Goal: Transaction & Acquisition: Purchase product/service

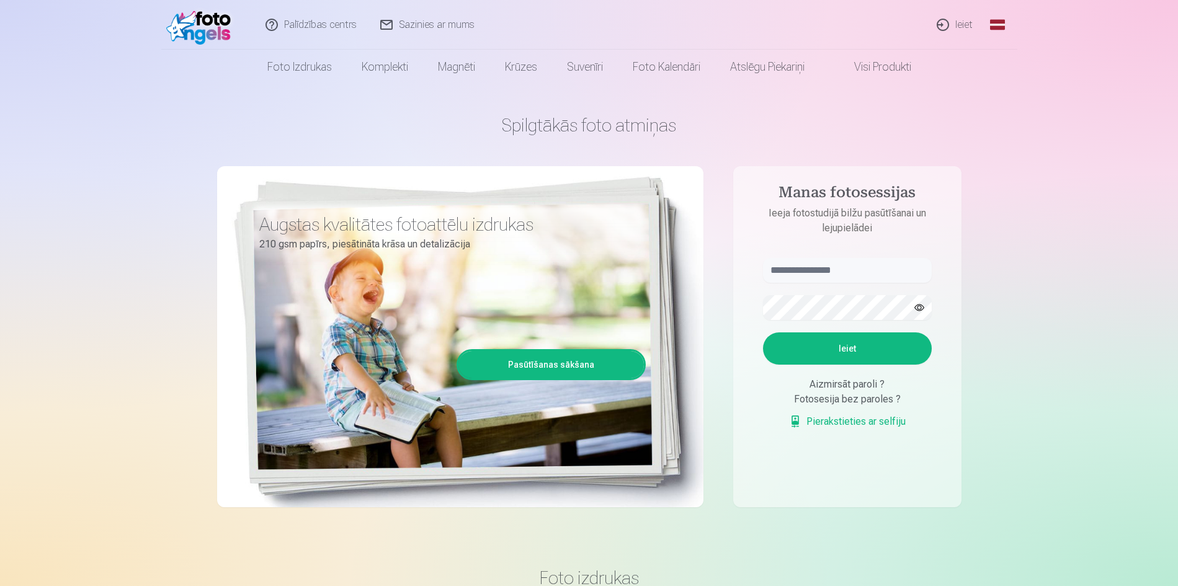
click at [953, 20] on link "Ieiet" at bounding box center [956, 25] width 60 height 50
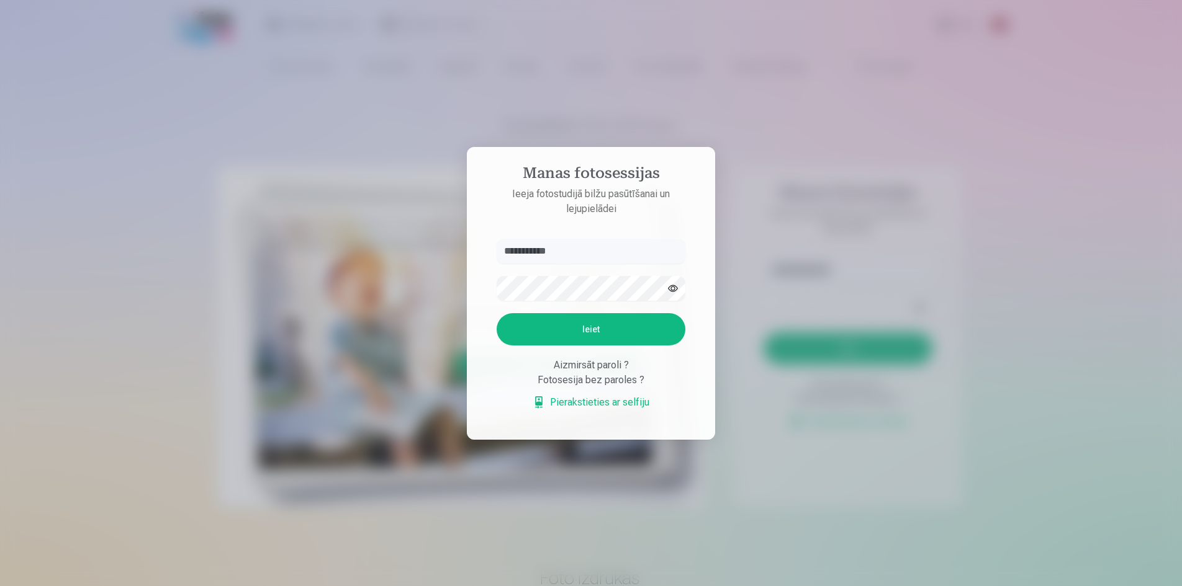
type input "**********"
click at [496, 313] on button "Ieiet" at bounding box center [590, 329] width 189 height 32
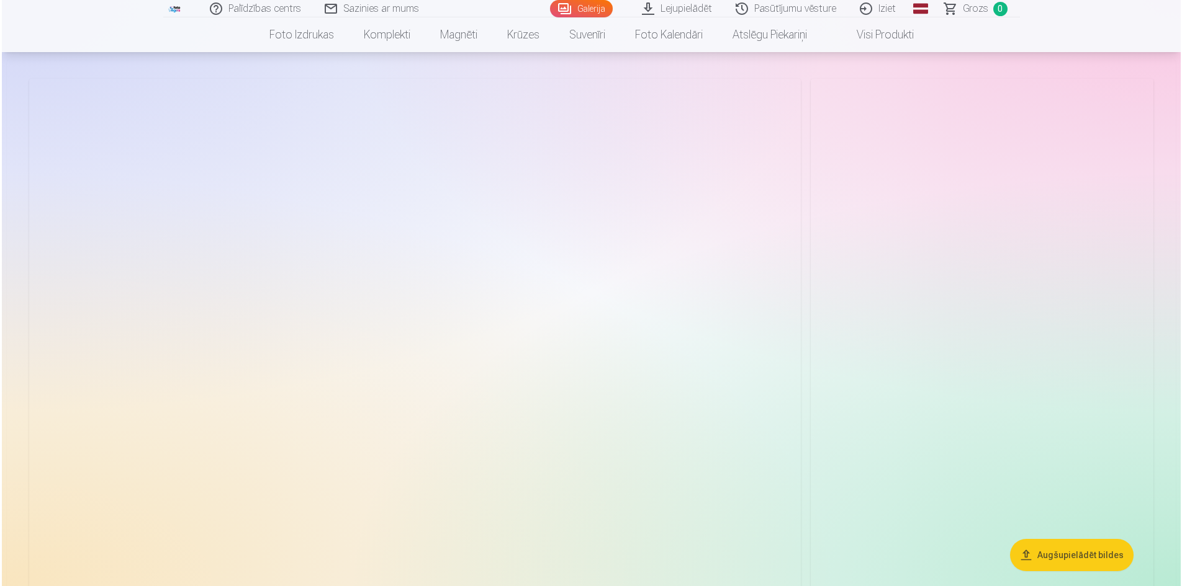
scroll to position [124, 0]
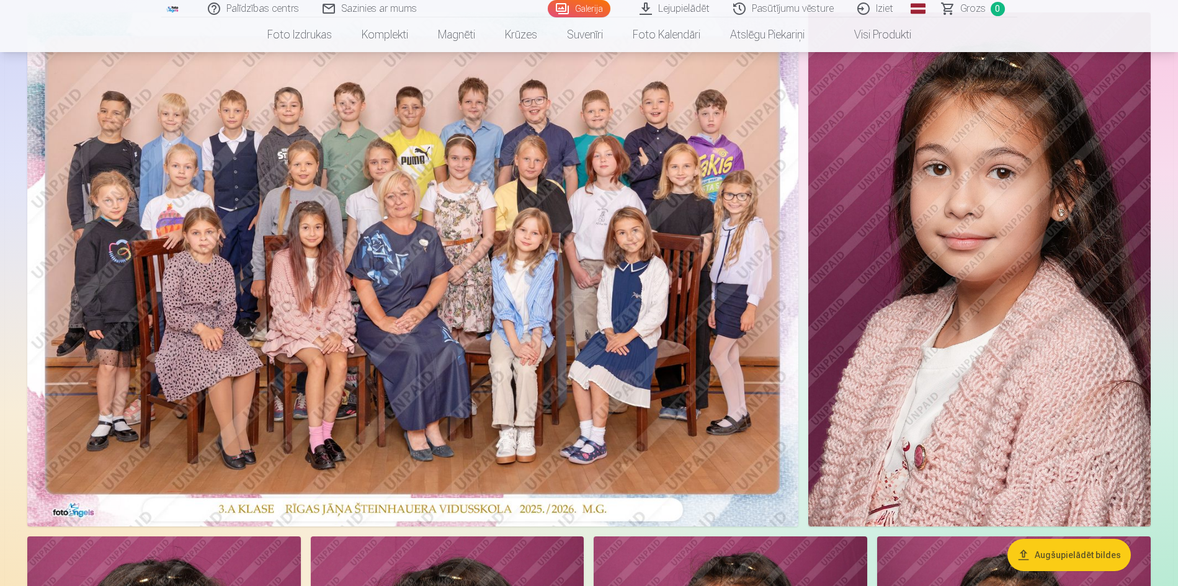
click at [462, 325] on img at bounding box center [412, 269] width 771 height 514
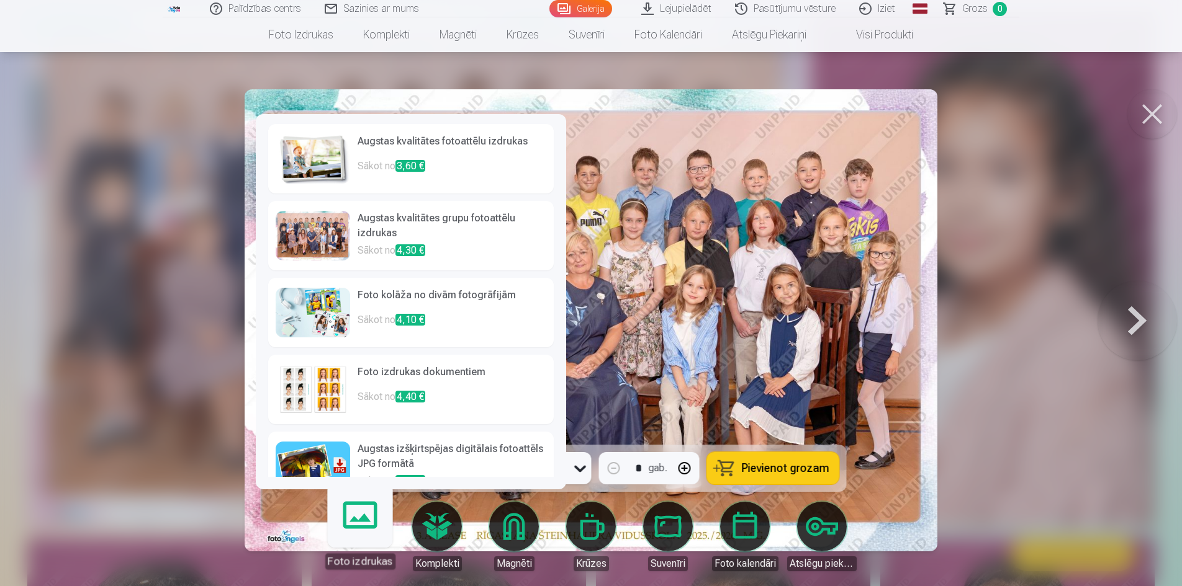
click at [335, 243] on div at bounding box center [313, 236] width 74 height 50
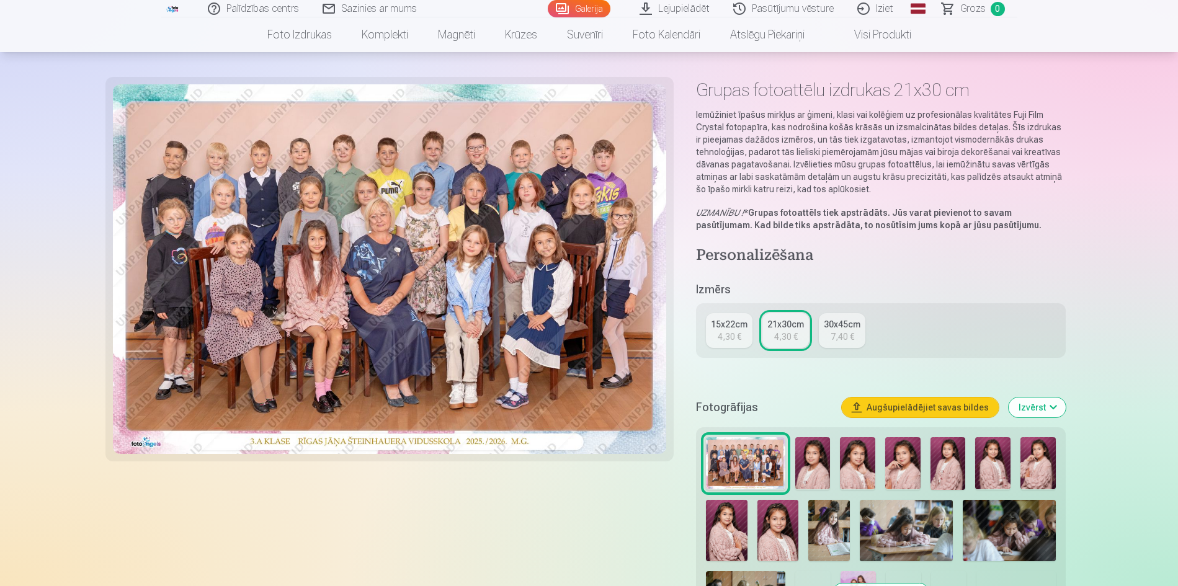
scroll to position [62, 0]
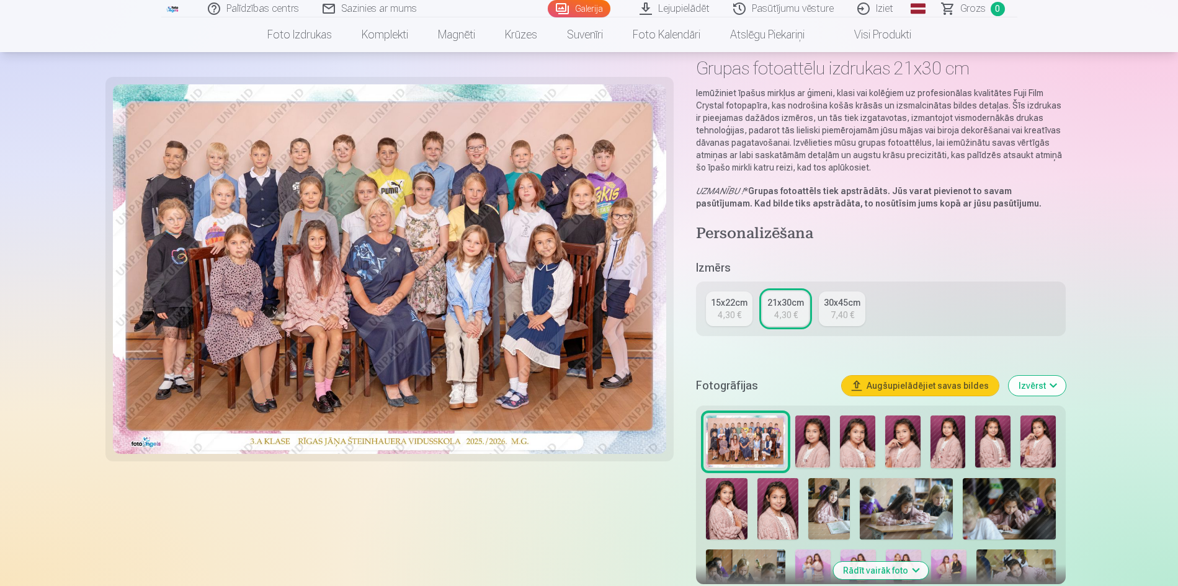
click at [735, 320] on div "4,30 €" at bounding box center [730, 315] width 24 height 12
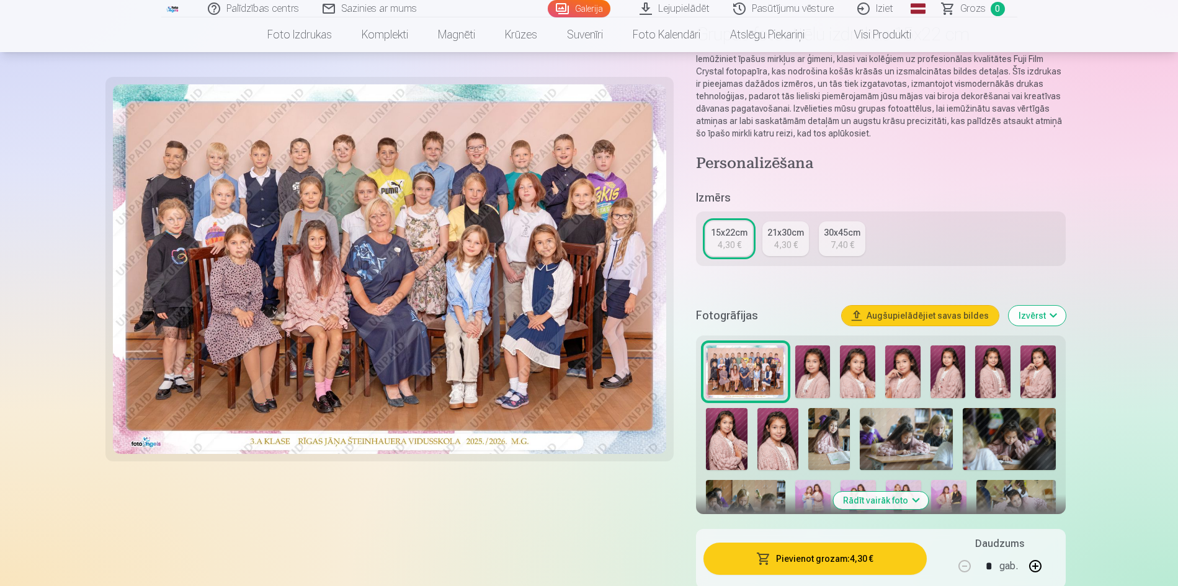
scroll to position [124, 0]
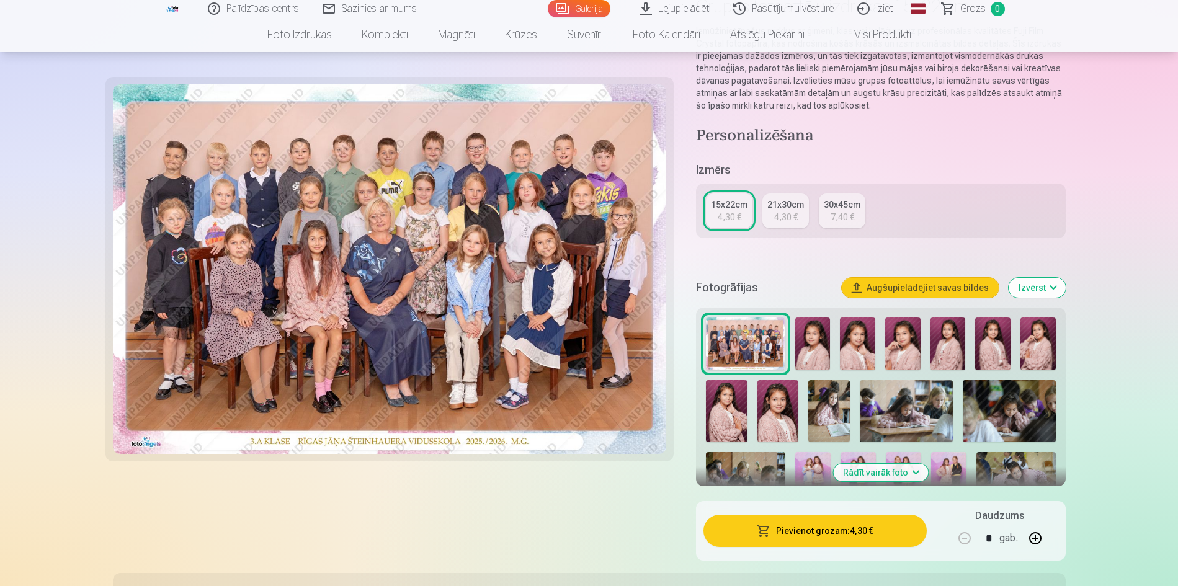
click at [864, 539] on button "Pievienot grozam : 4,30 €" at bounding box center [815, 531] width 223 height 32
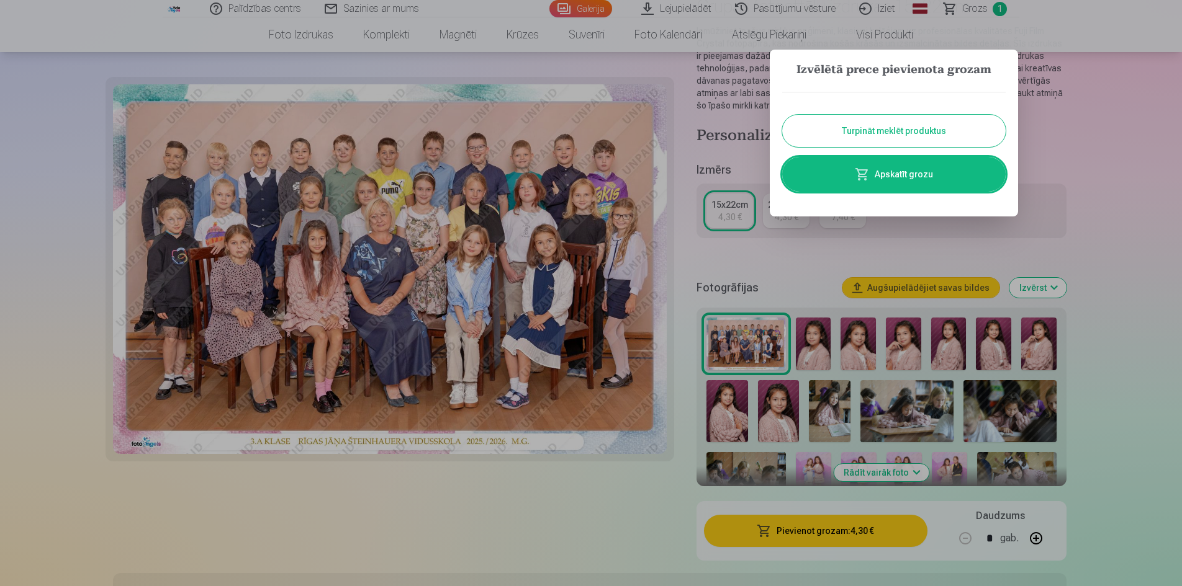
click at [892, 136] on button "Turpināt meklēt produktus" at bounding box center [893, 131] width 223 height 32
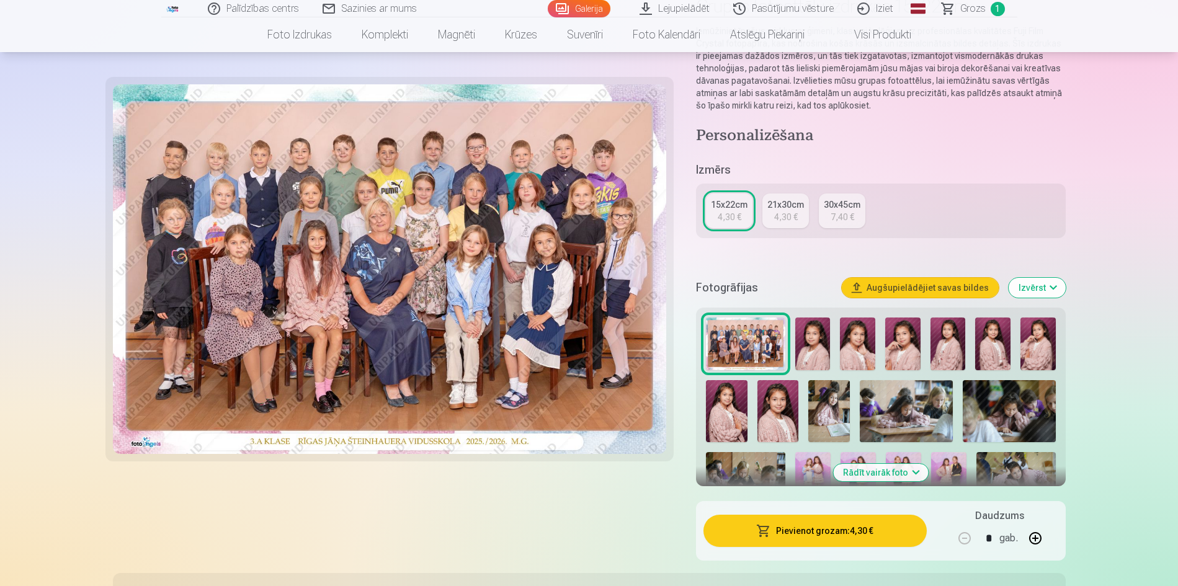
click at [824, 344] on img at bounding box center [813, 344] width 35 height 53
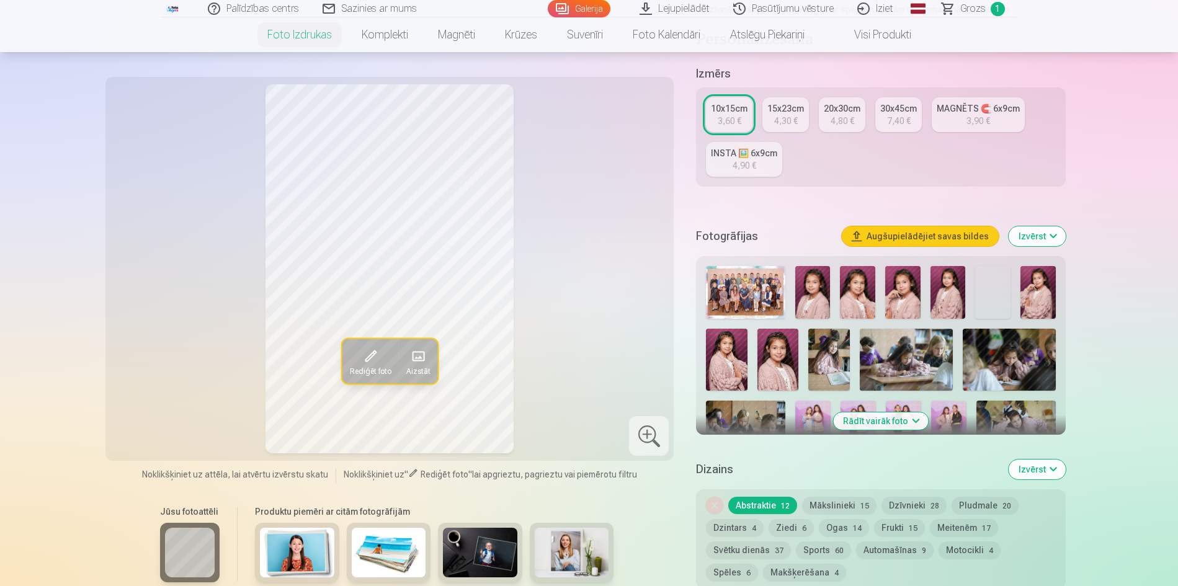
scroll to position [186, 0]
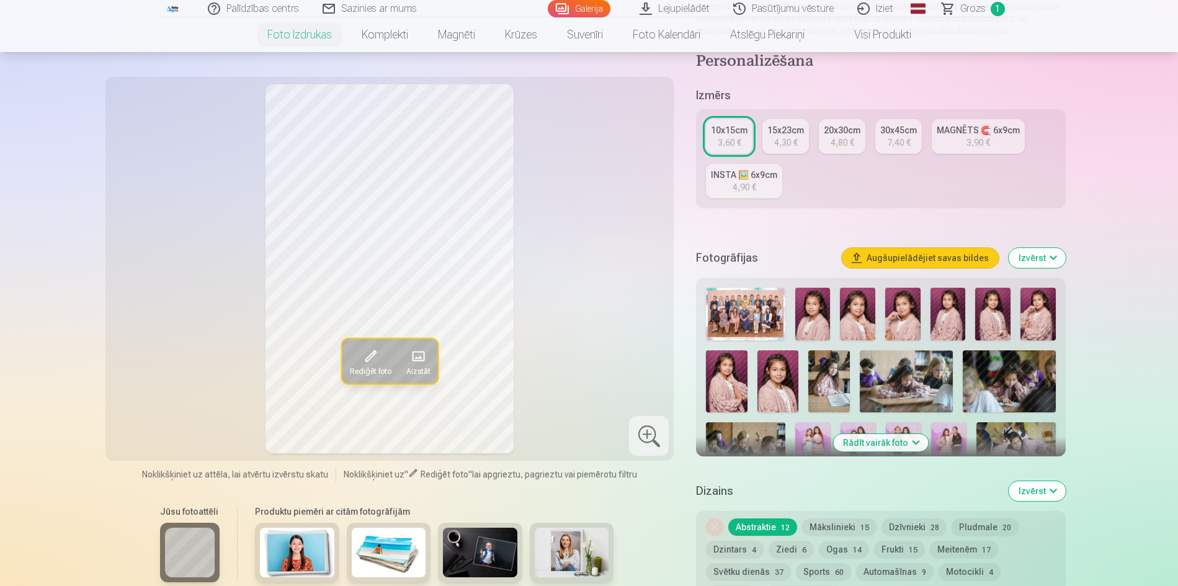
click at [821, 320] on img at bounding box center [813, 314] width 35 height 53
click at [849, 321] on img at bounding box center [857, 314] width 35 height 53
click at [896, 321] on img at bounding box center [903, 314] width 35 height 53
click at [787, 130] on div "15x23cm" at bounding box center [786, 130] width 37 height 12
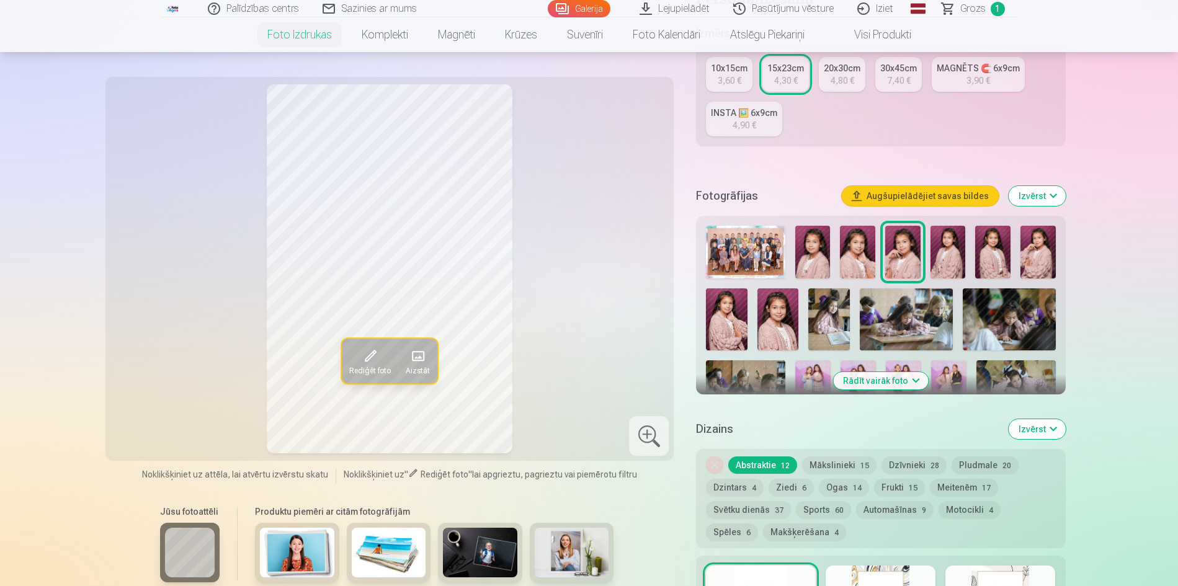
click at [781, 488] on button "Ziedi 6" at bounding box center [791, 487] width 45 height 17
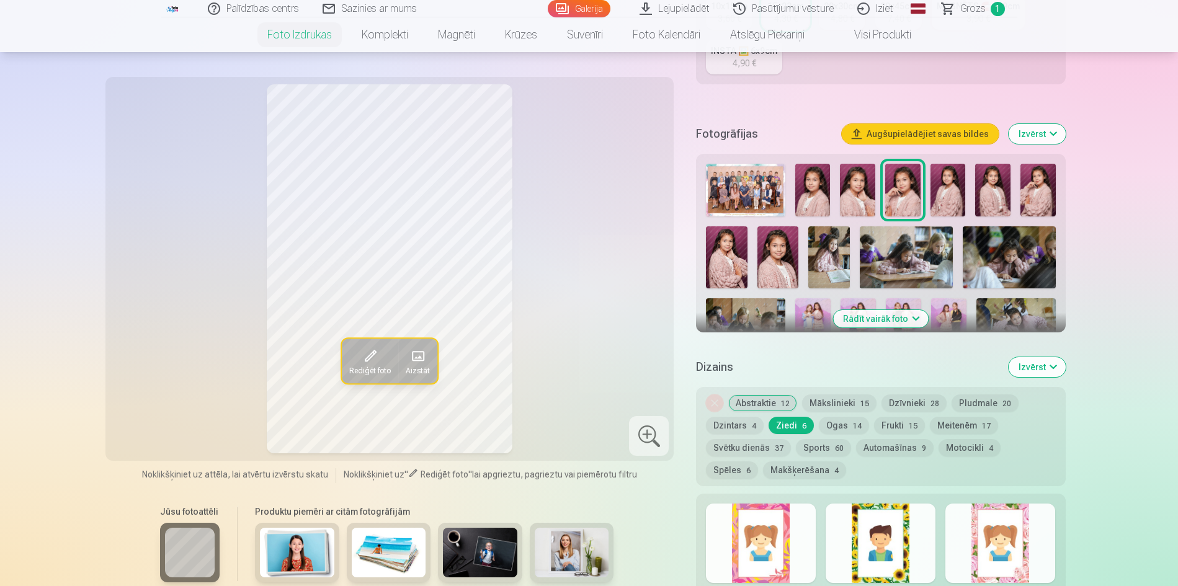
scroll to position [372, 0]
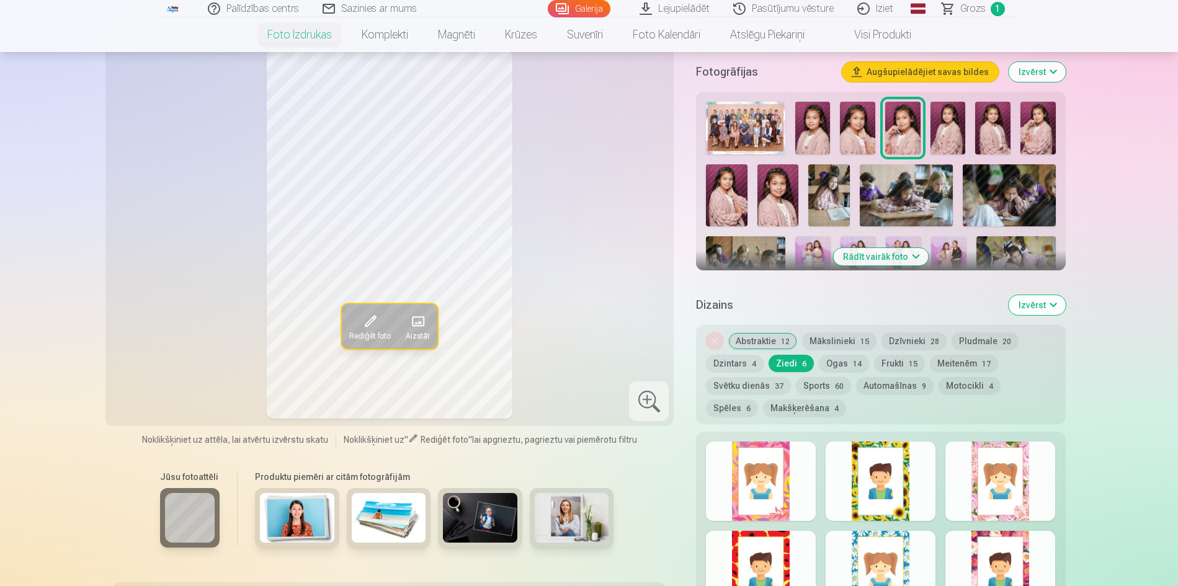
click at [785, 483] on div at bounding box center [761, 481] width 110 height 79
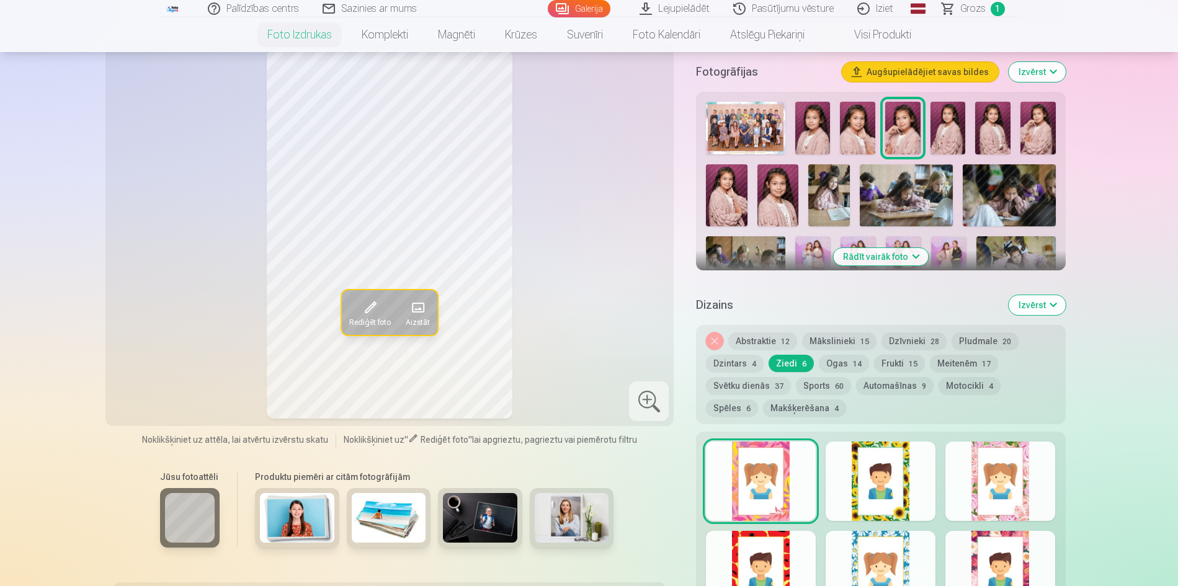
click at [830, 343] on button "Mākslinieki 15" at bounding box center [839, 341] width 74 height 17
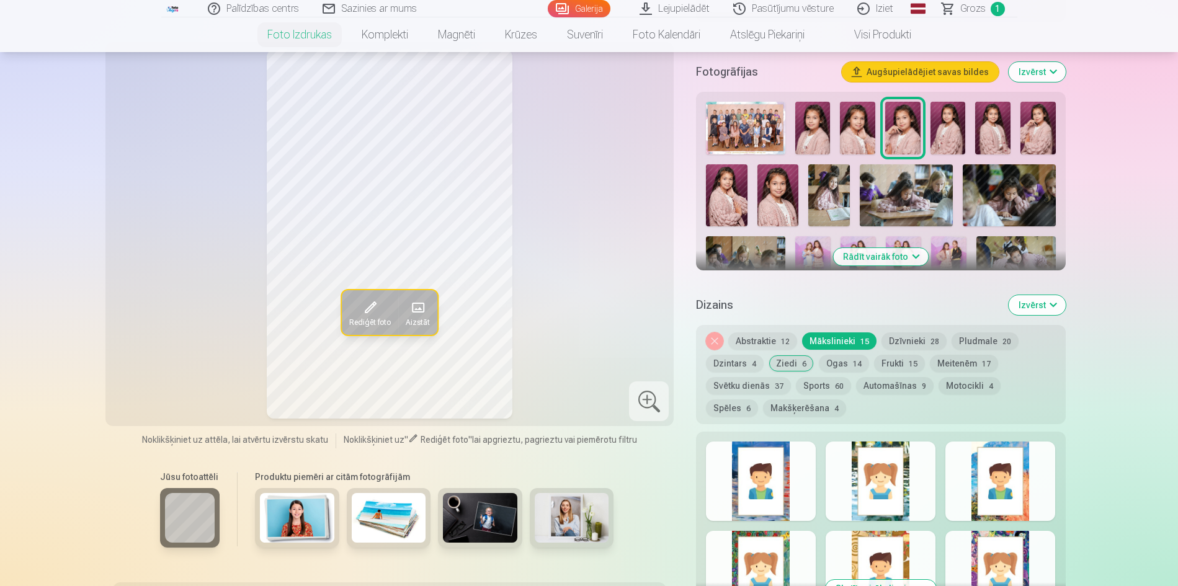
click at [953, 367] on button "Meitenēm 17" at bounding box center [964, 363] width 68 height 17
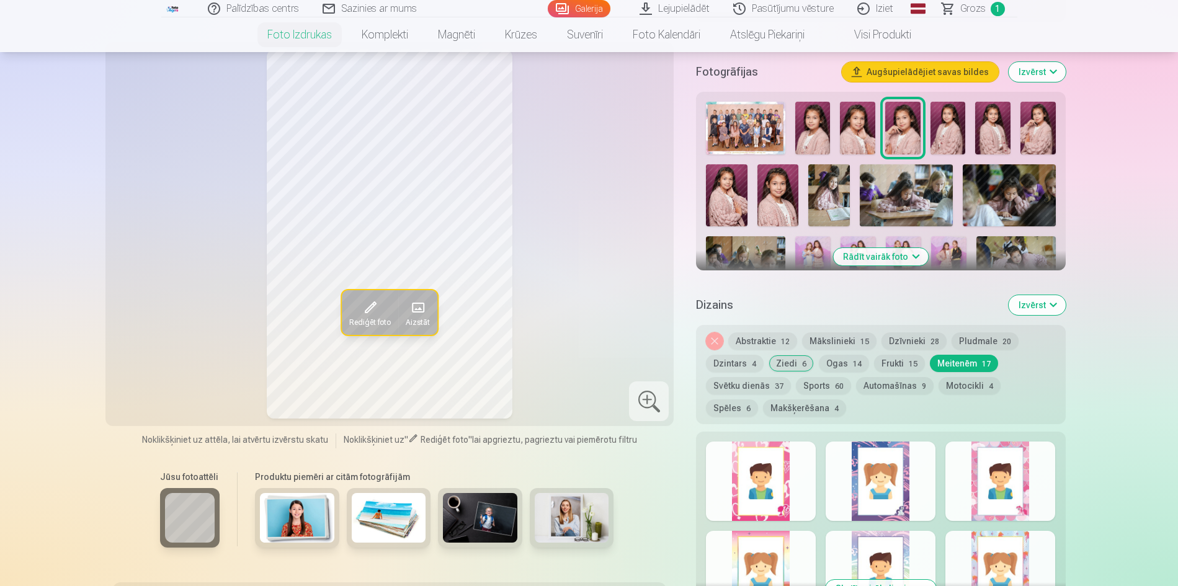
click at [753, 361] on span "4" at bounding box center [754, 364] width 4 height 9
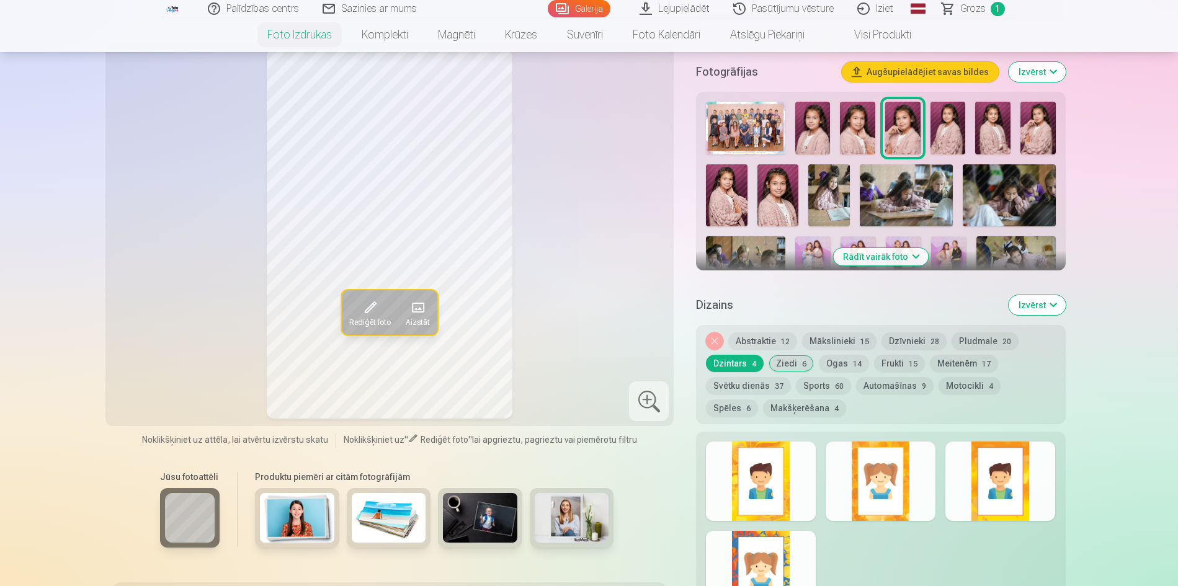
click at [725, 339] on div "Noņemiet dizainu Abstraktie 12 Mākslinieki 15 Dzīvnieki 28 Pludmale 20 Dzintars…" at bounding box center [880, 374] width 369 height 99
click at [718, 341] on button "Noņemiet dizainu" at bounding box center [714, 341] width 17 height 17
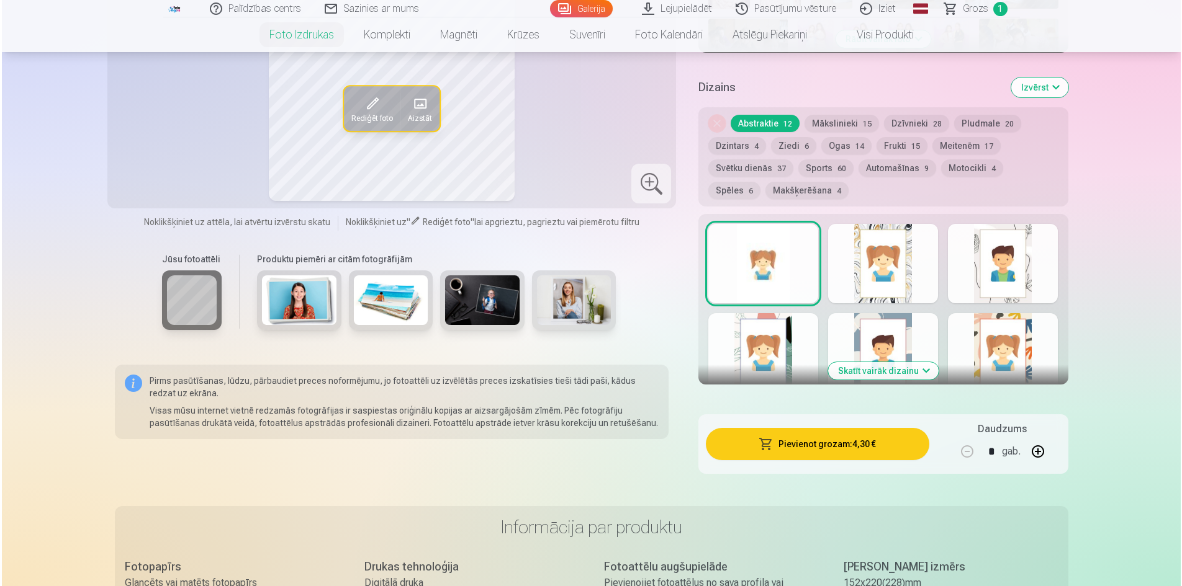
scroll to position [593, 0]
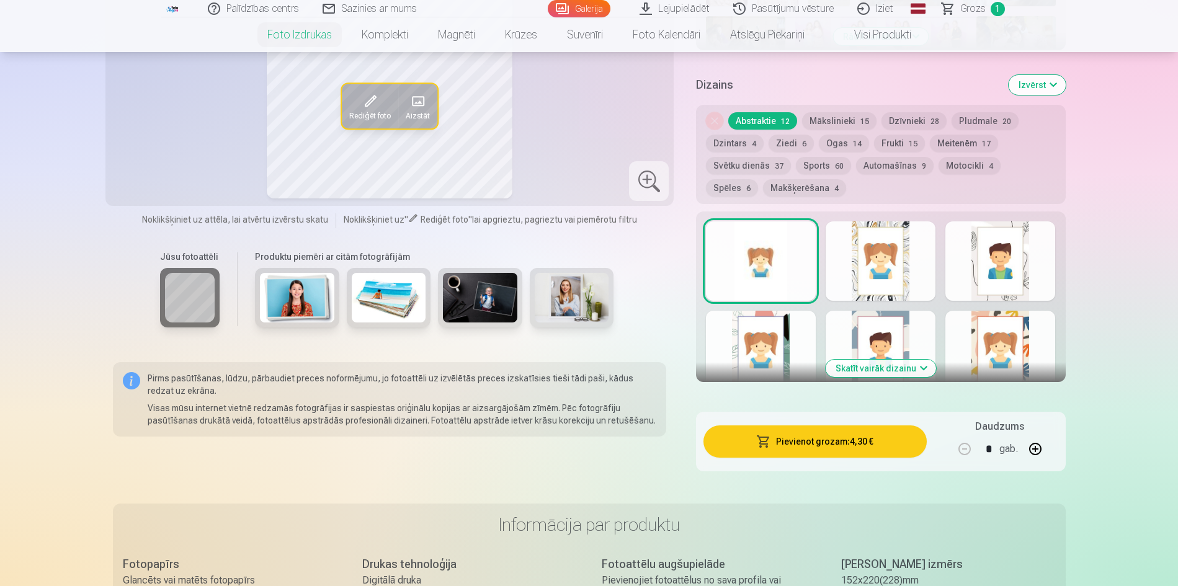
click at [795, 439] on button "Pievienot grozam : 4,30 €" at bounding box center [815, 442] width 223 height 32
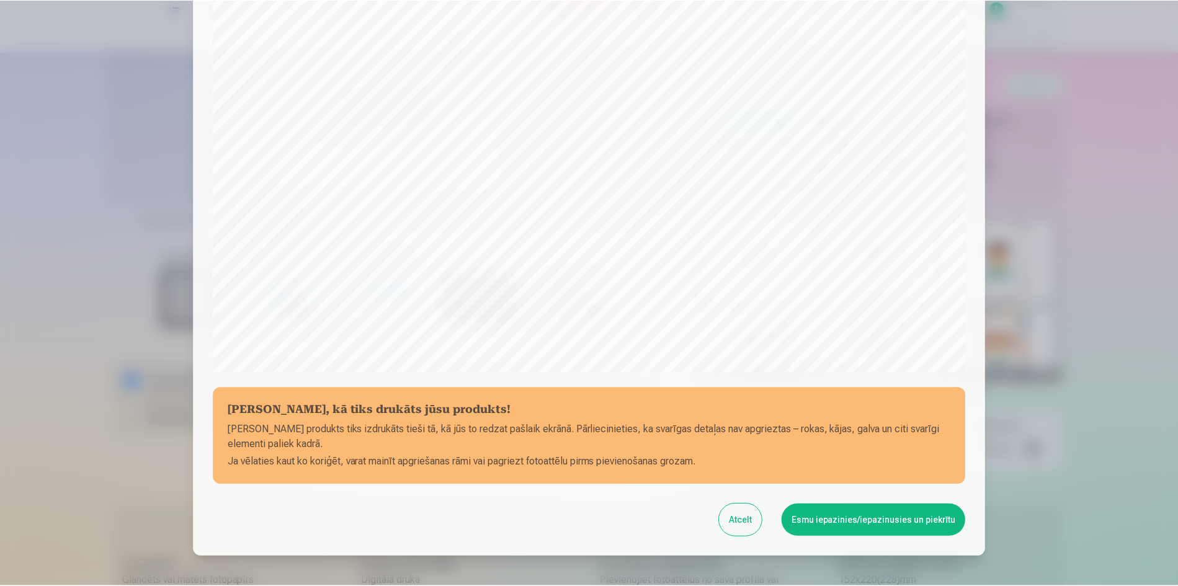
scroll to position [307, 0]
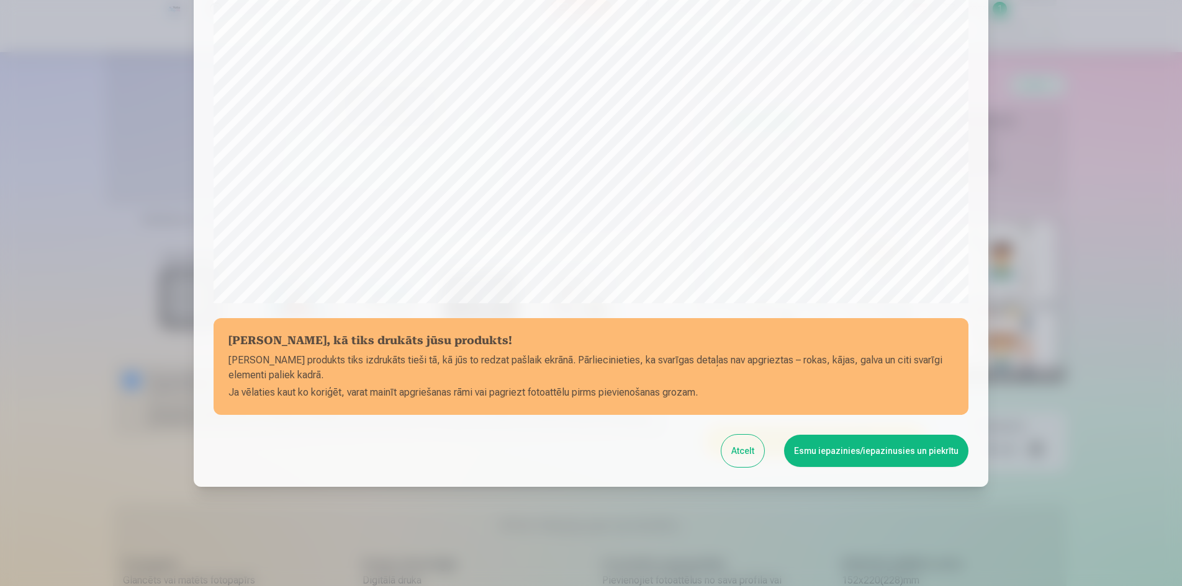
click at [841, 455] on button "Esmu iepazinies/iepazinusies un piekrītu" at bounding box center [876, 451] width 184 height 32
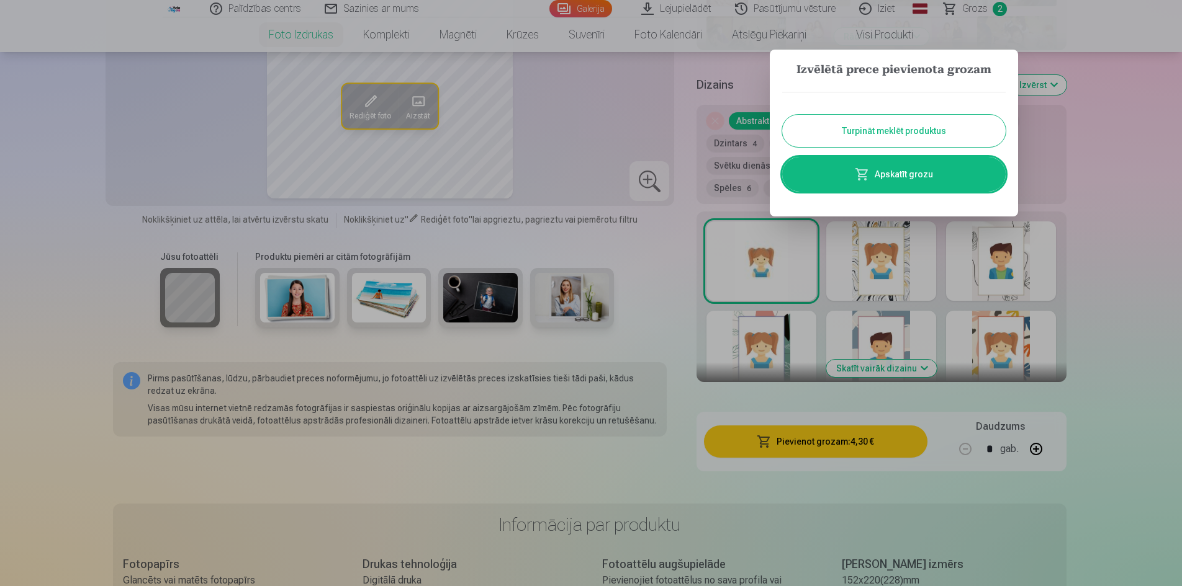
click at [918, 135] on button "Turpināt meklēt produktus" at bounding box center [893, 131] width 223 height 32
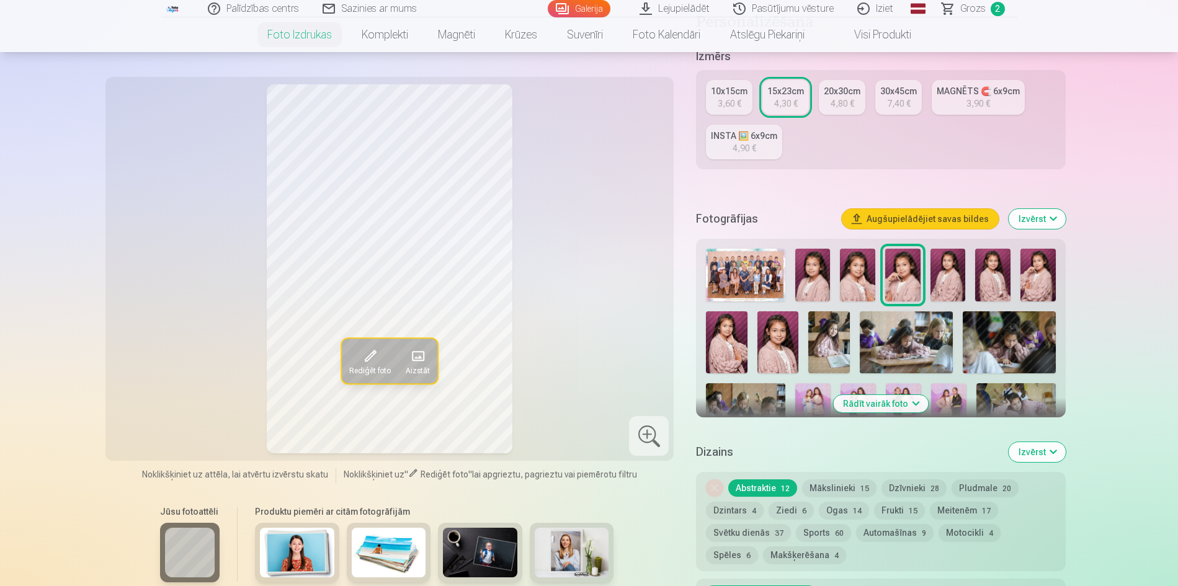
scroll to position [220, 0]
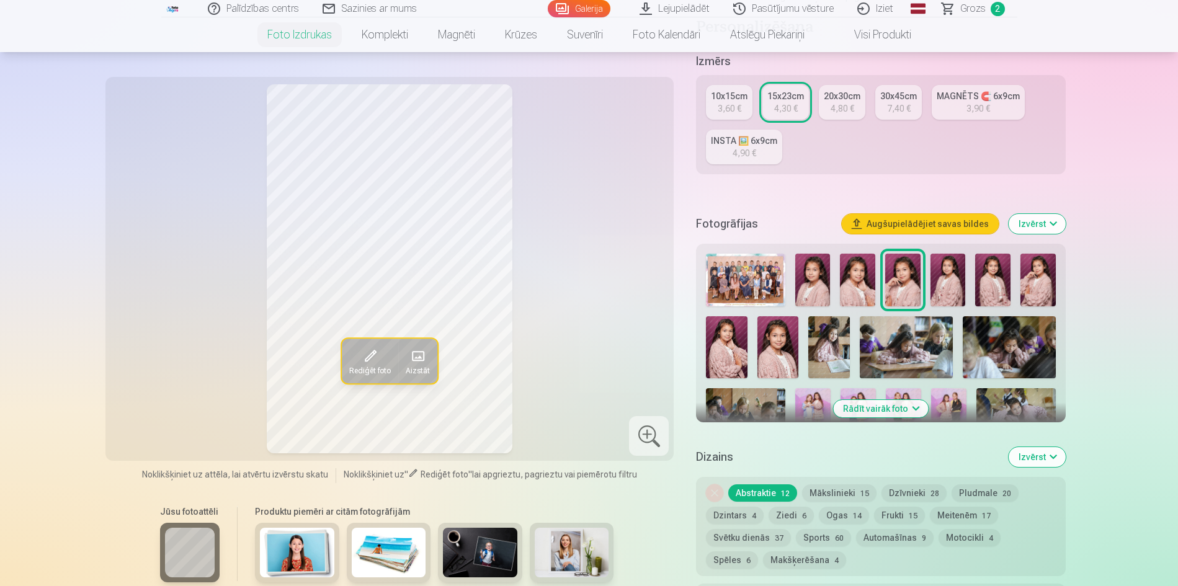
click at [936, 272] on img at bounding box center [948, 280] width 35 height 53
click at [992, 273] on img at bounding box center [993, 280] width 35 height 53
click at [1042, 273] on img at bounding box center [1038, 280] width 35 height 53
click at [730, 333] on img at bounding box center [727, 347] width 42 height 62
click at [766, 347] on img at bounding box center [779, 347] width 42 height 62
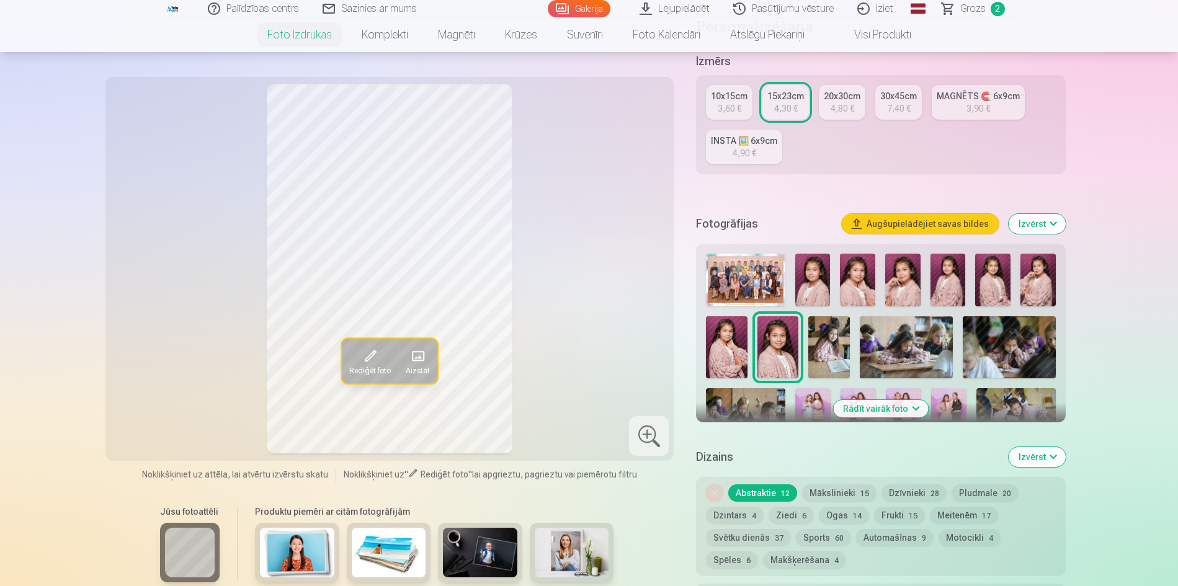
click at [1033, 282] on img at bounding box center [1038, 280] width 35 height 53
click at [738, 112] on div "3,60 €" at bounding box center [730, 108] width 24 height 12
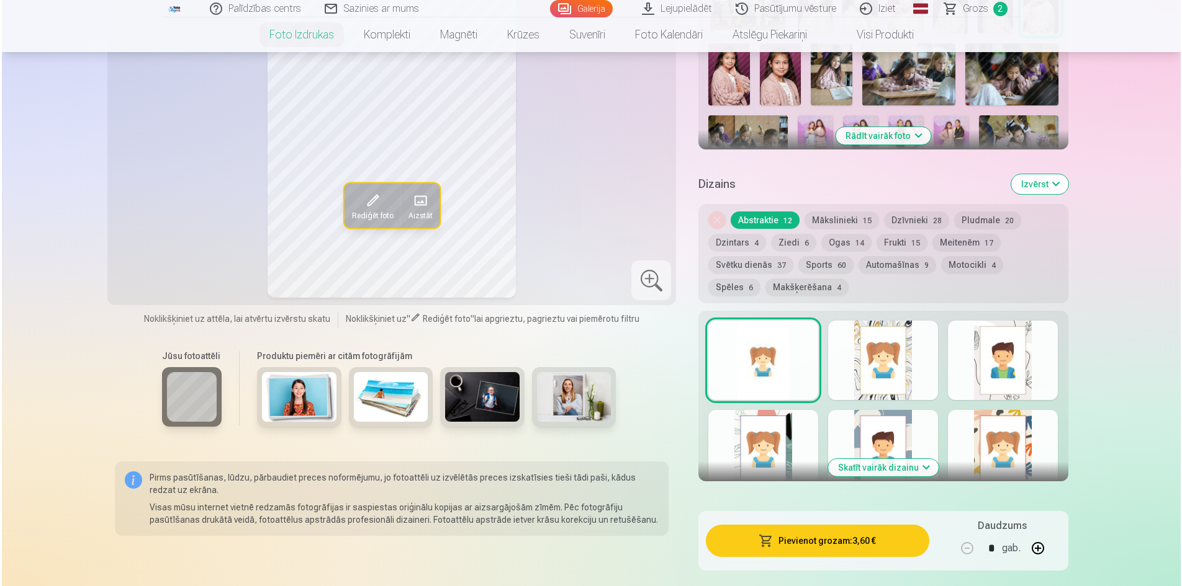
scroll to position [496, 0]
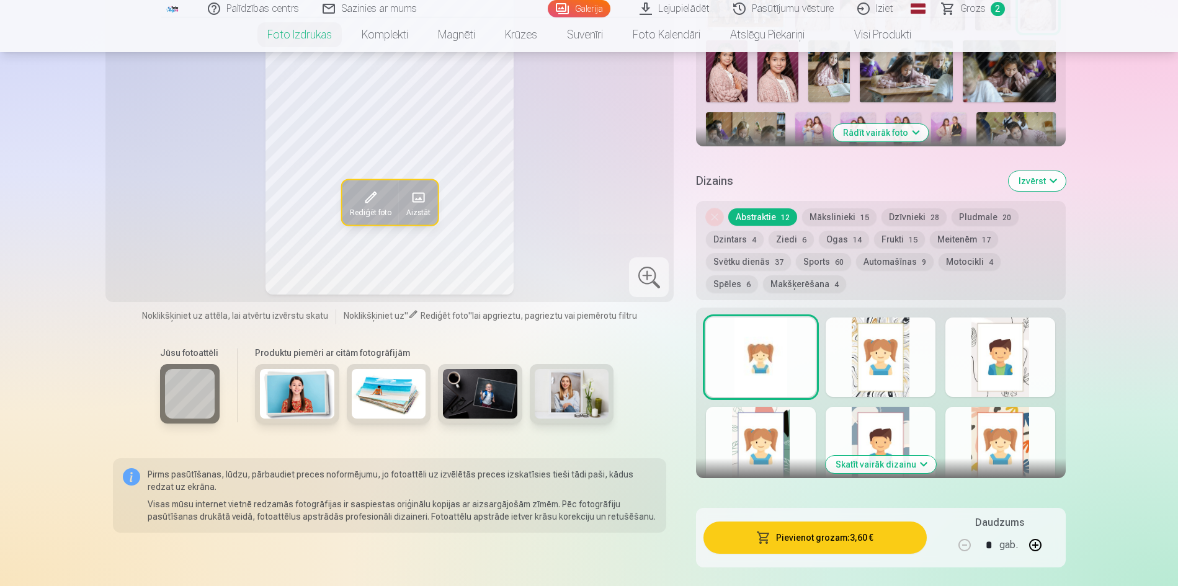
click at [1037, 549] on button "button" at bounding box center [1036, 546] width 30 height 30
click at [963, 542] on button "button" at bounding box center [965, 546] width 30 height 30
type input "*"
click at [843, 536] on button "Pievienot grozam : 7,20 €" at bounding box center [815, 538] width 223 height 32
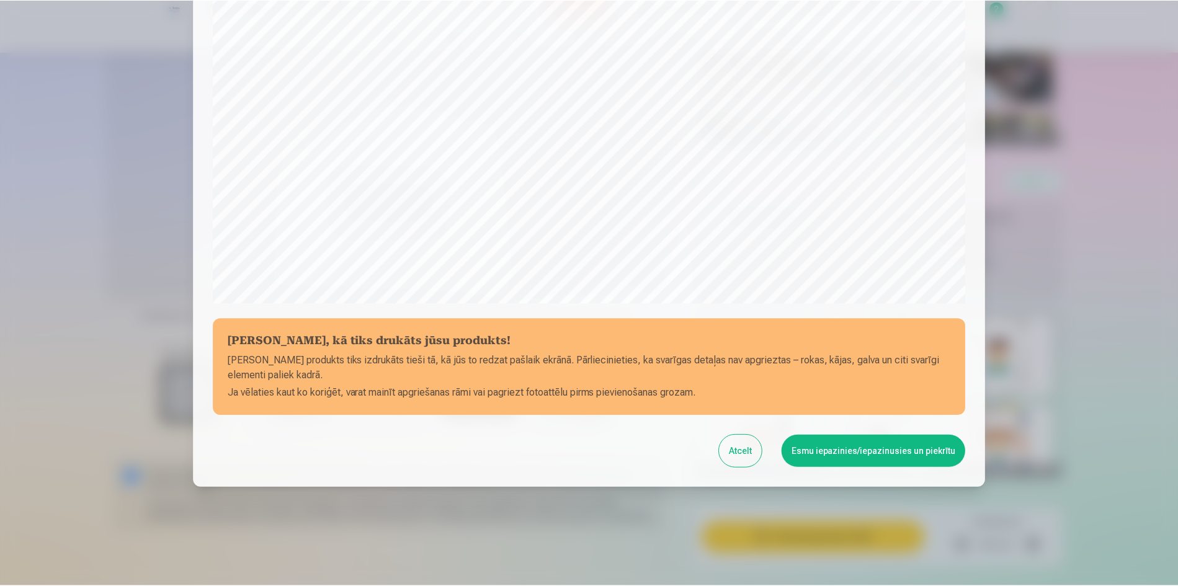
scroll to position [307, 0]
click at [805, 457] on button "Esmu iepazinies/iepazinusies un piekrītu" at bounding box center [876, 451] width 184 height 32
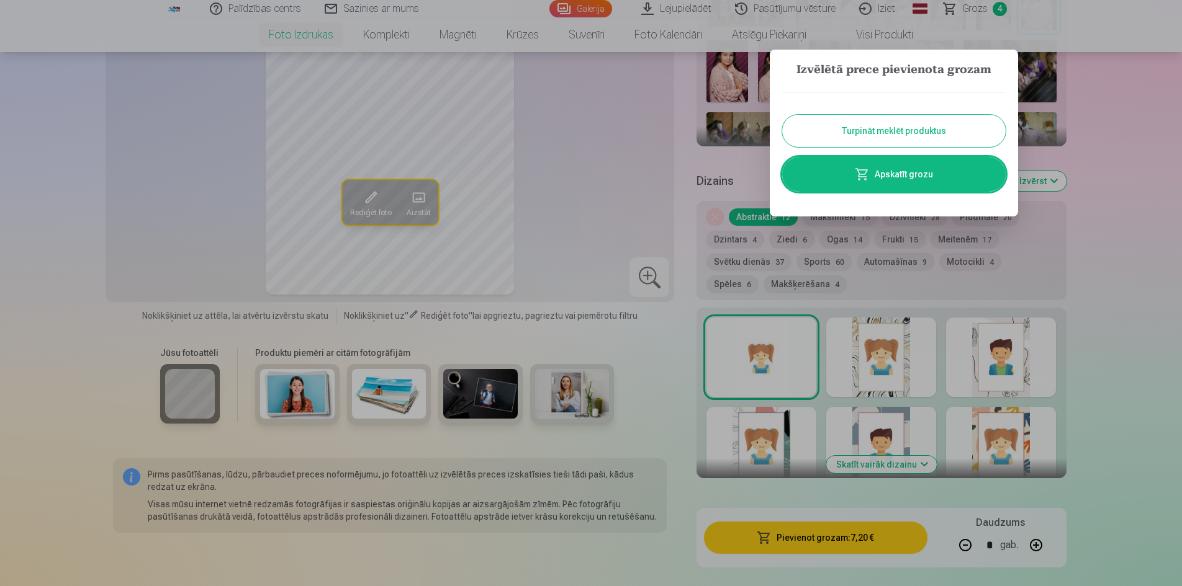
click at [895, 137] on button "Turpināt meklēt produktus" at bounding box center [893, 131] width 223 height 32
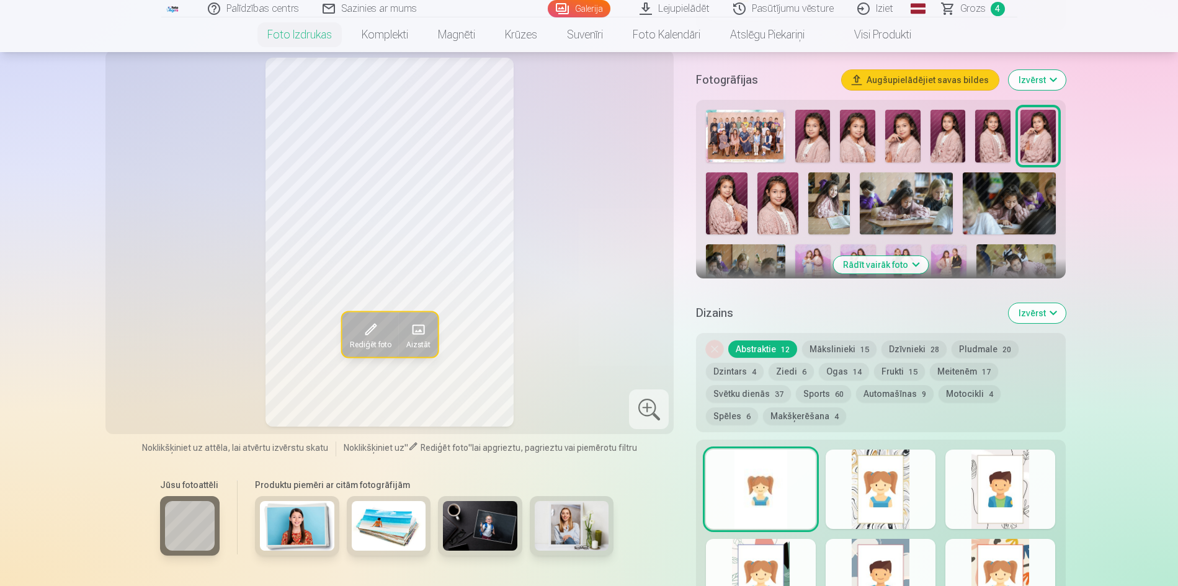
scroll to position [310, 0]
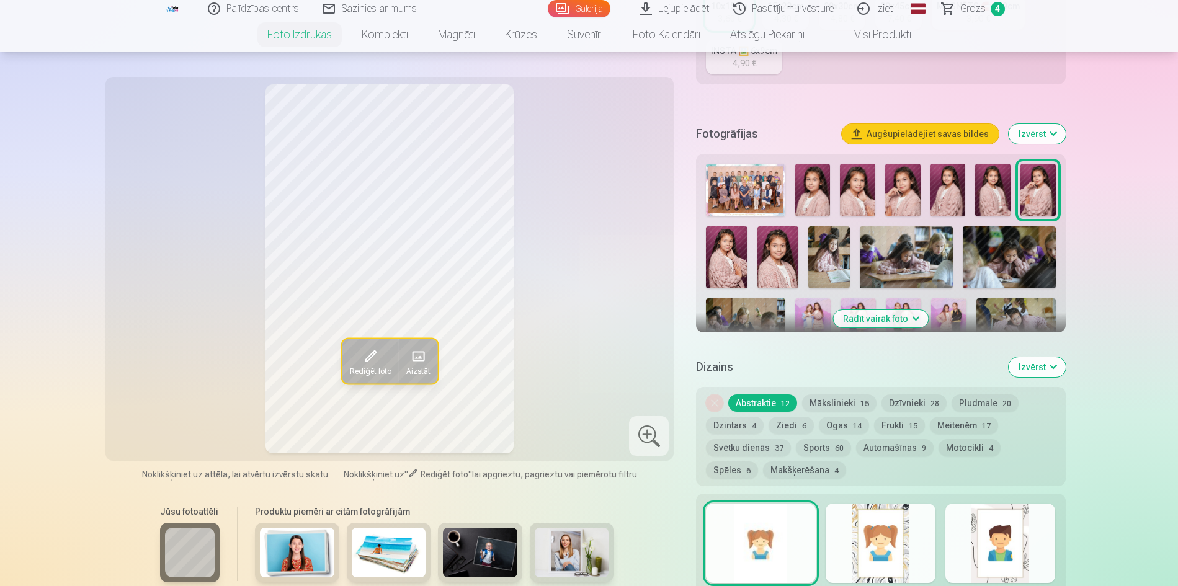
click at [837, 261] on img at bounding box center [830, 258] width 42 height 62
click at [853, 195] on img at bounding box center [857, 190] width 35 height 53
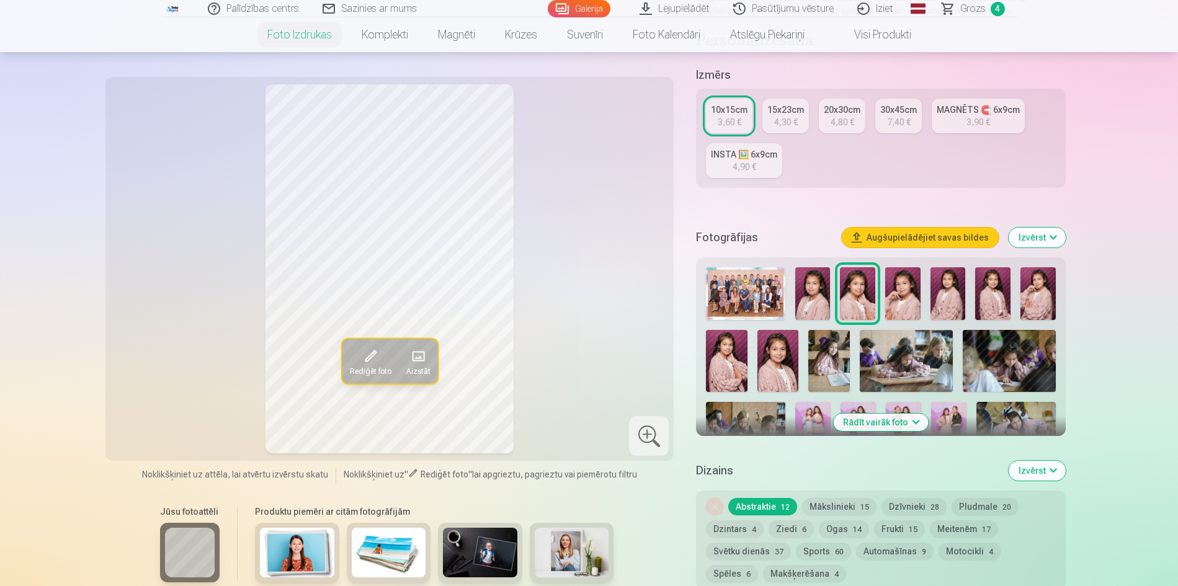
scroll to position [186, 0]
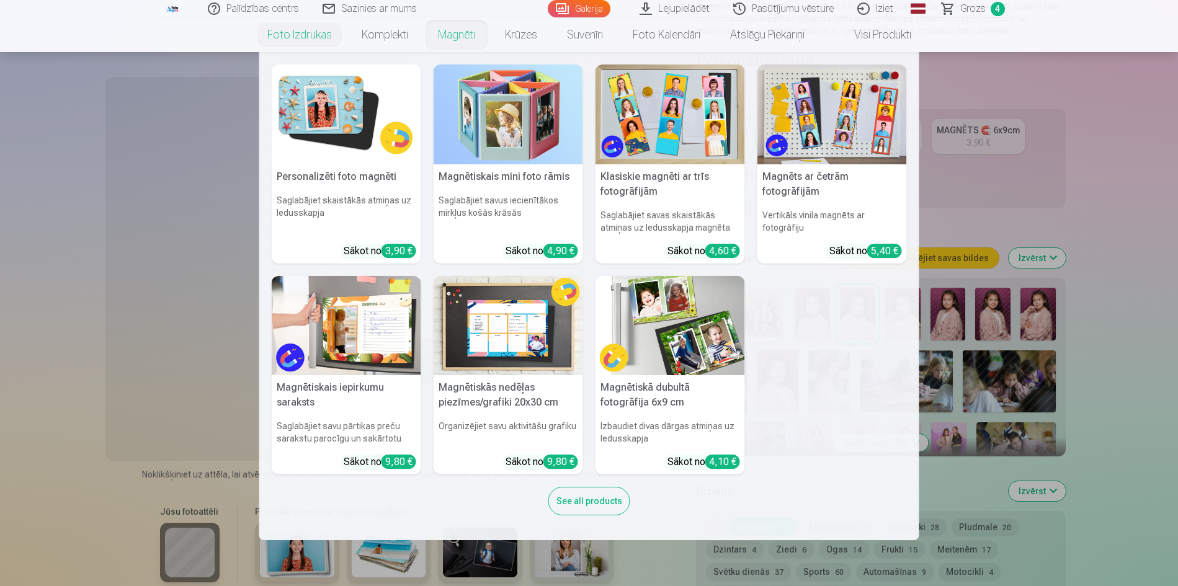
click at [458, 38] on link "Magnēti" at bounding box center [456, 34] width 67 height 35
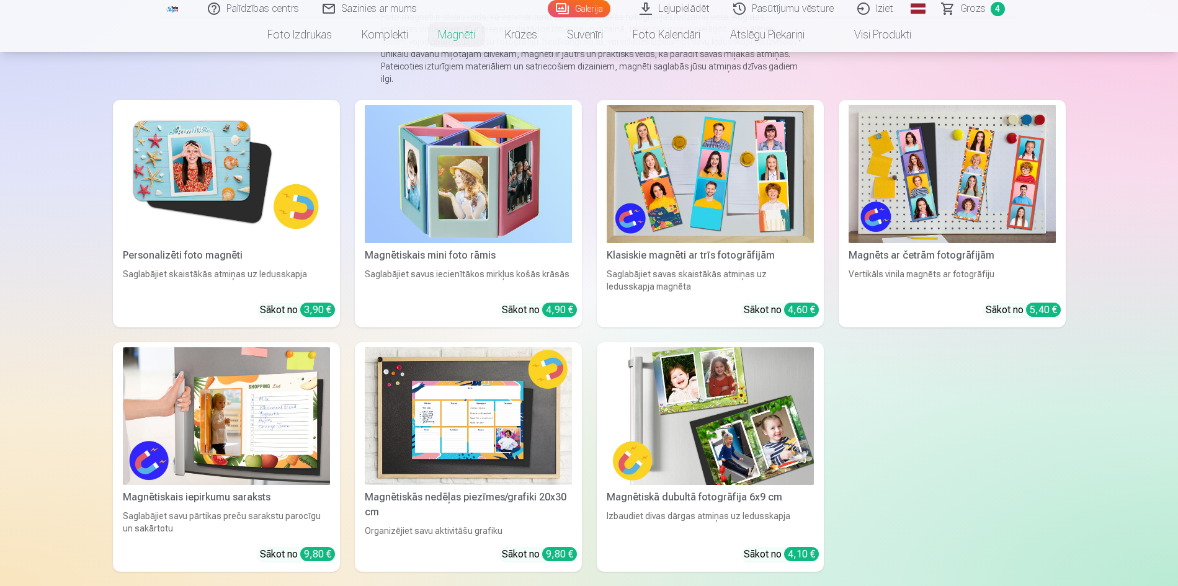
scroll to position [124, 0]
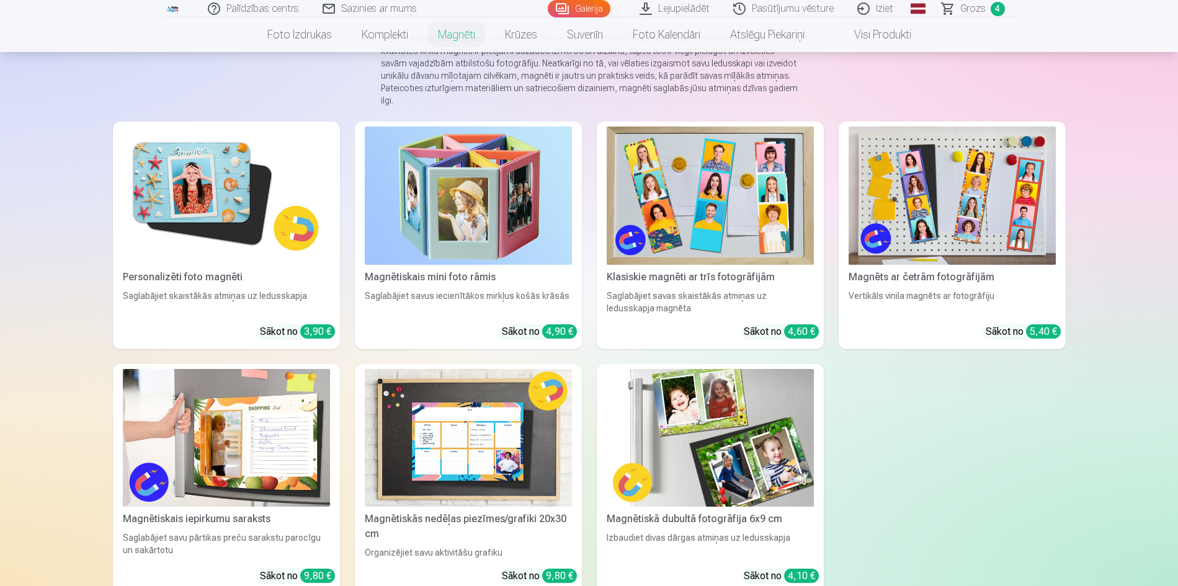
click at [230, 220] on img at bounding box center [226, 196] width 207 height 138
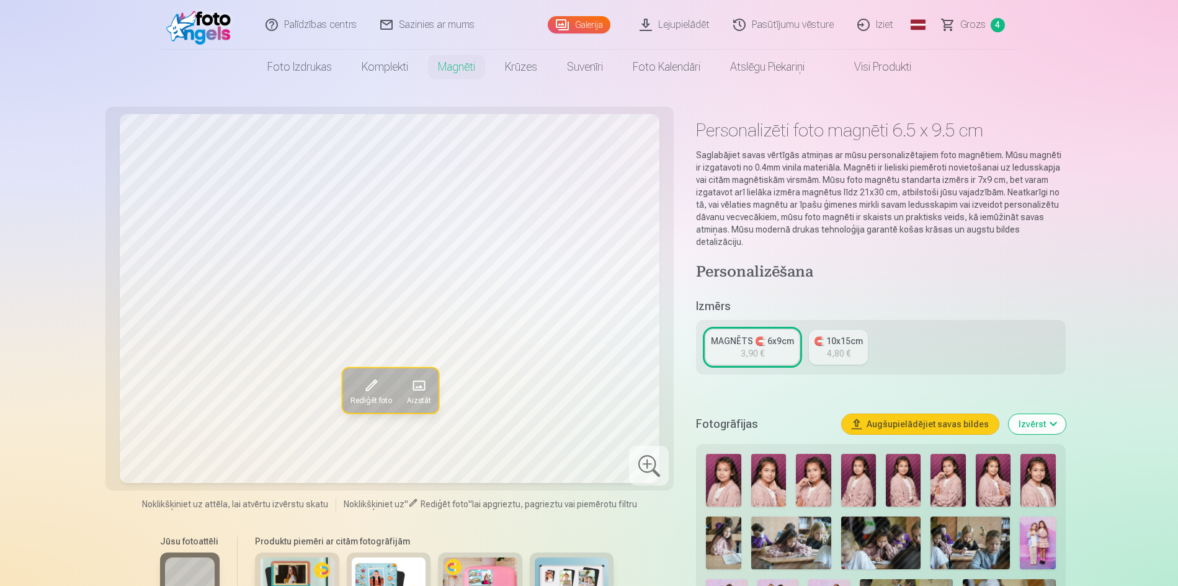
click at [776, 467] on img at bounding box center [769, 480] width 35 height 53
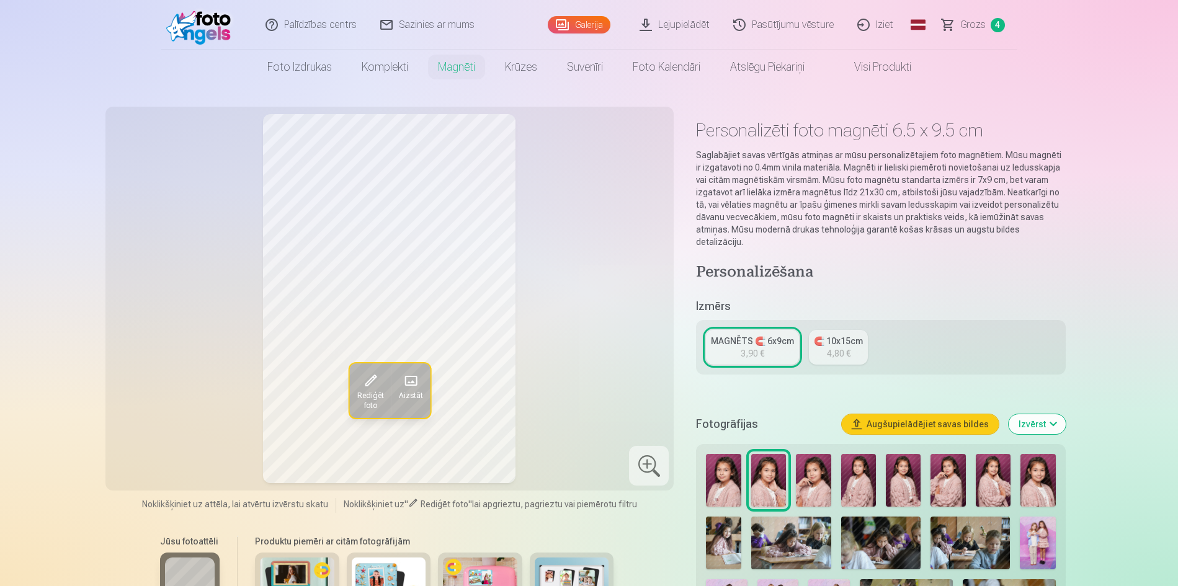
click at [964, 476] on img at bounding box center [948, 480] width 35 height 53
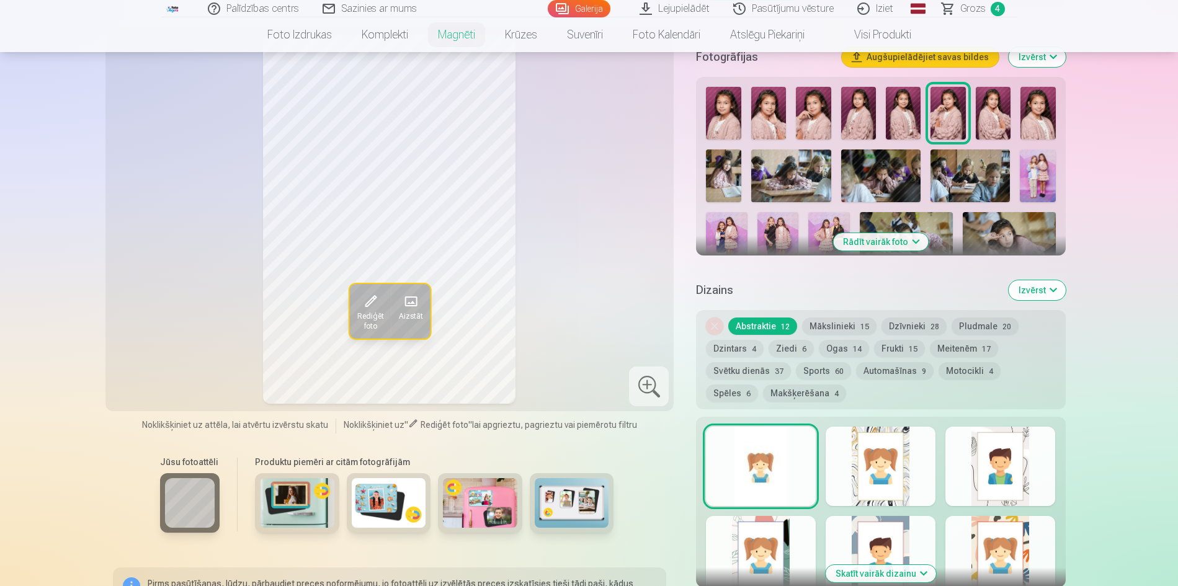
scroll to position [372, 0]
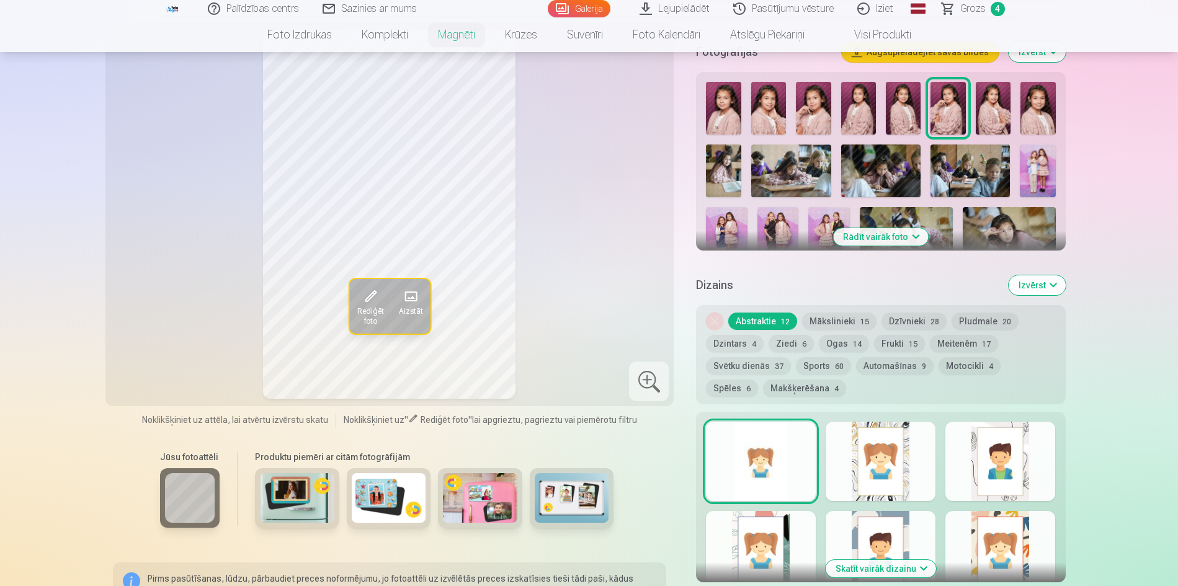
click at [781, 335] on button "Ziedi 6" at bounding box center [791, 343] width 45 height 17
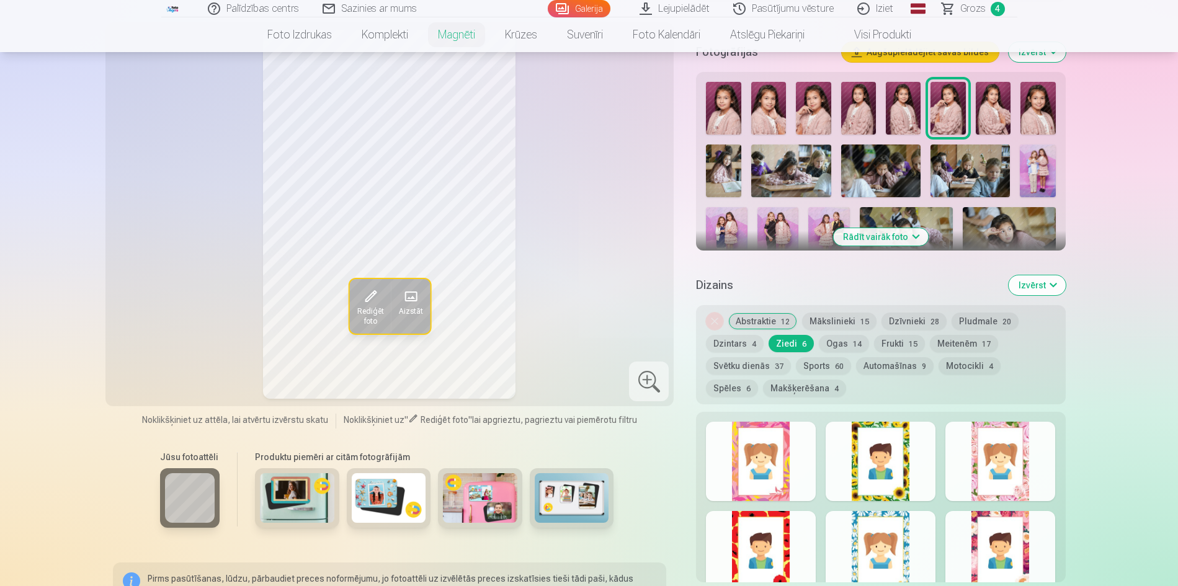
click at [762, 357] on button "Svētku dienās 37" at bounding box center [748, 365] width 85 height 17
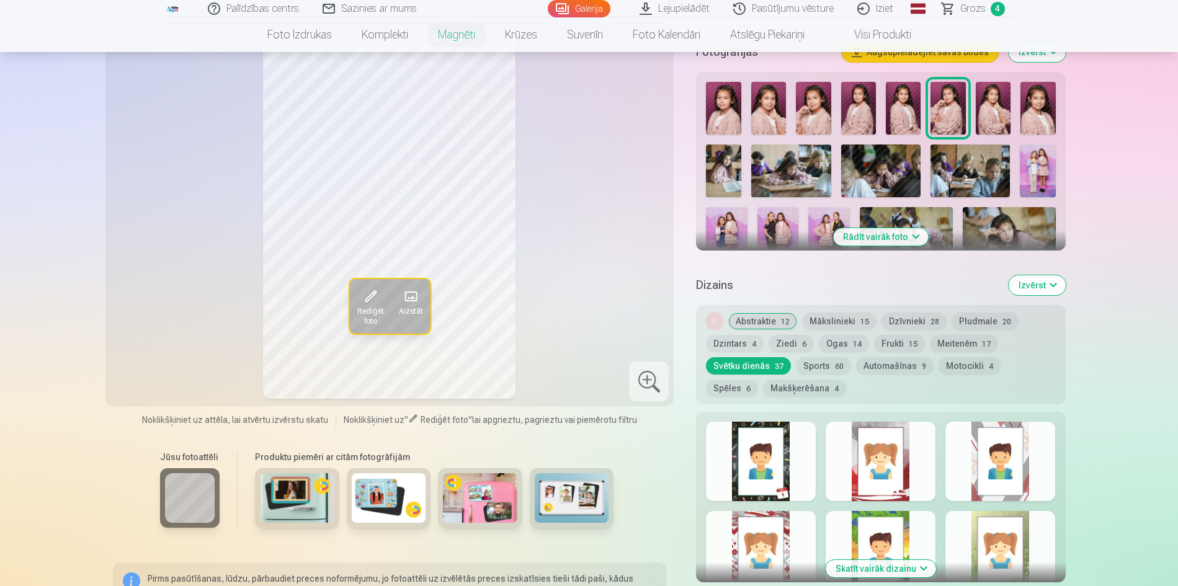
click at [788, 335] on button "Ziedi 6" at bounding box center [791, 343] width 45 height 17
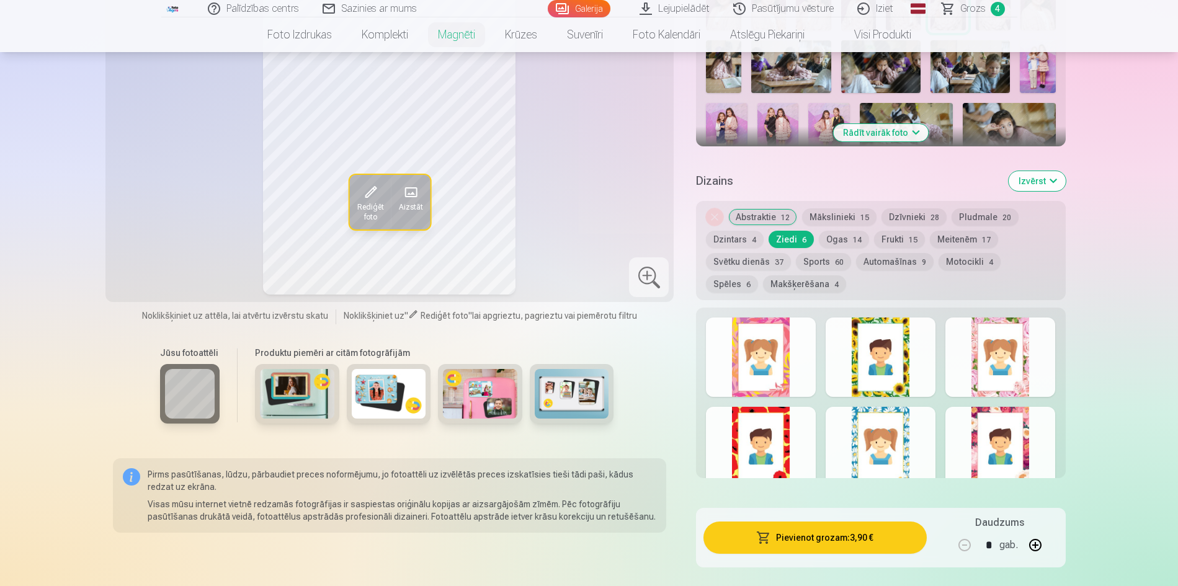
scroll to position [496, 0]
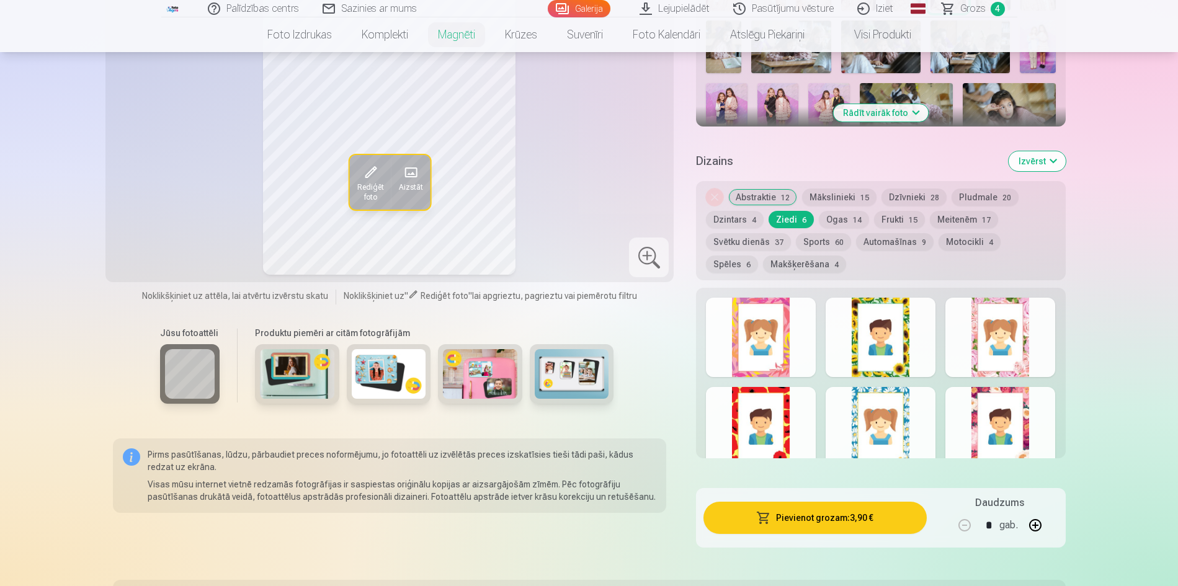
click at [882, 433] on div at bounding box center [881, 426] width 110 height 79
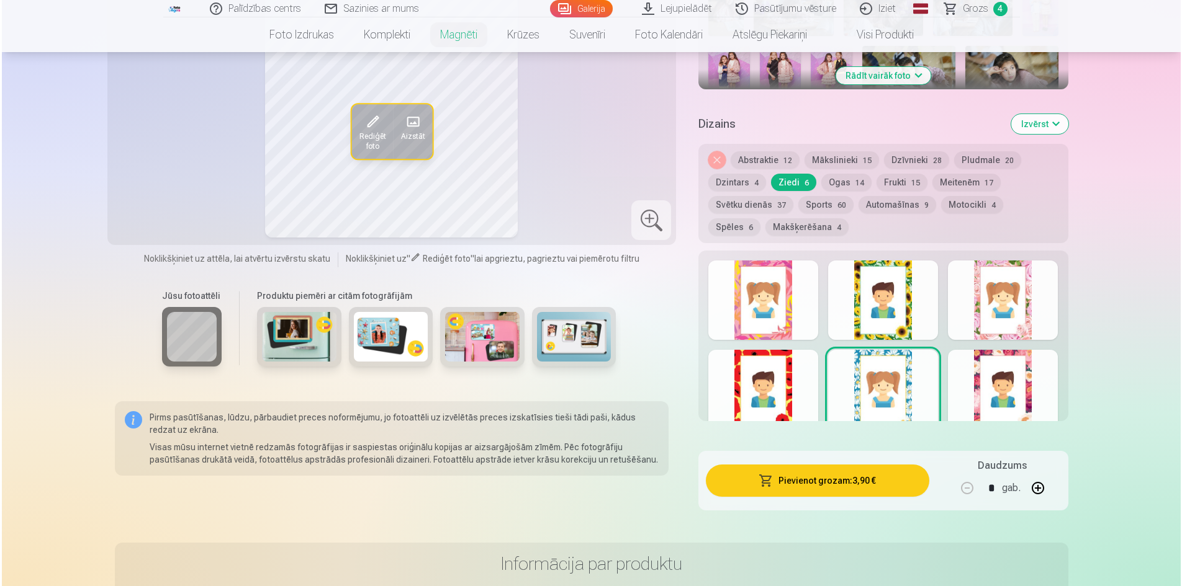
scroll to position [559, 0]
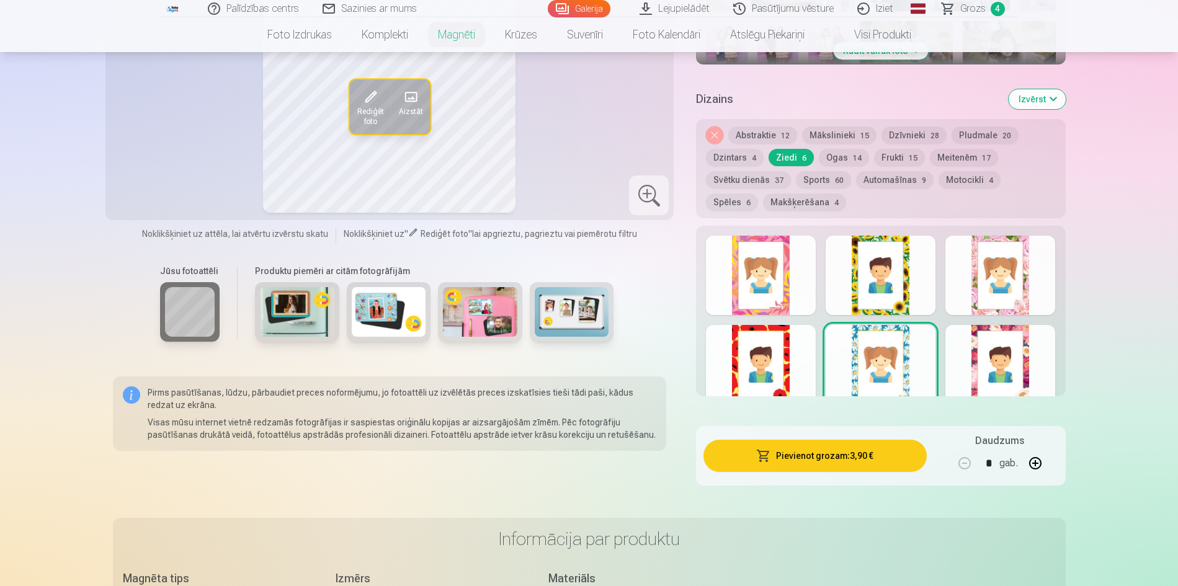
click at [1036, 455] on button "button" at bounding box center [1036, 464] width 30 height 30
type input "*"
click at [826, 448] on button "Pievienot grozam : 11,70 €" at bounding box center [815, 456] width 223 height 32
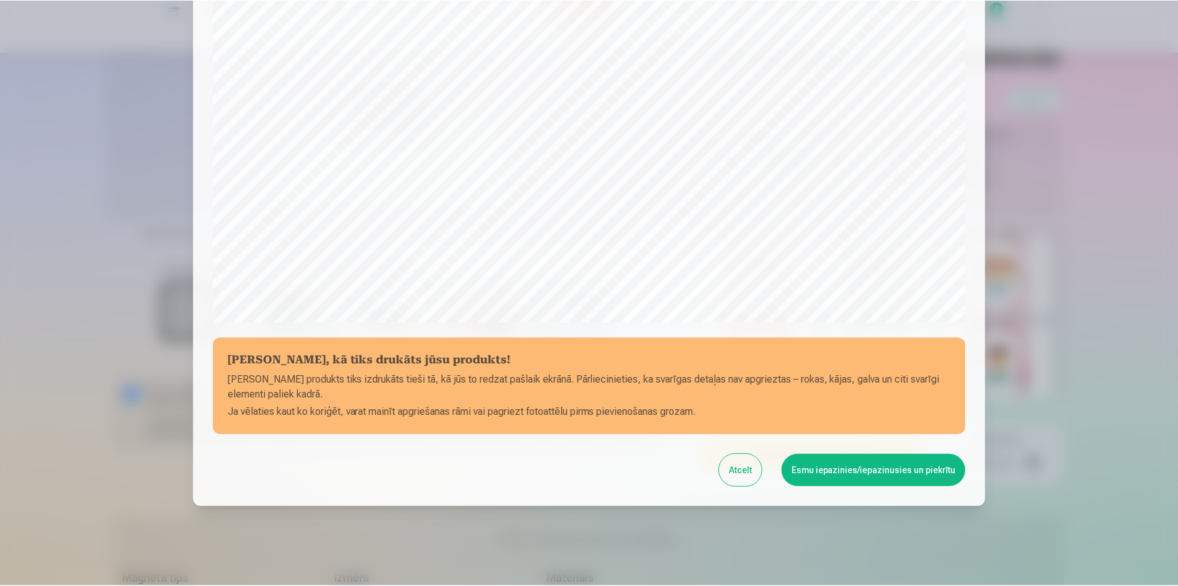
scroll to position [307, 0]
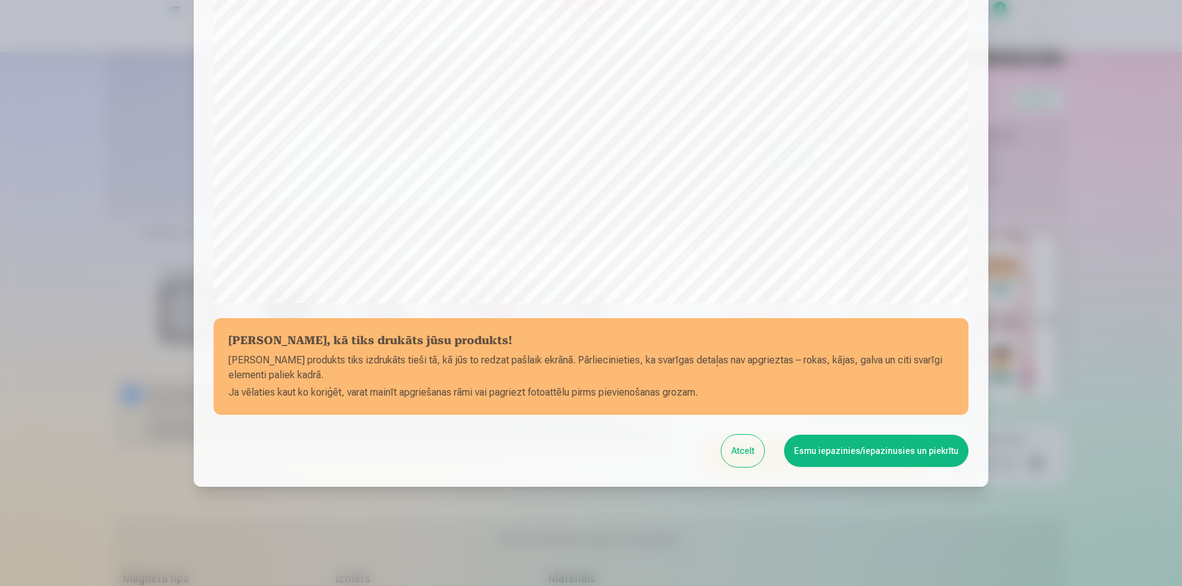
click at [886, 455] on button "Esmu iepazinies/iepazinusies un piekrītu" at bounding box center [876, 451] width 184 height 32
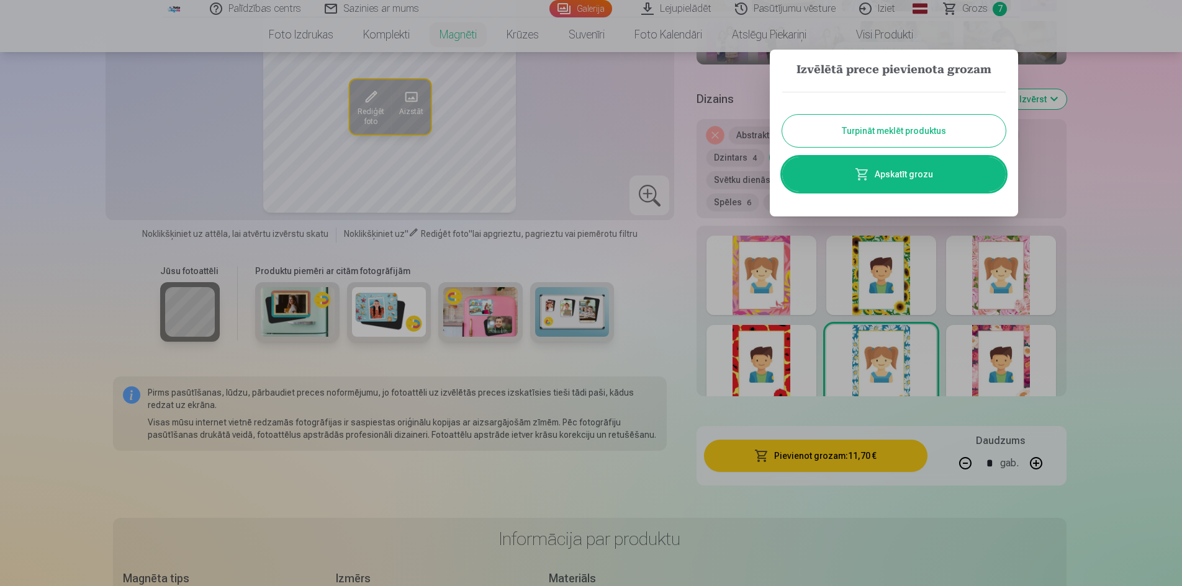
click at [871, 128] on button "Turpināt meklēt produktus" at bounding box center [893, 131] width 223 height 32
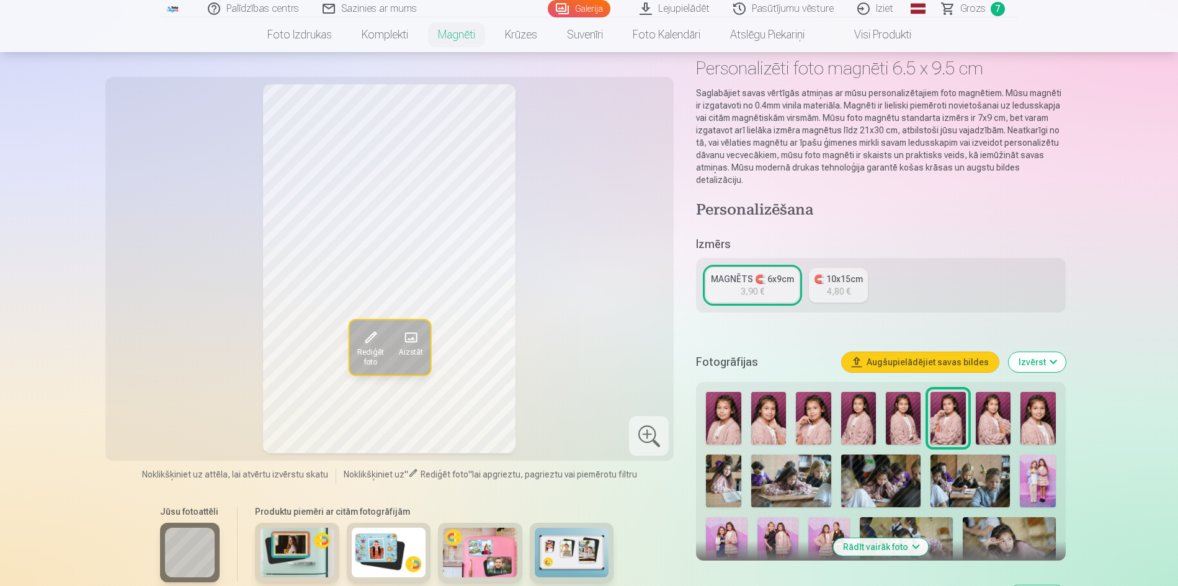
scroll to position [124, 0]
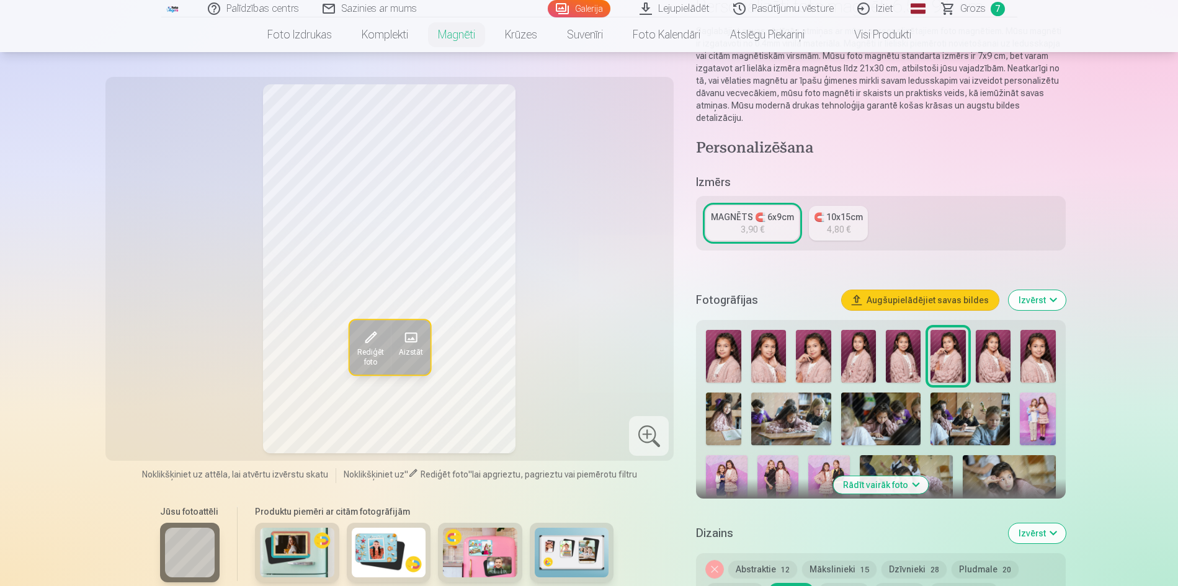
click at [735, 404] on img at bounding box center [723, 419] width 35 height 53
click at [779, 405] on img at bounding box center [791, 419] width 79 height 53
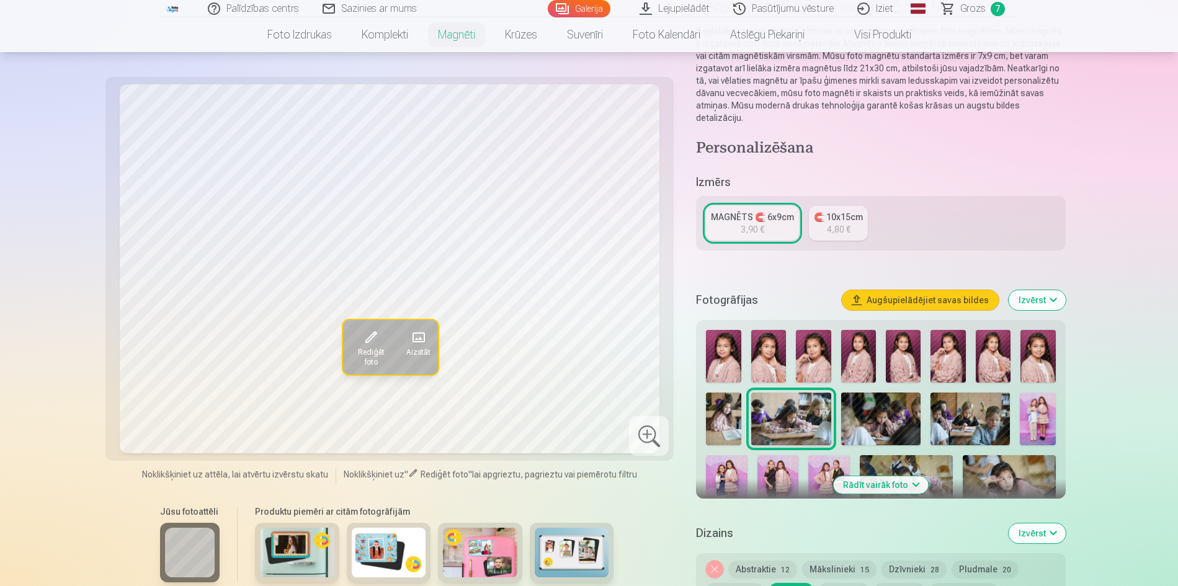
click at [868, 398] on img at bounding box center [880, 419] width 79 height 53
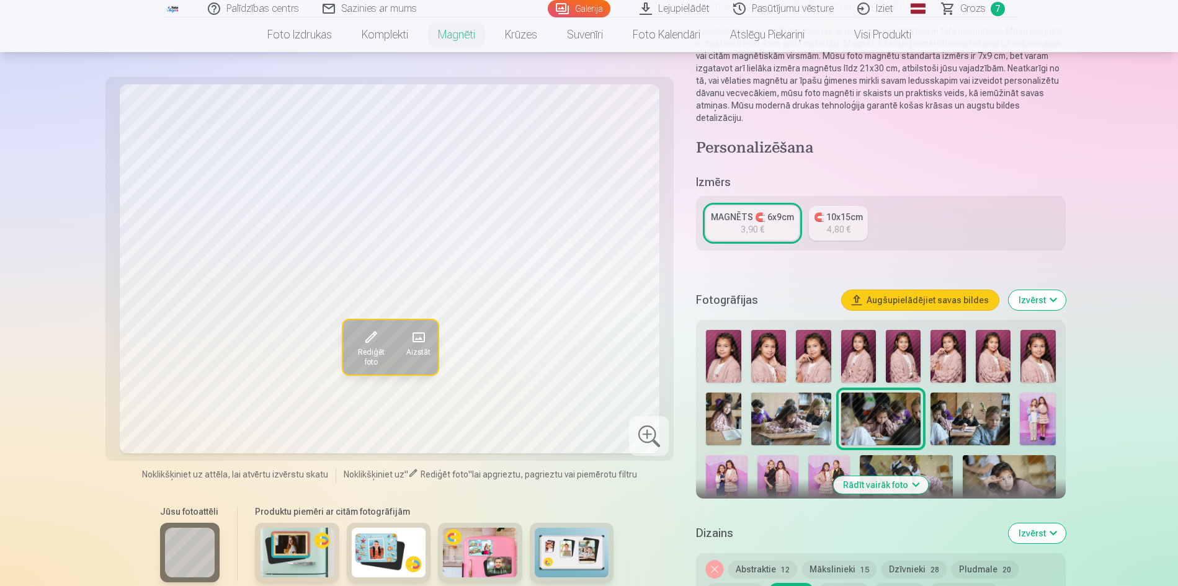
click at [960, 408] on img at bounding box center [970, 419] width 79 height 53
click at [828, 407] on img at bounding box center [791, 419] width 79 height 53
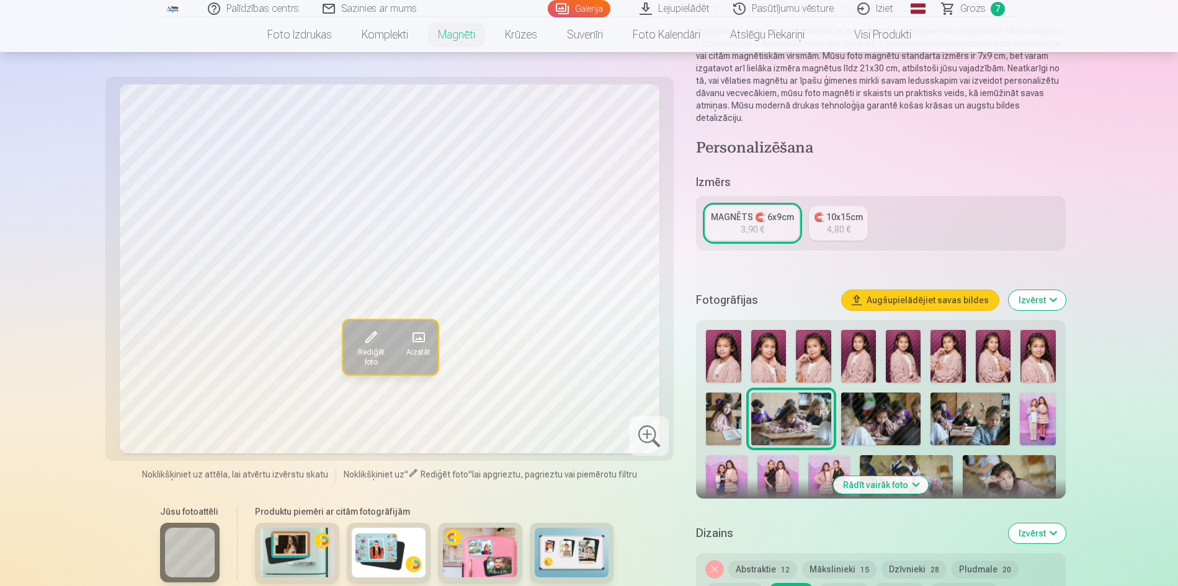
click at [867, 414] on img at bounding box center [880, 419] width 79 height 53
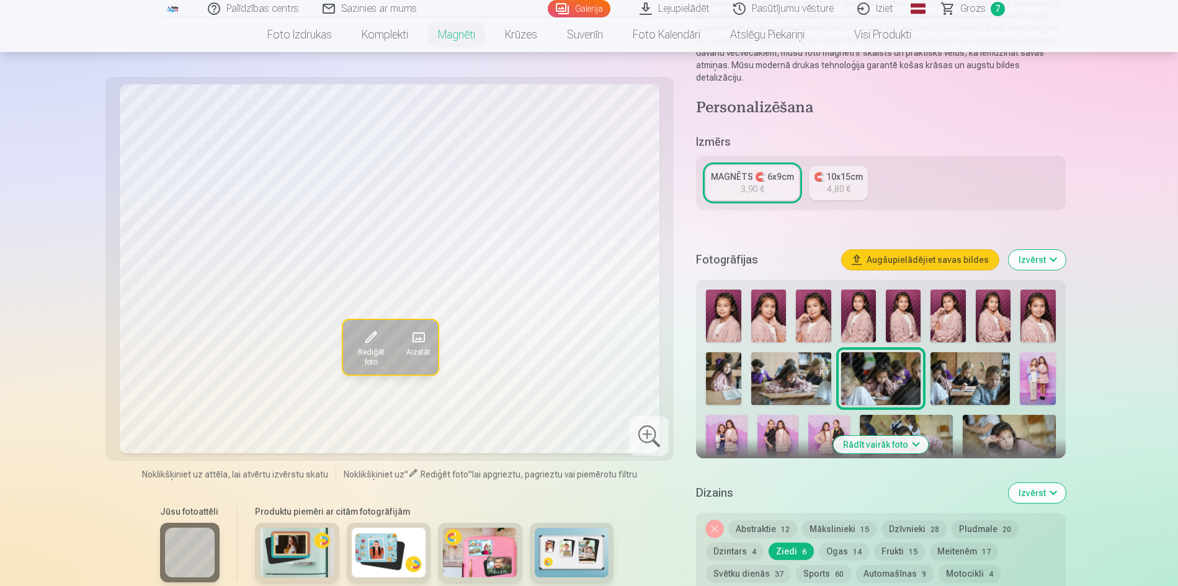
scroll to position [186, 0]
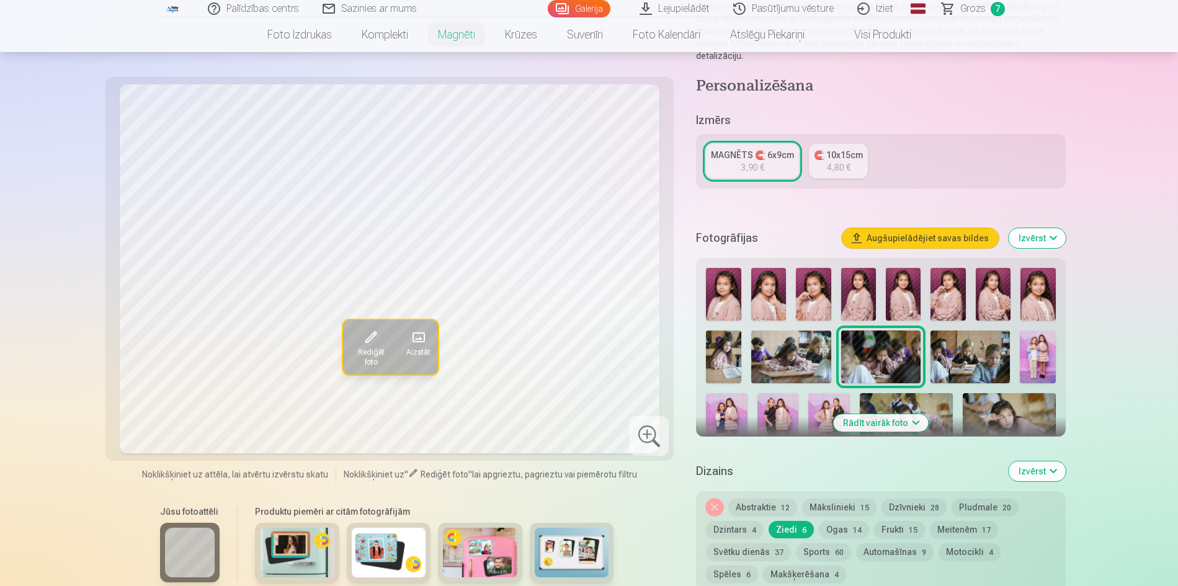
click at [729, 344] on img at bounding box center [723, 357] width 35 height 53
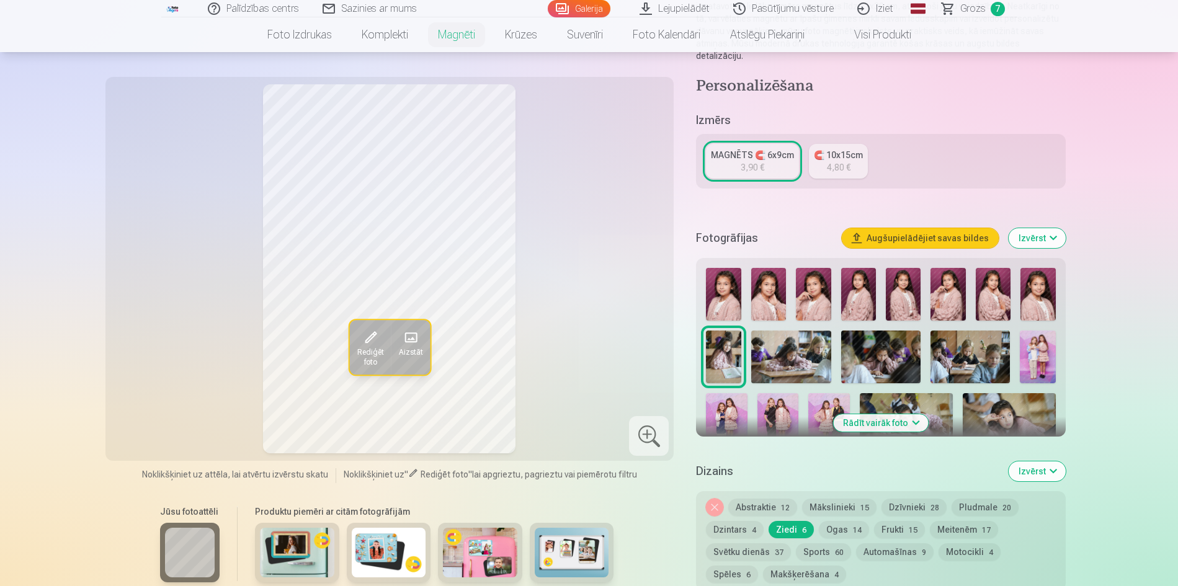
click at [714, 499] on button "Noņemiet dizainu" at bounding box center [714, 507] width 17 height 17
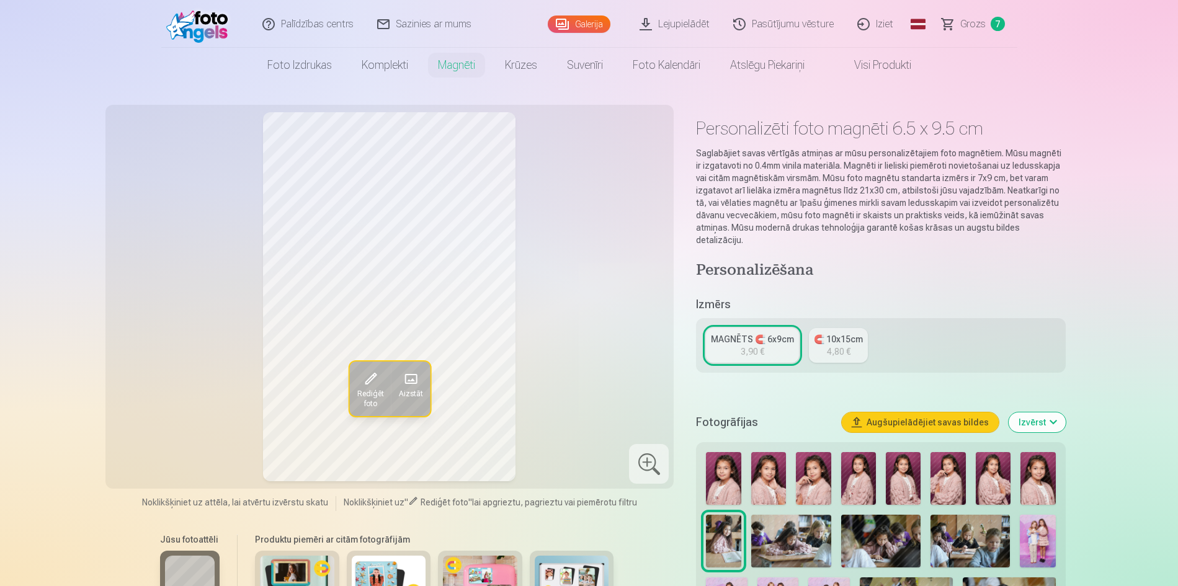
scroll to position [0, 0]
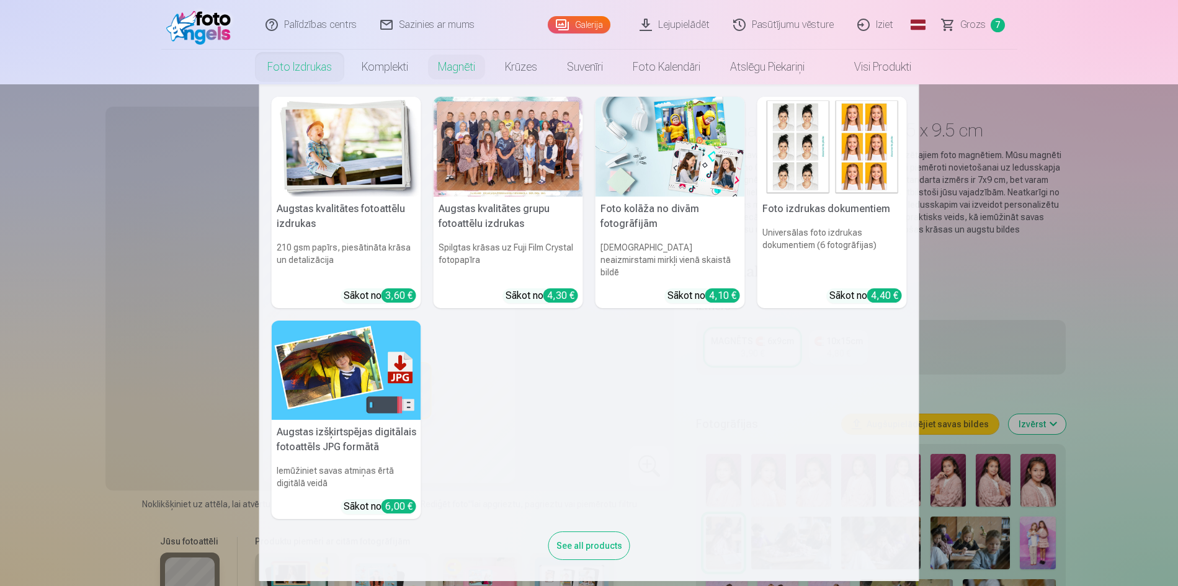
click at [311, 67] on link "Foto izdrukas" at bounding box center [300, 67] width 94 height 35
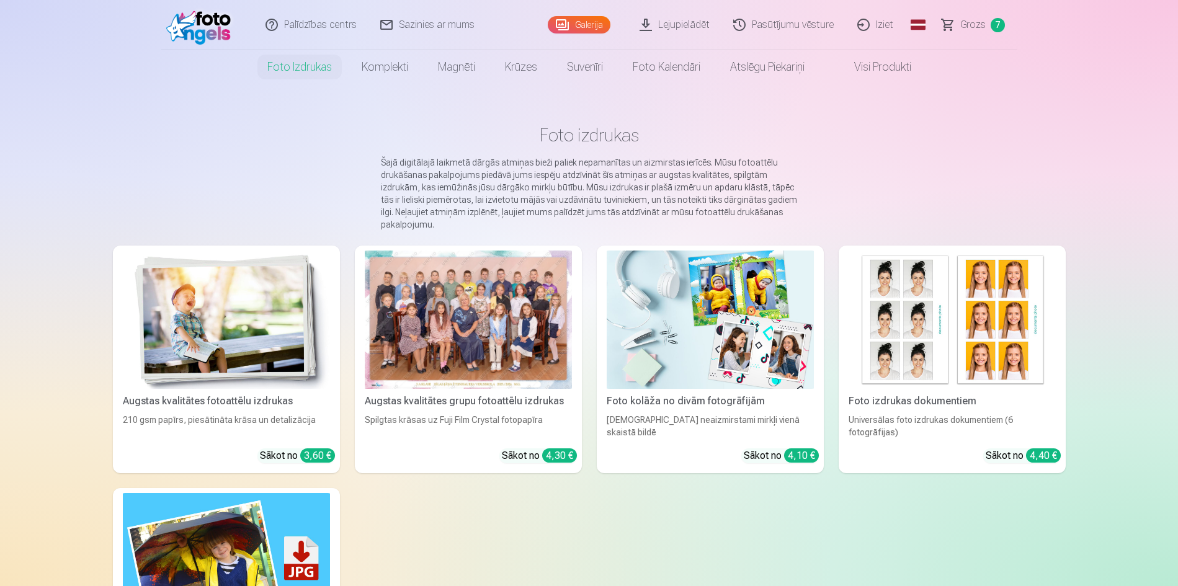
click at [969, 23] on span "Grozs" at bounding box center [973, 24] width 25 height 15
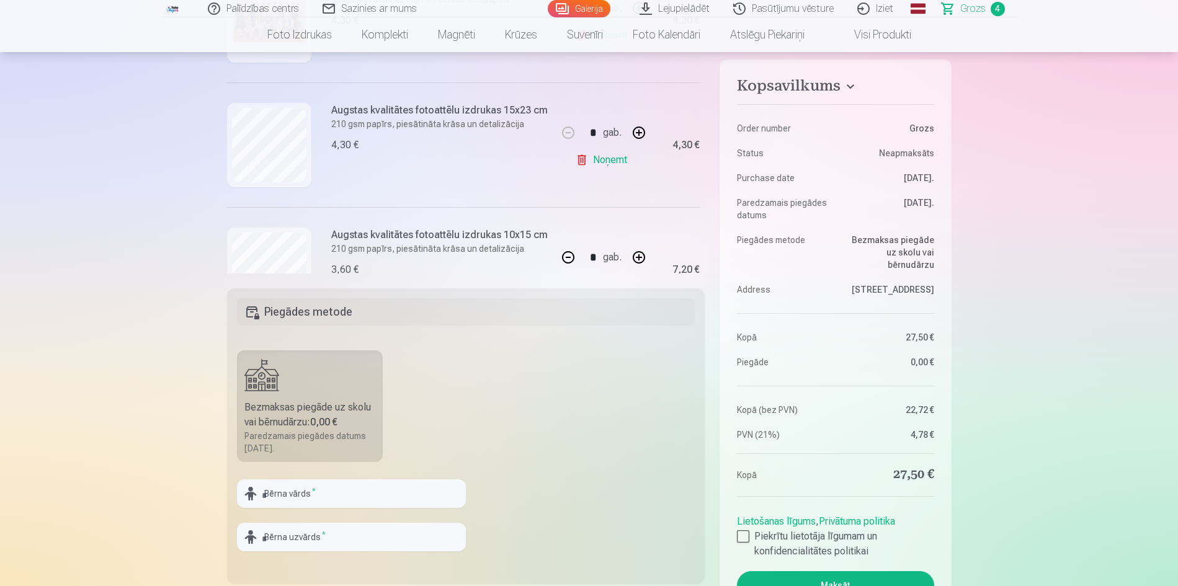
scroll to position [236, 0]
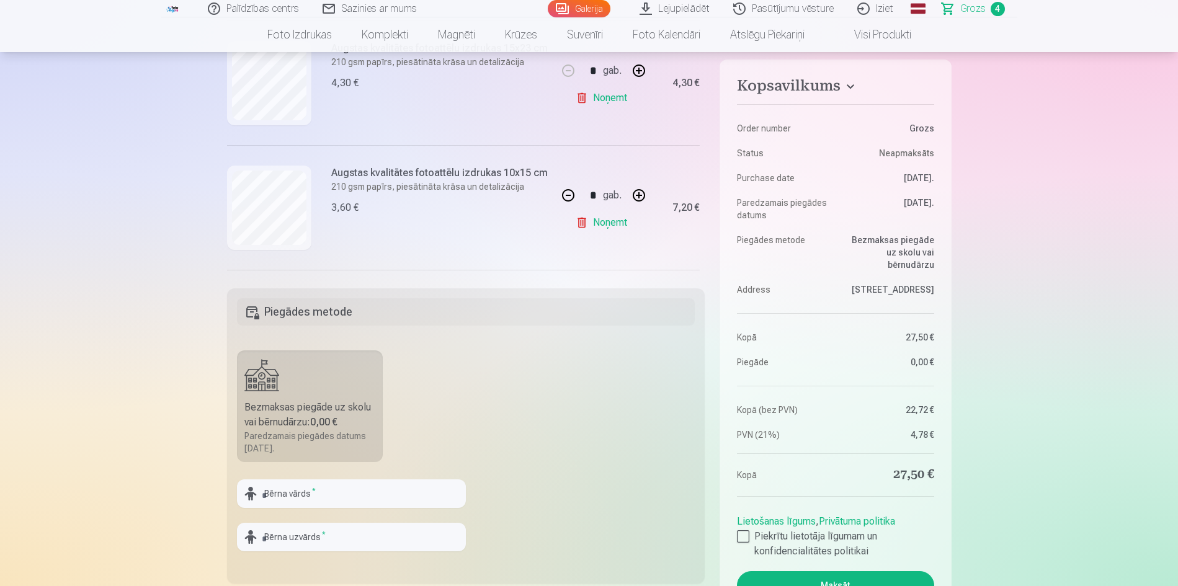
click at [563, 194] on button "button" at bounding box center [569, 196] width 30 height 30
click at [608, 218] on link "Noņemt" at bounding box center [604, 222] width 56 height 25
type input "*"
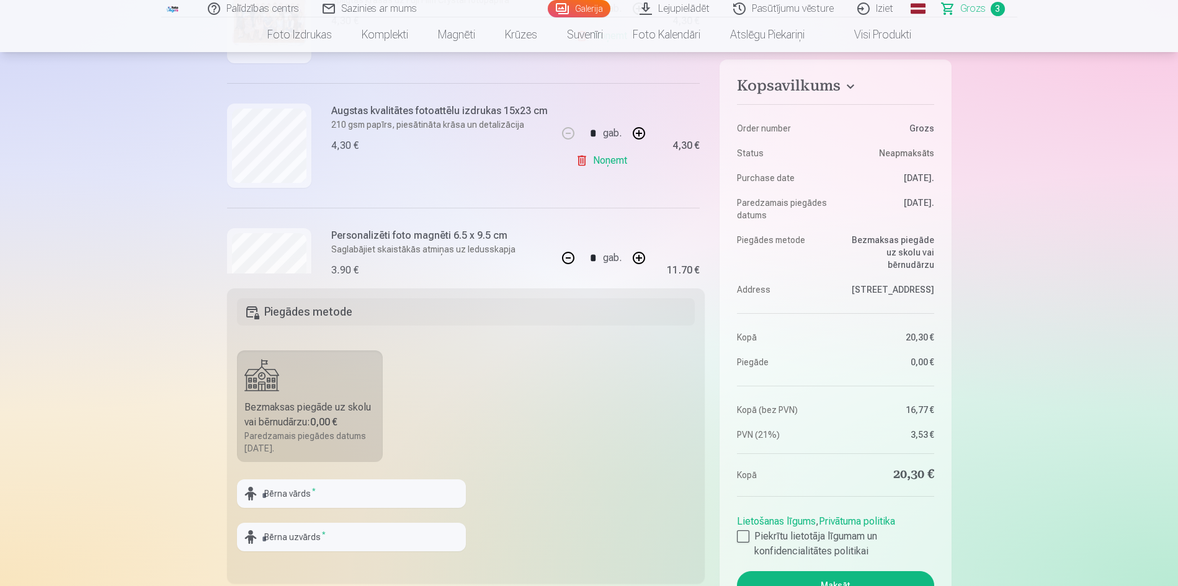
click at [636, 138] on button "button" at bounding box center [639, 134] width 30 height 30
click at [568, 138] on button "button" at bounding box center [569, 134] width 30 height 30
click at [584, 158] on link "Noņemt" at bounding box center [604, 160] width 56 height 25
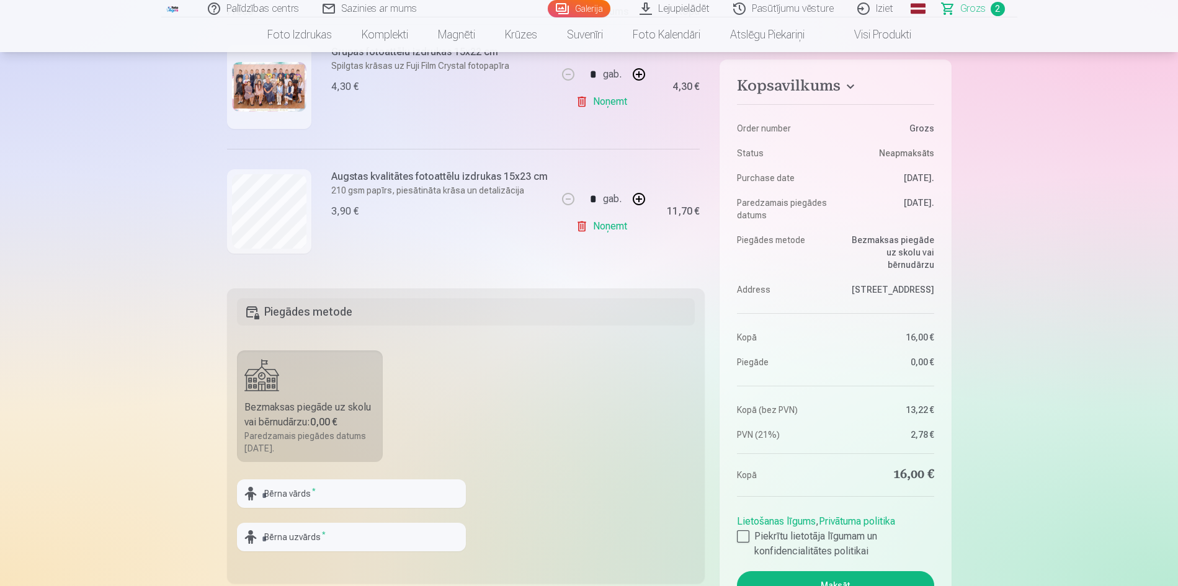
type input "*"
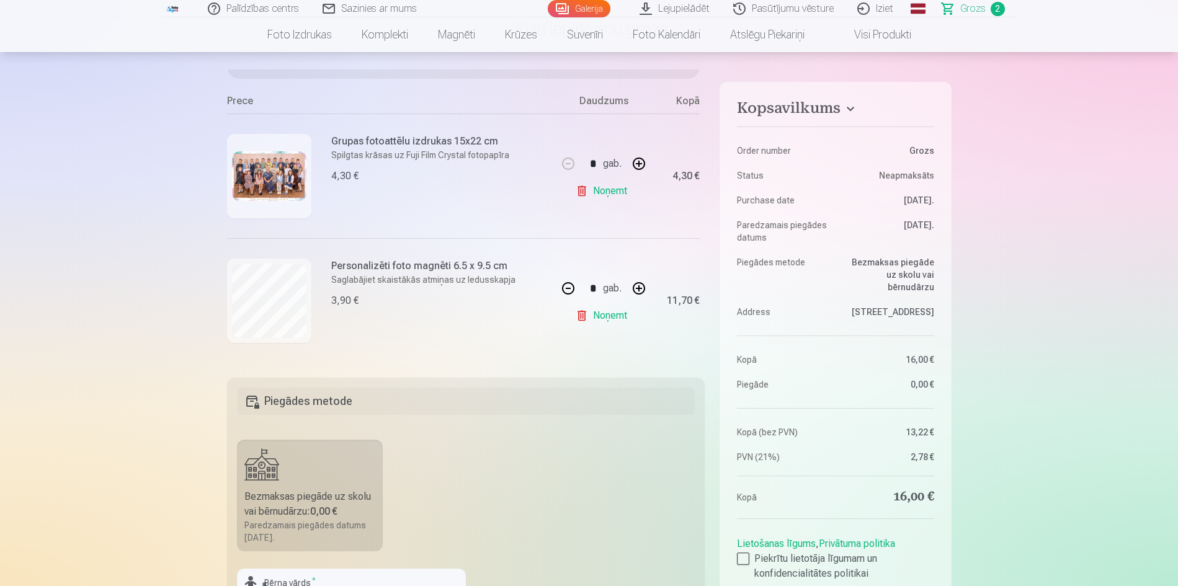
scroll to position [0, 0]
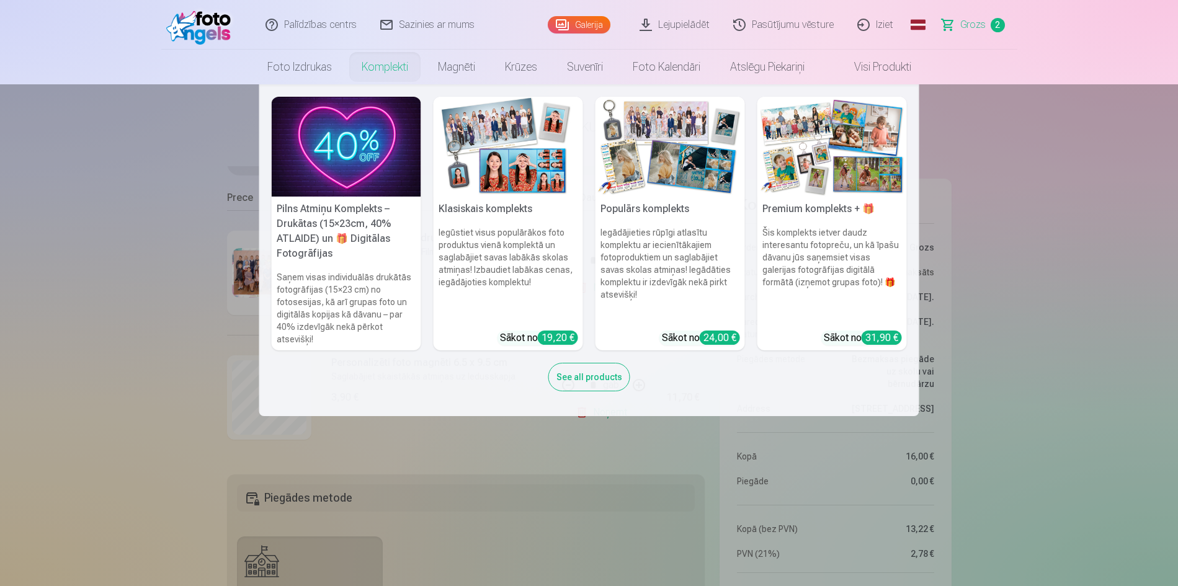
click at [384, 76] on link "Komplekti" at bounding box center [385, 67] width 76 height 35
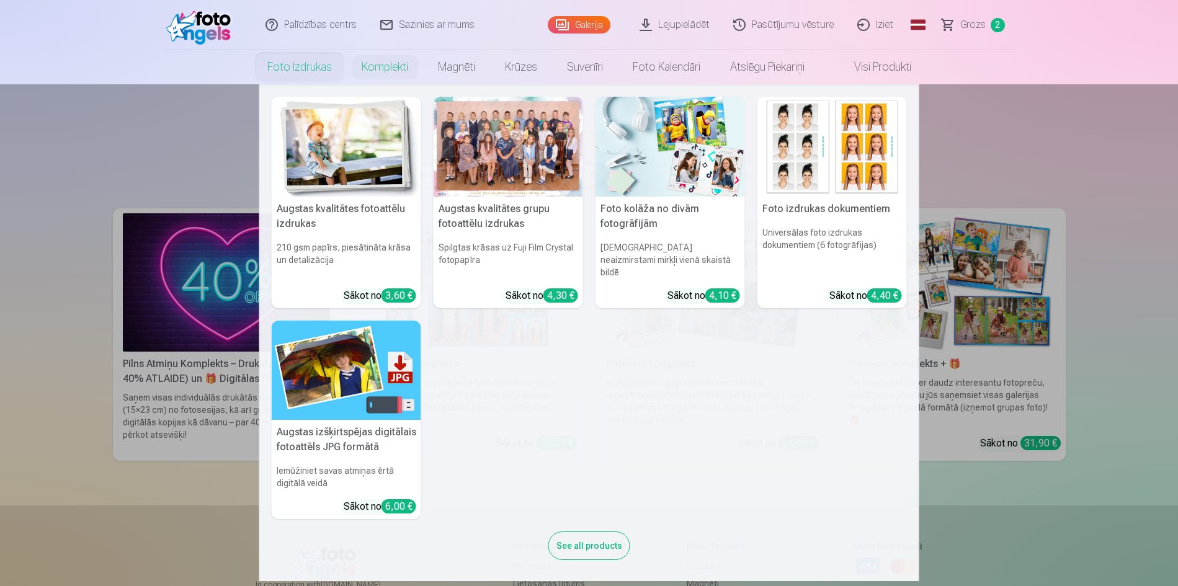
click at [294, 76] on link "Foto izdrukas" at bounding box center [300, 67] width 94 height 35
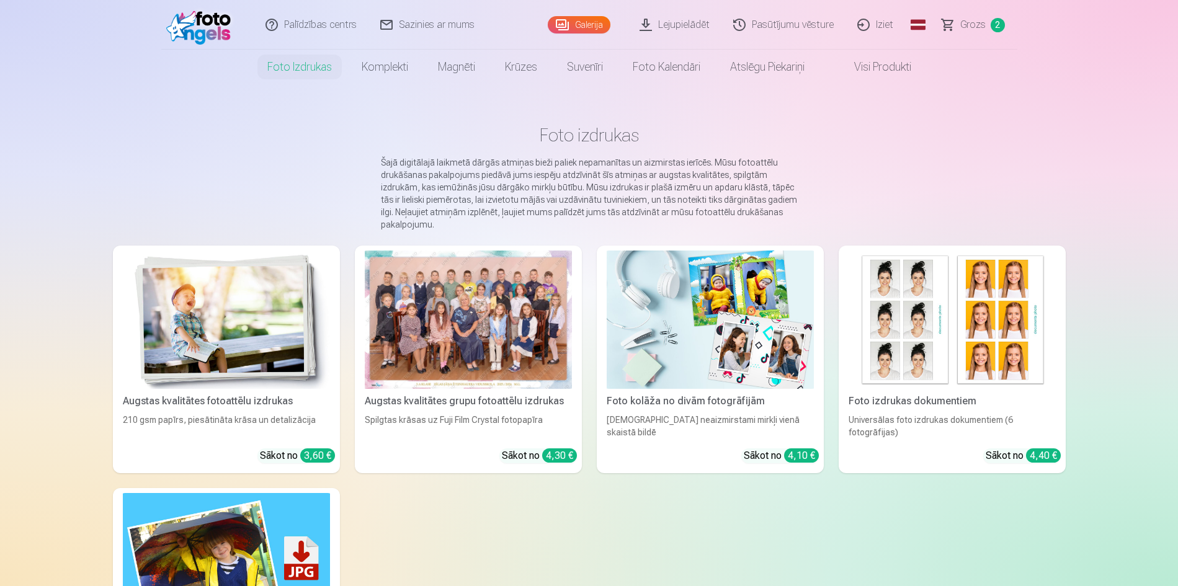
click at [244, 289] on img at bounding box center [226, 320] width 207 height 138
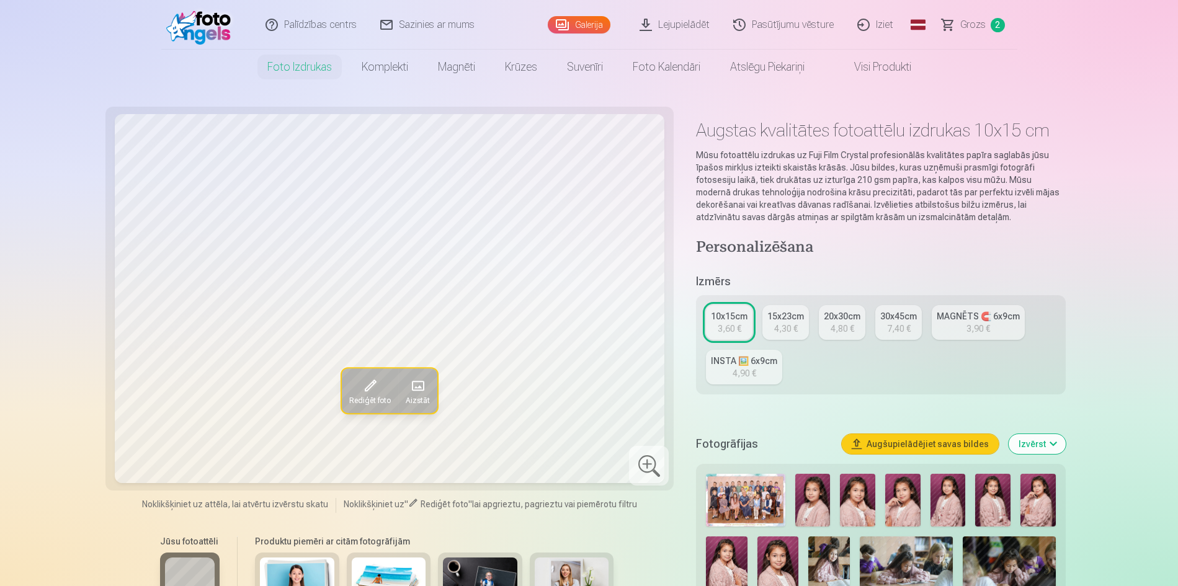
click at [848, 502] on img at bounding box center [857, 500] width 35 height 53
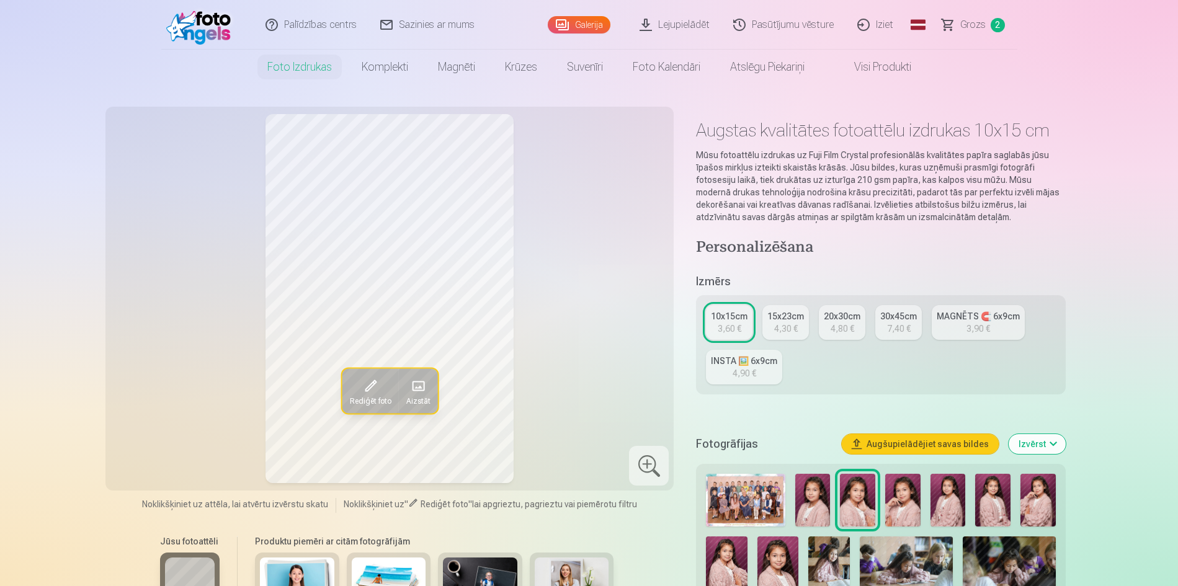
click at [774, 556] on img at bounding box center [779, 568] width 42 height 62
click at [732, 555] on img at bounding box center [727, 568] width 42 height 62
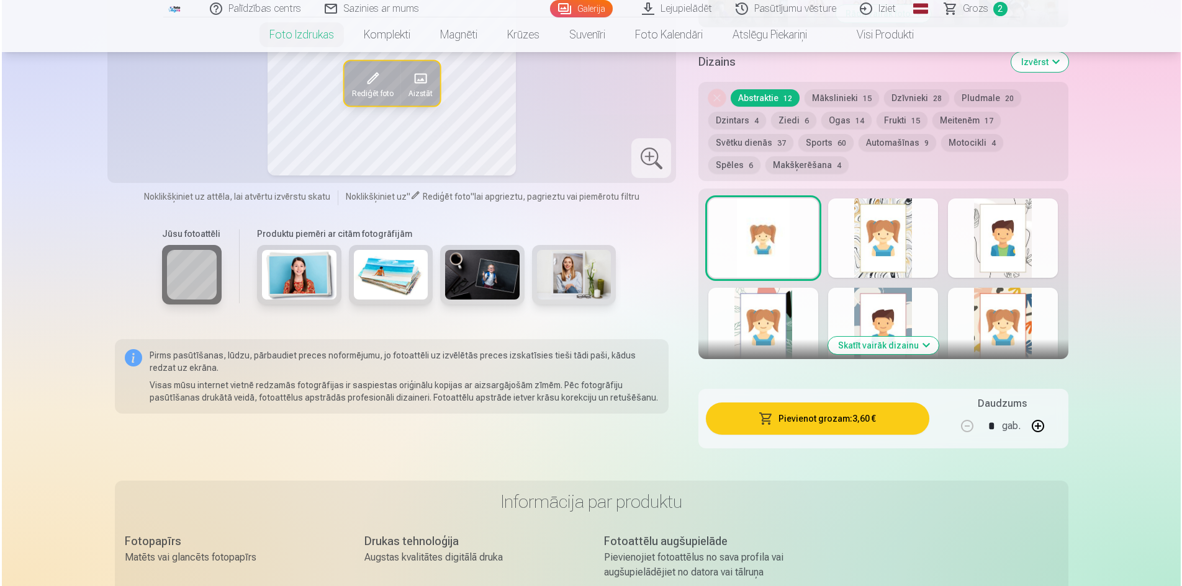
scroll to position [621, 0]
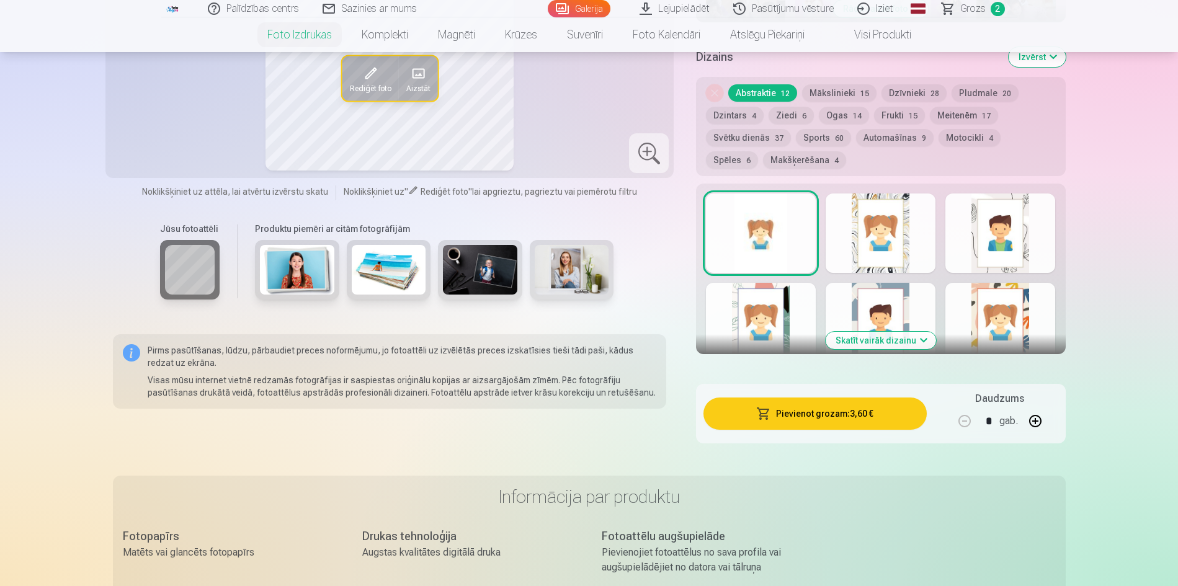
click at [1038, 428] on button "button" at bounding box center [1036, 421] width 30 height 30
click at [1038, 423] on button "button" at bounding box center [1036, 421] width 30 height 30
click at [961, 424] on button "button" at bounding box center [965, 421] width 30 height 30
click at [839, 421] on button "Pievienot grozam : 7,20 €" at bounding box center [815, 414] width 223 height 32
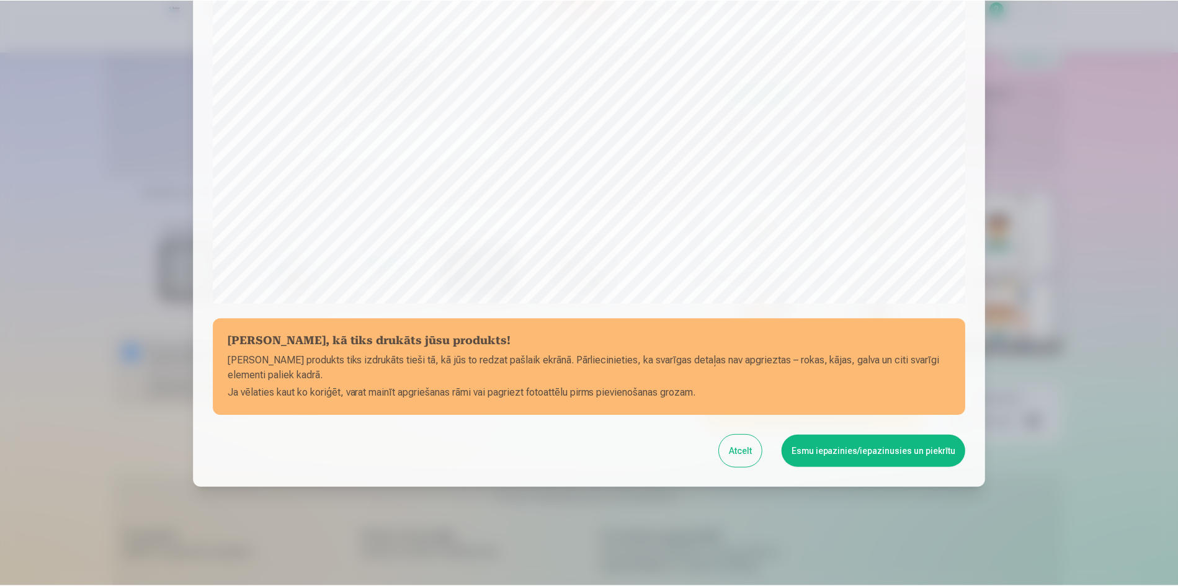
scroll to position [307, 0]
click at [874, 459] on button "Esmu iepazinies/iepazinusies un piekrītu" at bounding box center [876, 451] width 184 height 32
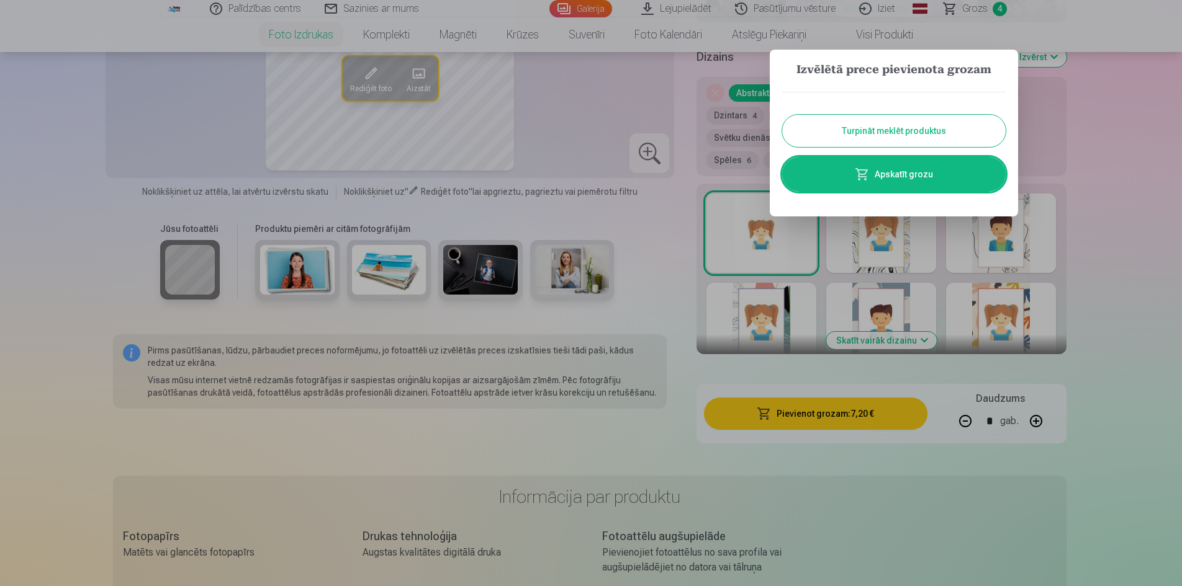
click at [921, 128] on button "Turpināt meklēt produktus" at bounding box center [893, 131] width 223 height 32
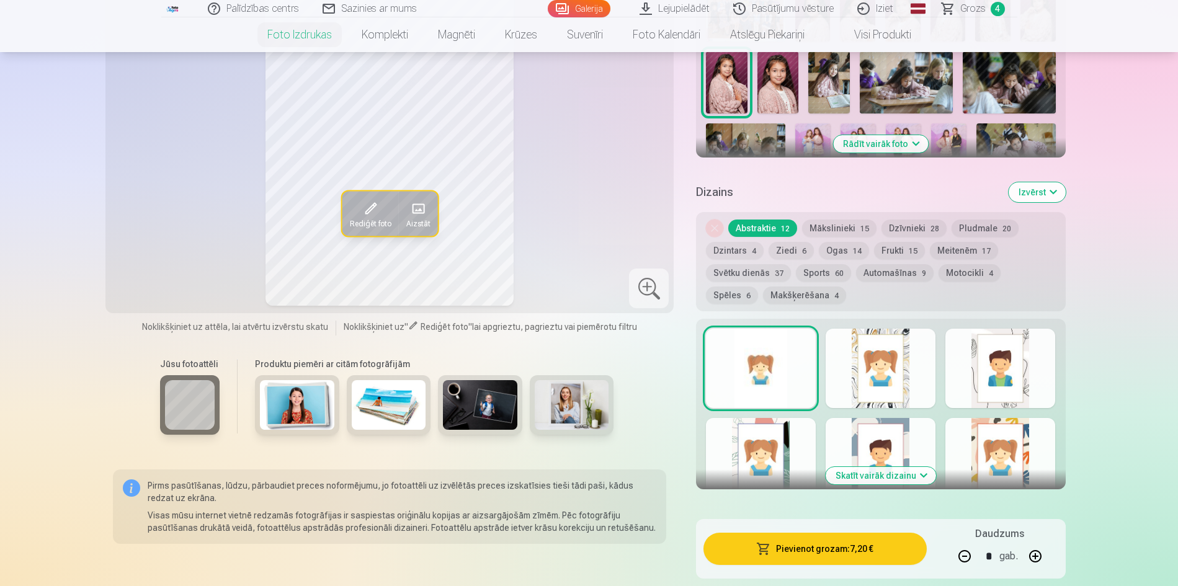
scroll to position [310, 0]
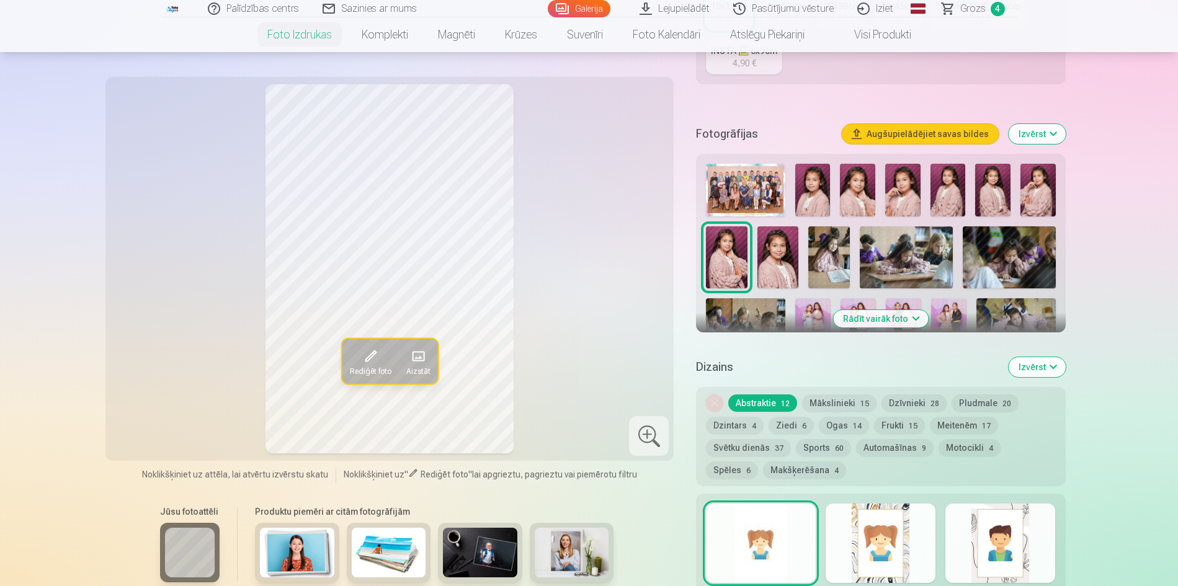
click at [832, 264] on img at bounding box center [830, 258] width 42 height 62
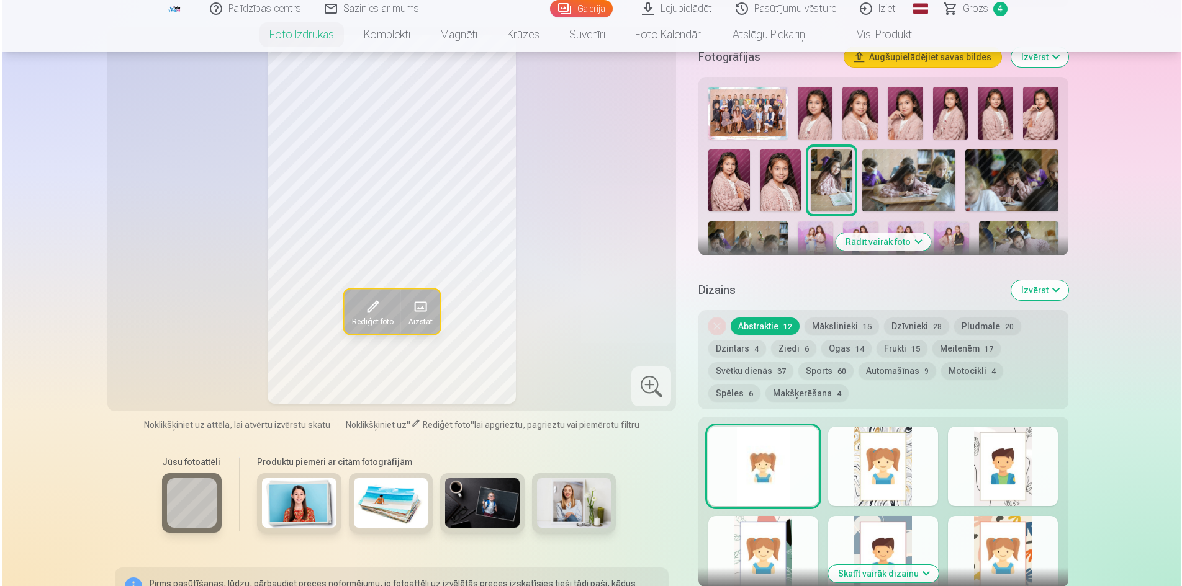
scroll to position [621, 0]
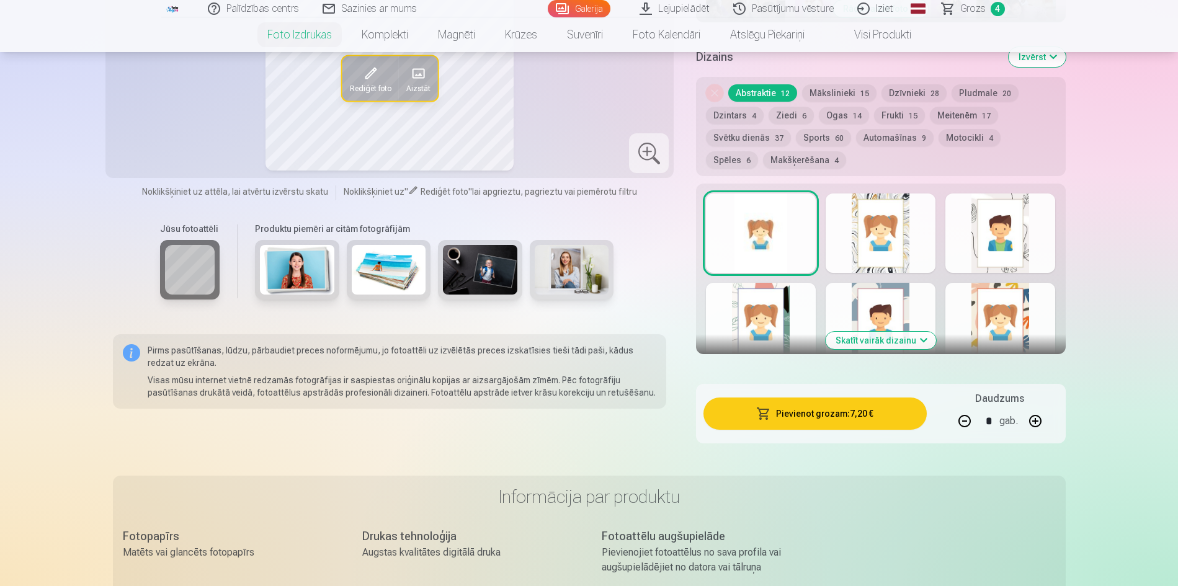
click at [966, 428] on button "button" at bounding box center [965, 421] width 30 height 30
type input "*"
click at [809, 413] on button "Pievienot grozam : 3,60 €" at bounding box center [815, 414] width 223 height 32
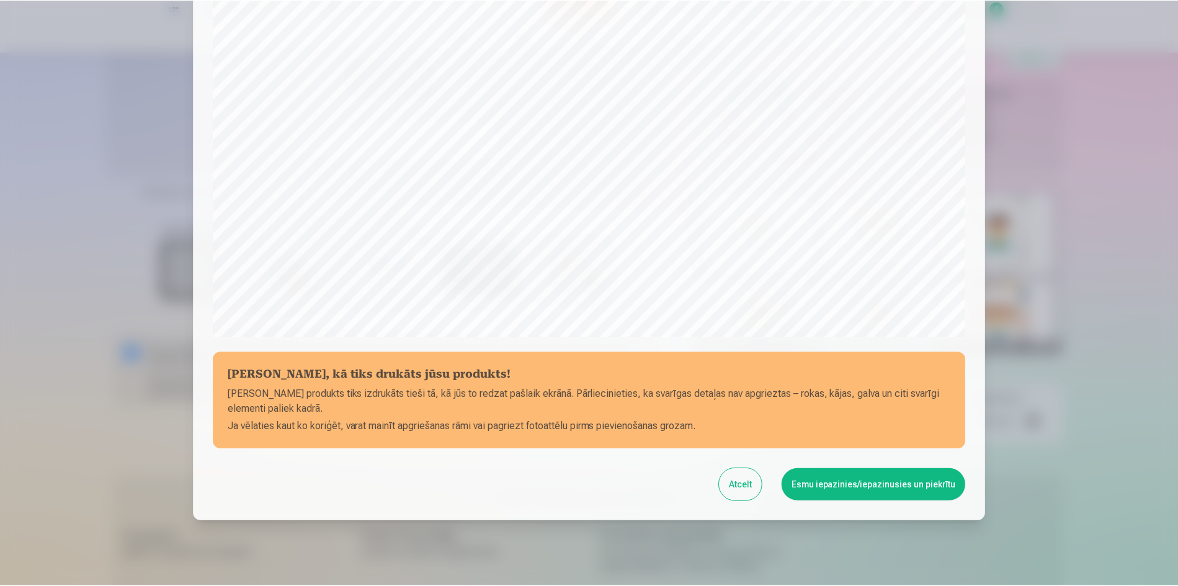
scroll to position [307, 0]
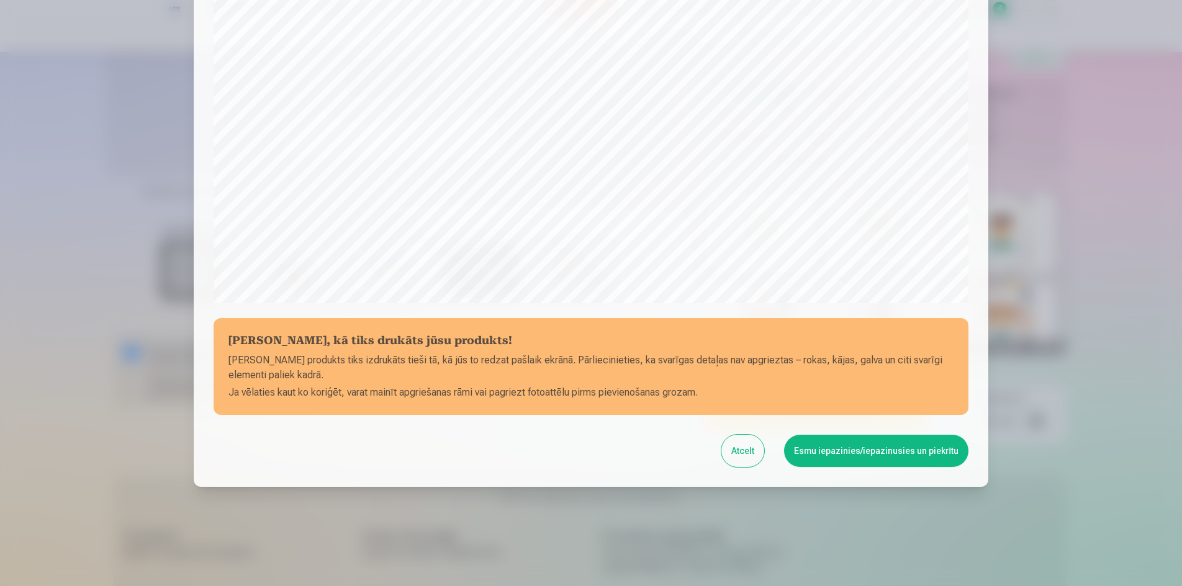
click at [856, 451] on button "Esmu iepazinies/iepazinusies un piekrītu" at bounding box center [876, 451] width 184 height 32
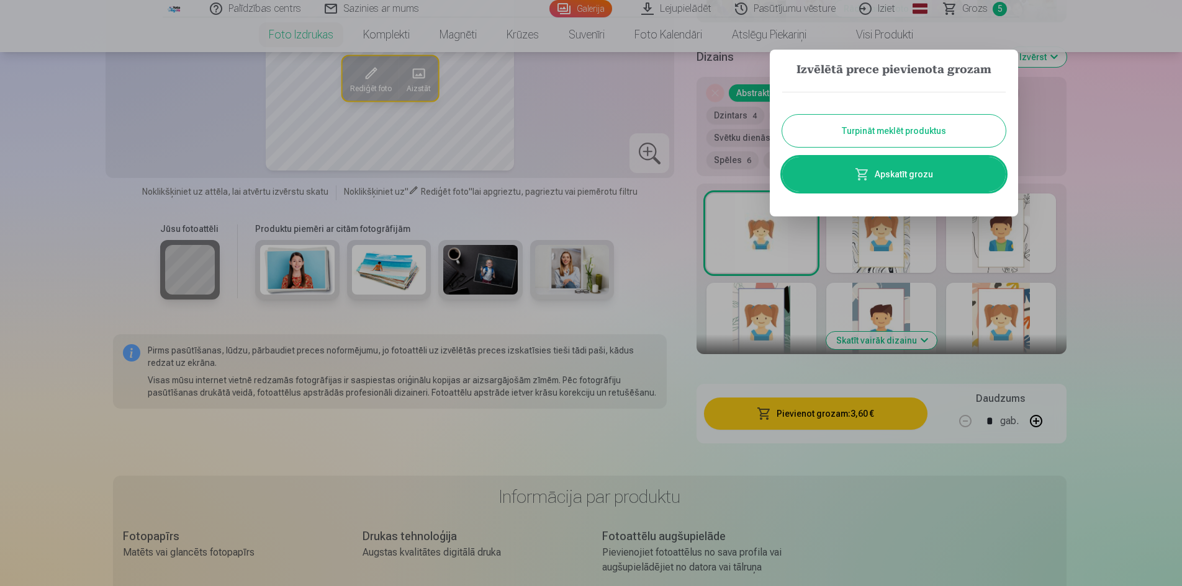
click at [909, 140] on button "Turpināt meklēt produktus" at bounding box center [893, 131] width 223 height 32
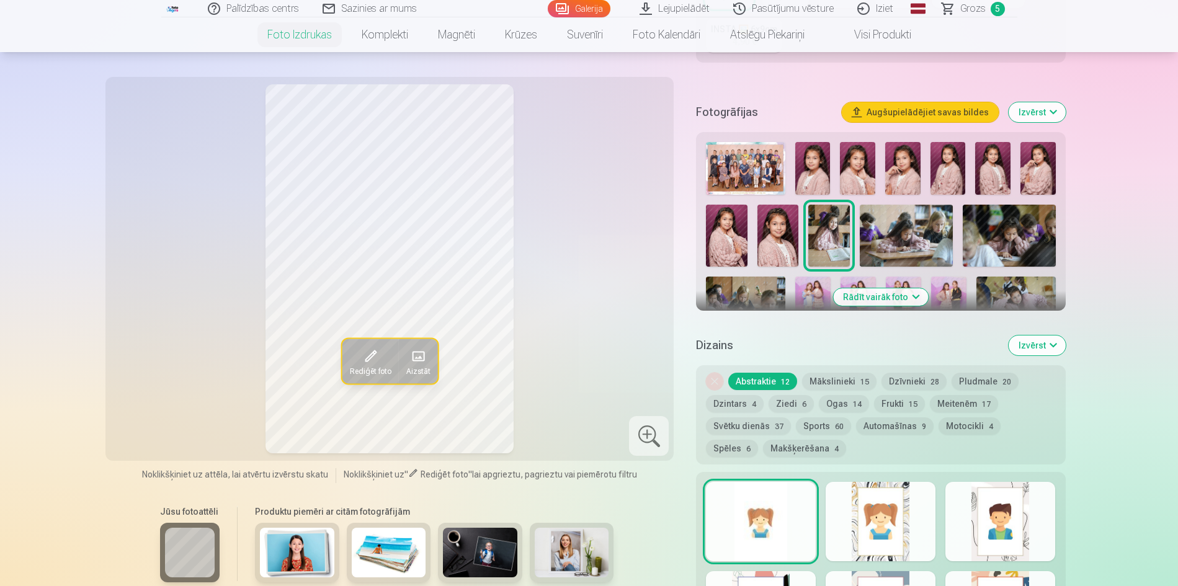
scroll to position [310, 0]
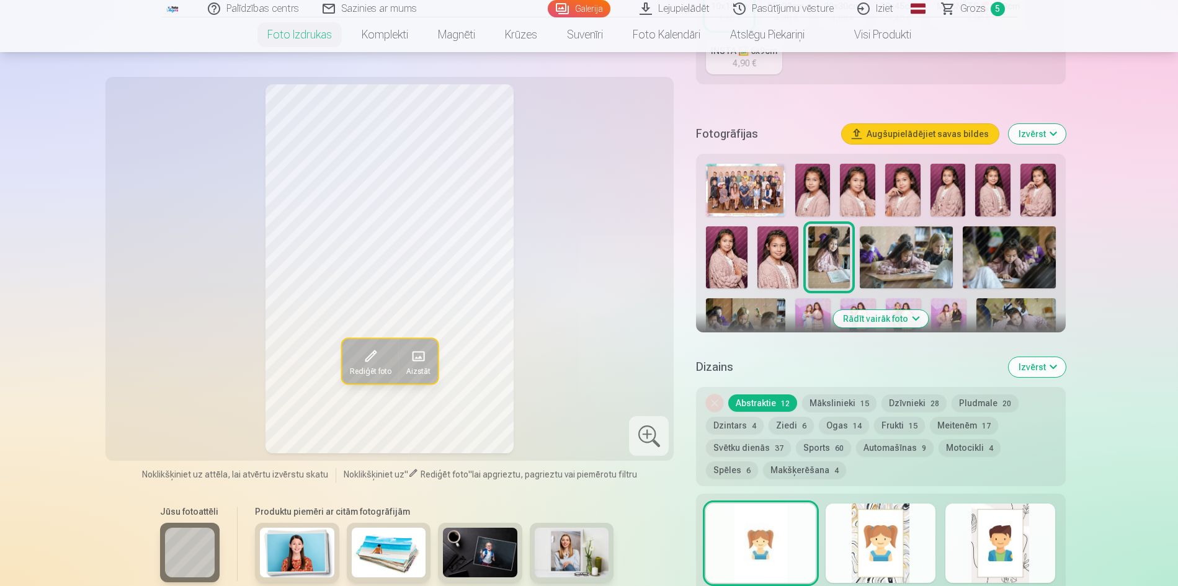
click at [895, 256] on img at bounding box center [906, 258] width 93 height 62
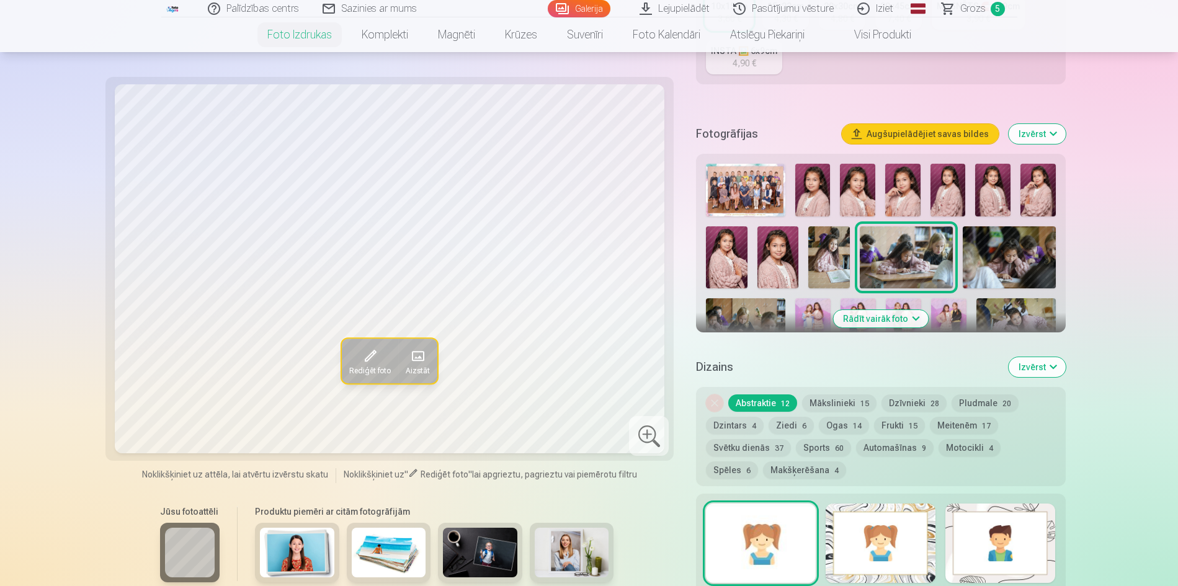
click at [1002, 264] on img at bounding box center [1009, 258] width 93 height 62
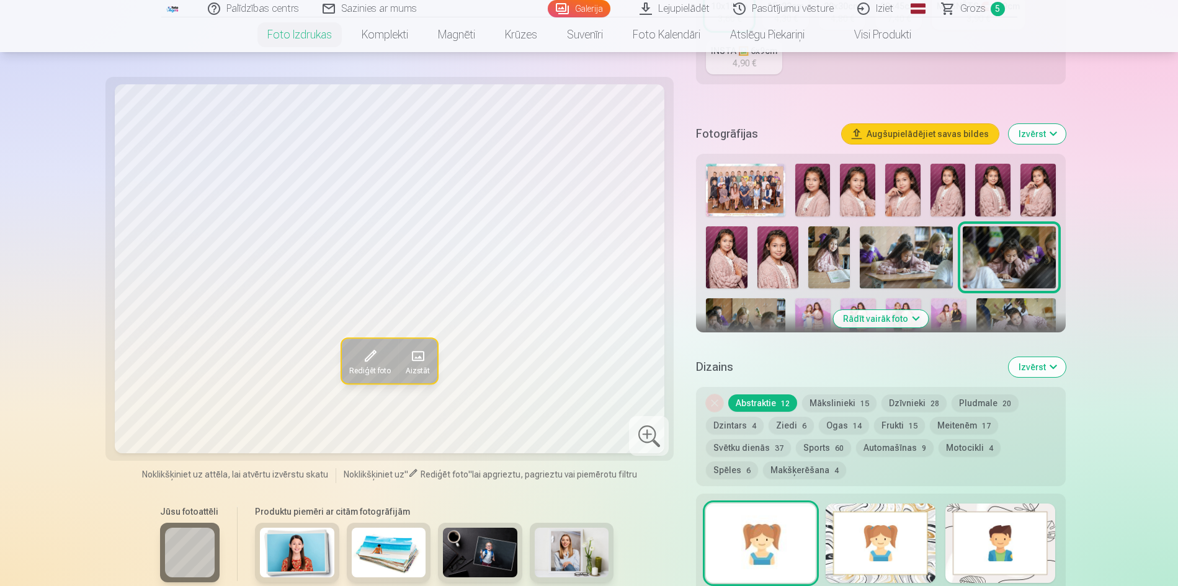
click at [762, 312] on img at bounding box center [745, 324] width 79 height 53
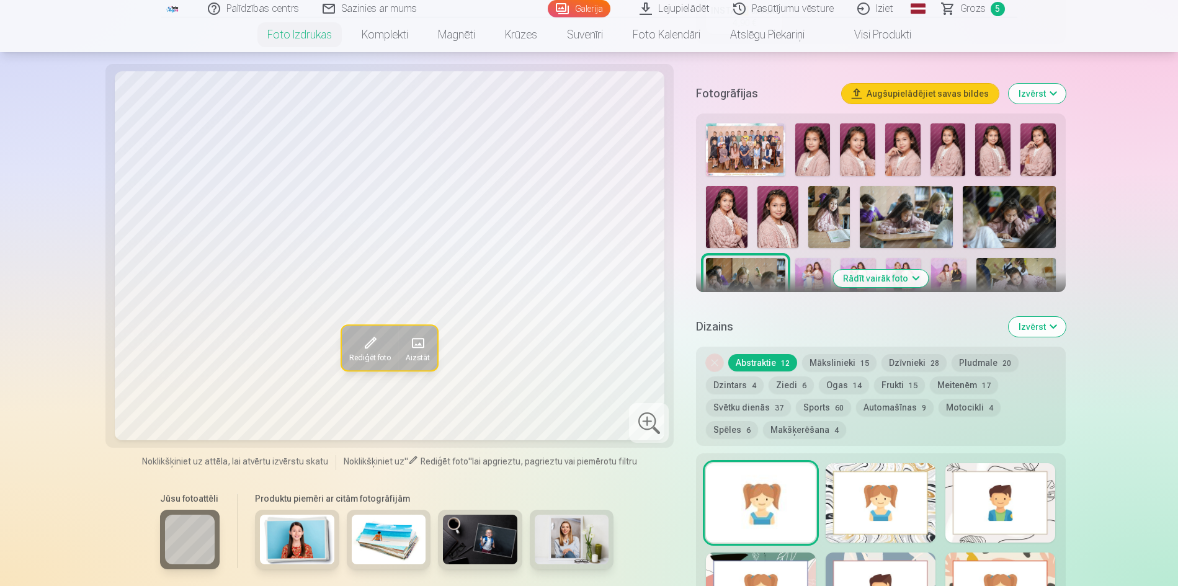
scroll to position [372, 0]
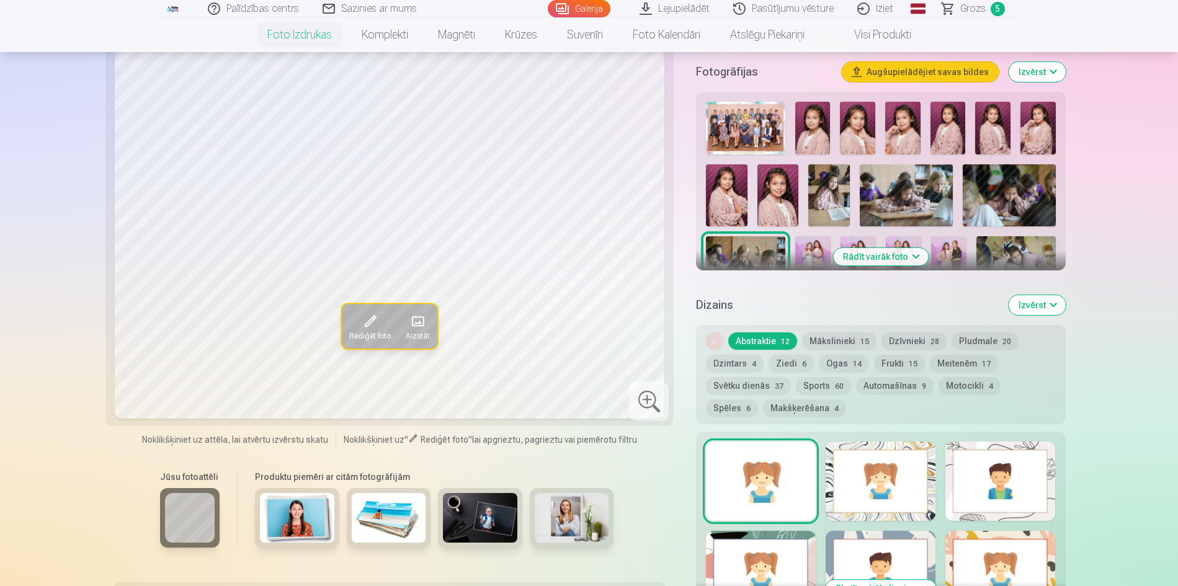
click at [802, 261] on img at bounding box center [813, 262] width 35 height 53
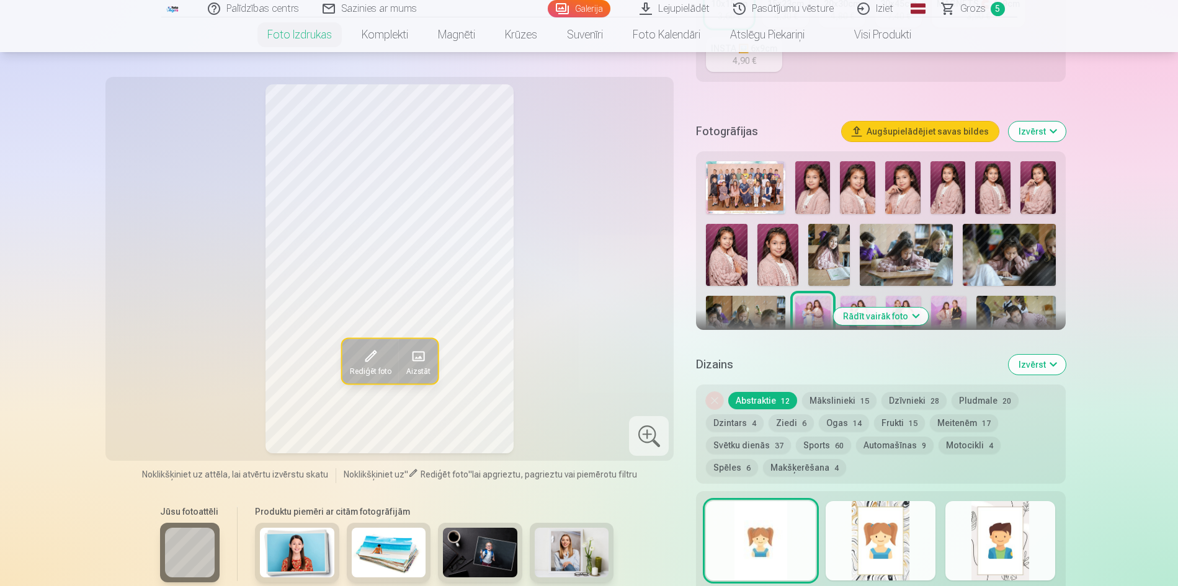
scroll to position [310, 0]
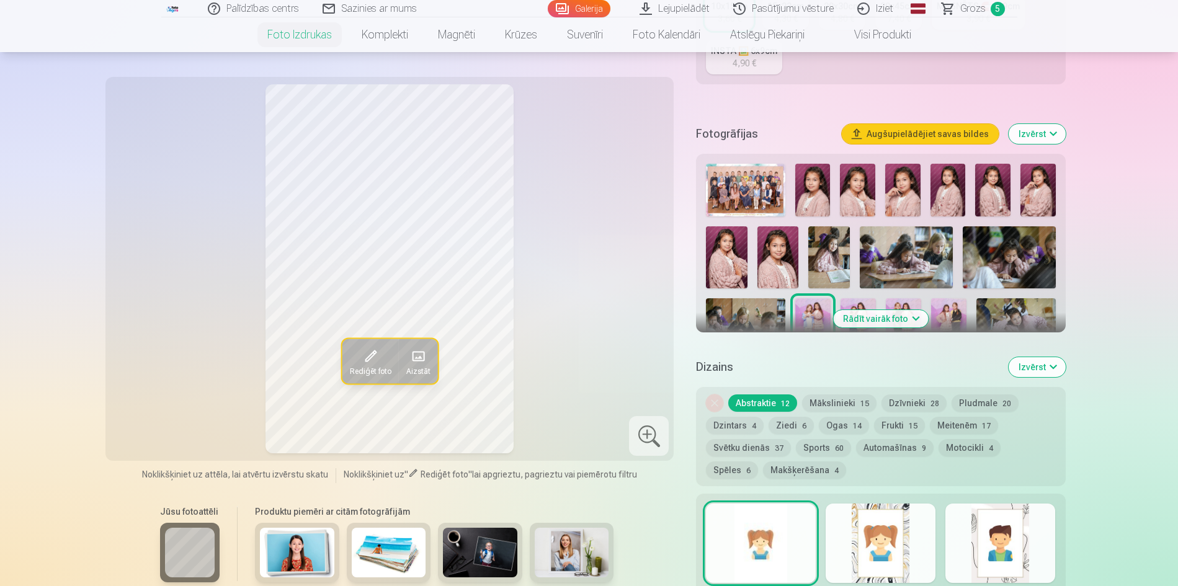
click at [853, 303] on img at bounding box center [858, 324] width 35 height 53
click at [922, 320] on button "Rādīt vairāk foto" at bounding box center [880, 318] width 95 height 17
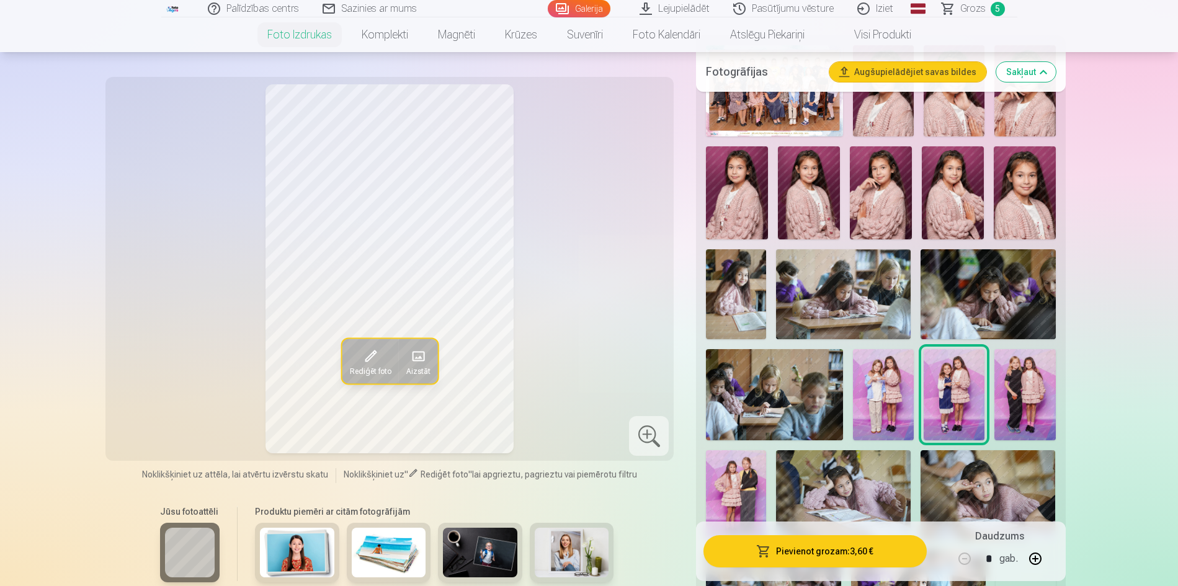
scroll to position [434, 0]
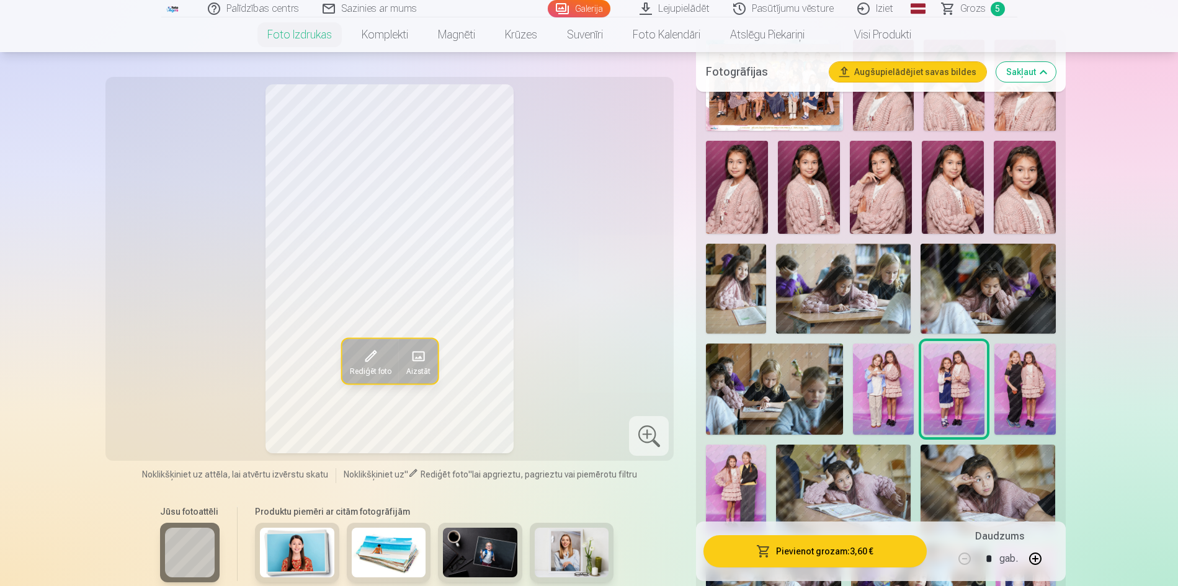
click at [1025, 388] on img at bounding box center [1025, 389] width 61 height 91
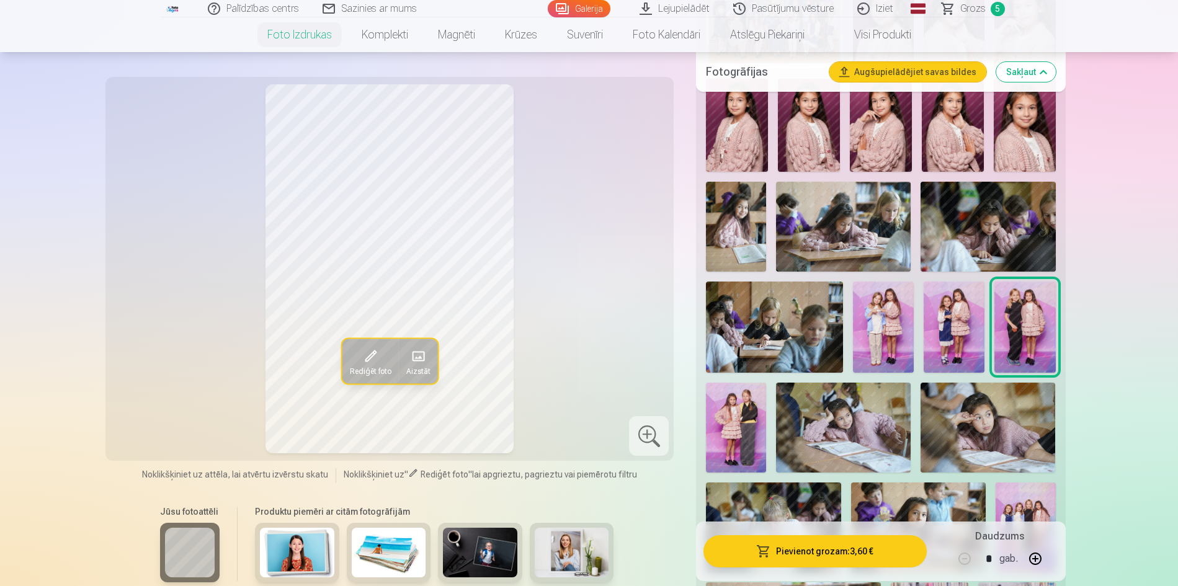
click at [748, 408] on img at bounding box center [736, 428] width 60 height 90
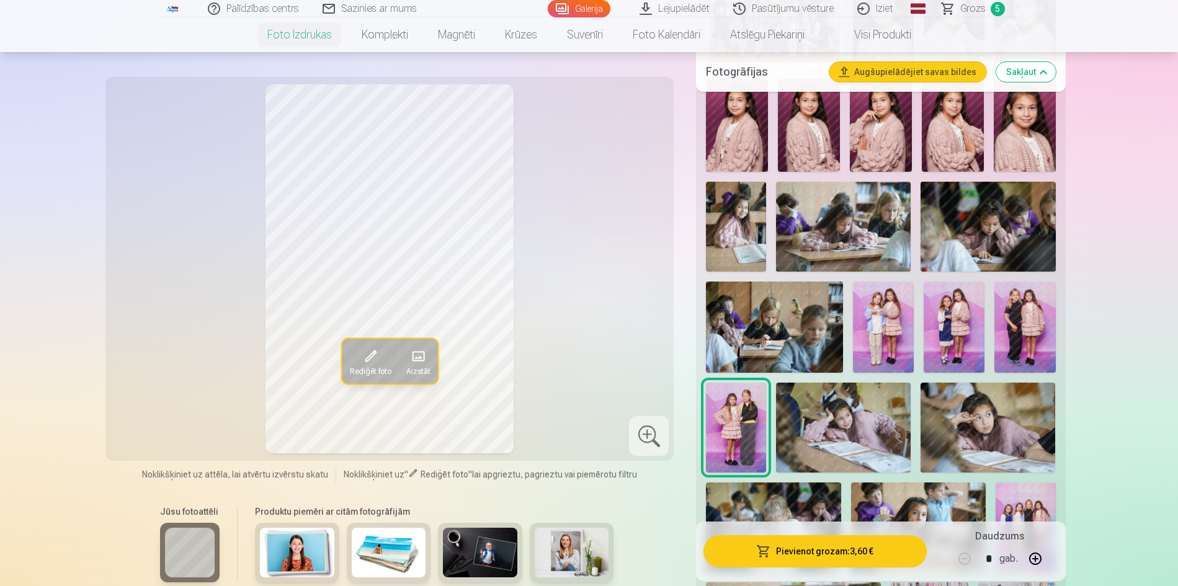
click at [832, 395] on img at bounding box center [843, 428] width 135 height 90
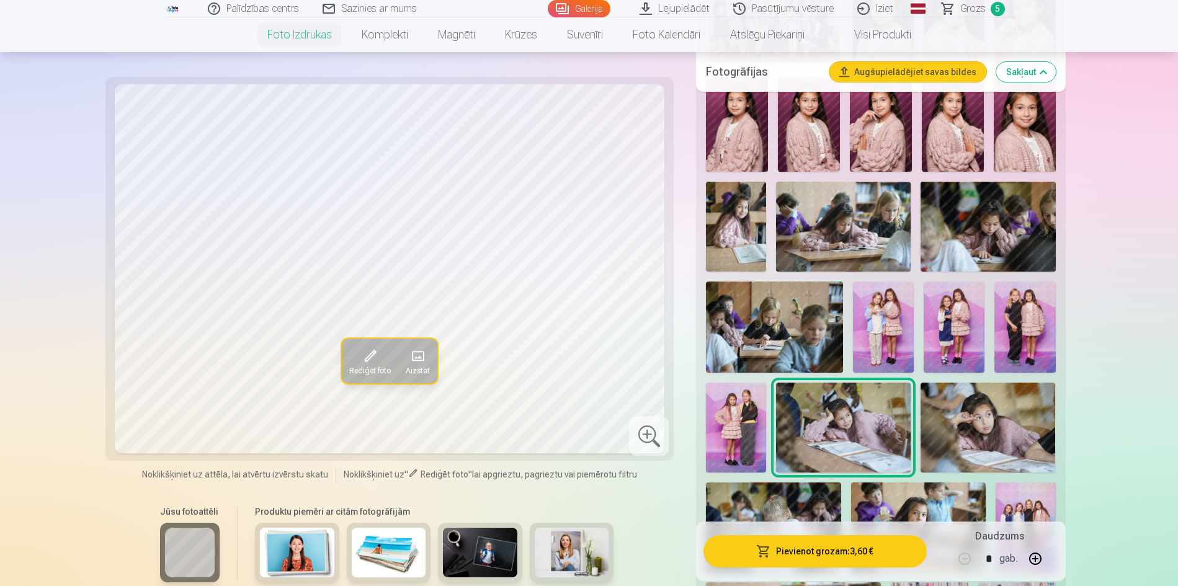
click at [971, 417] on img at bounding box center [988, 428] width 135 height 90
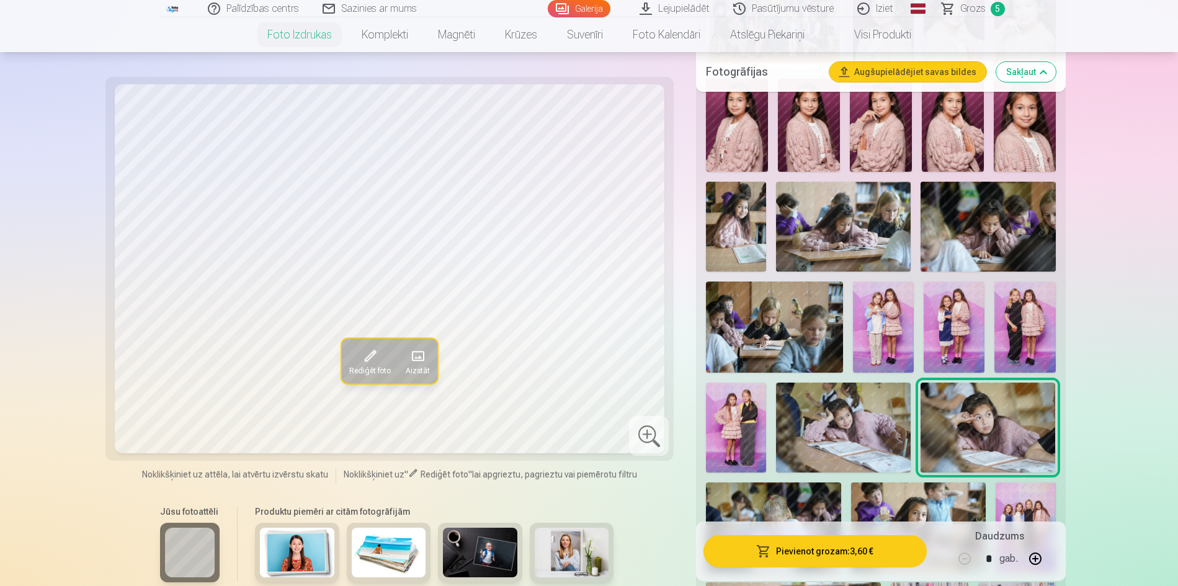
scroll to position [559, 0]
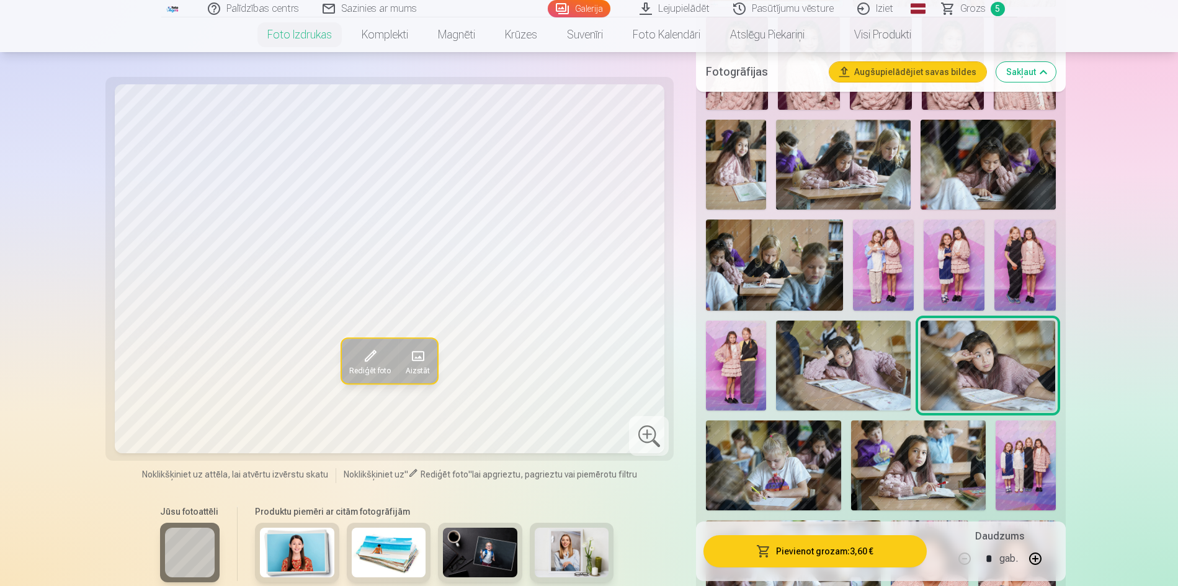
click at [801, 454] on img at bounding box center [773, 466] width 135 height 90
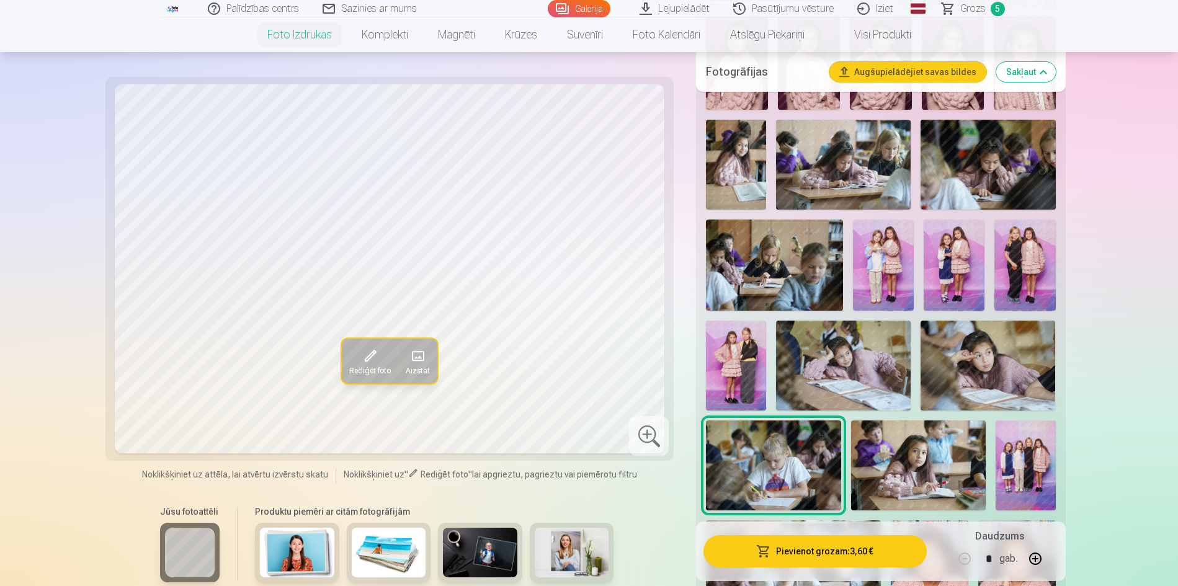
click at [892, 463] on img at bounding box center [918, 466] width 135 height 90
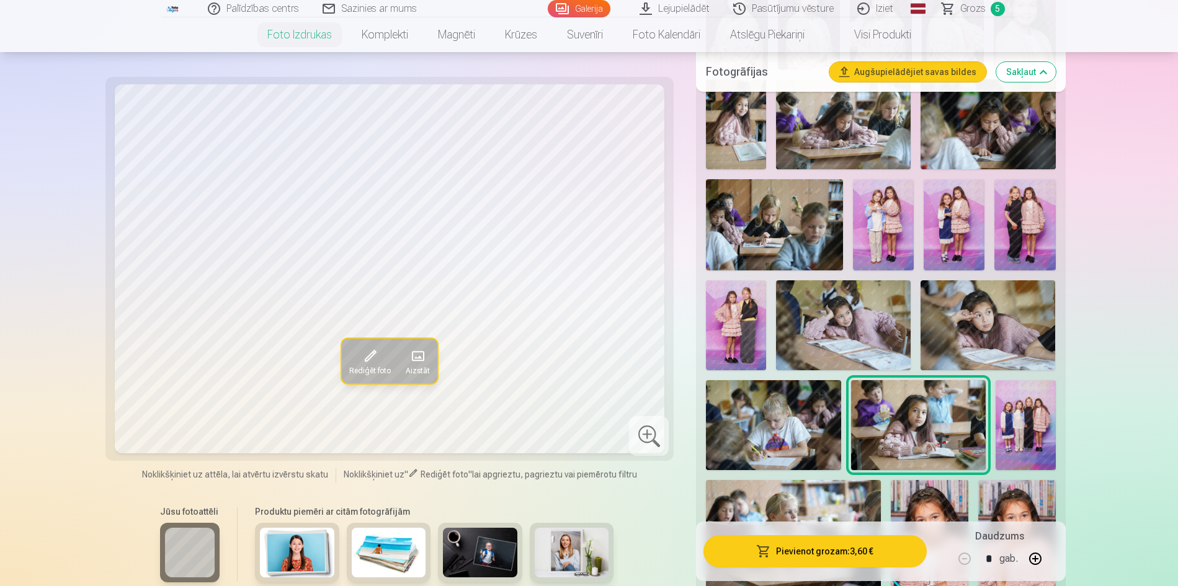
scroll to position [621, 0]
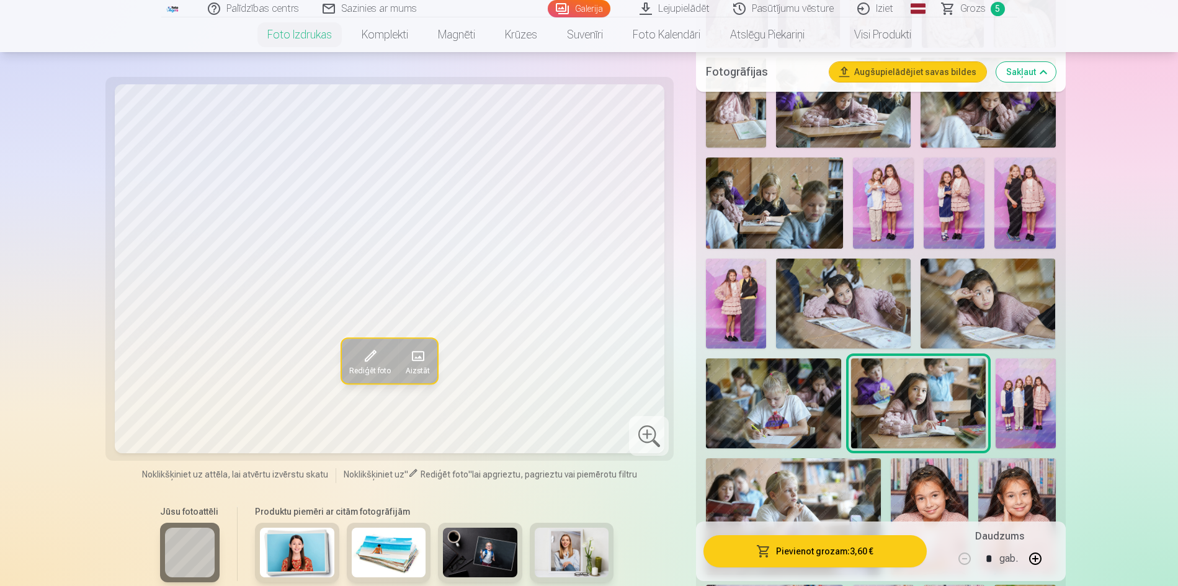
click at [1021, 414] on img at bounding box center [1026, 404] width 60 height 90
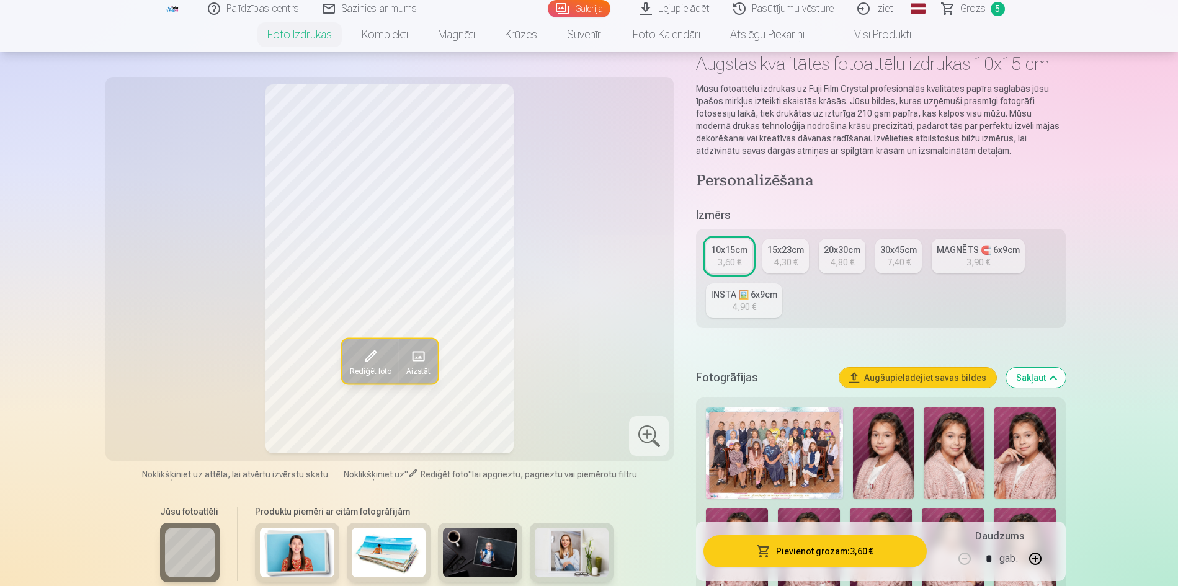
scroll to position [62, 0]
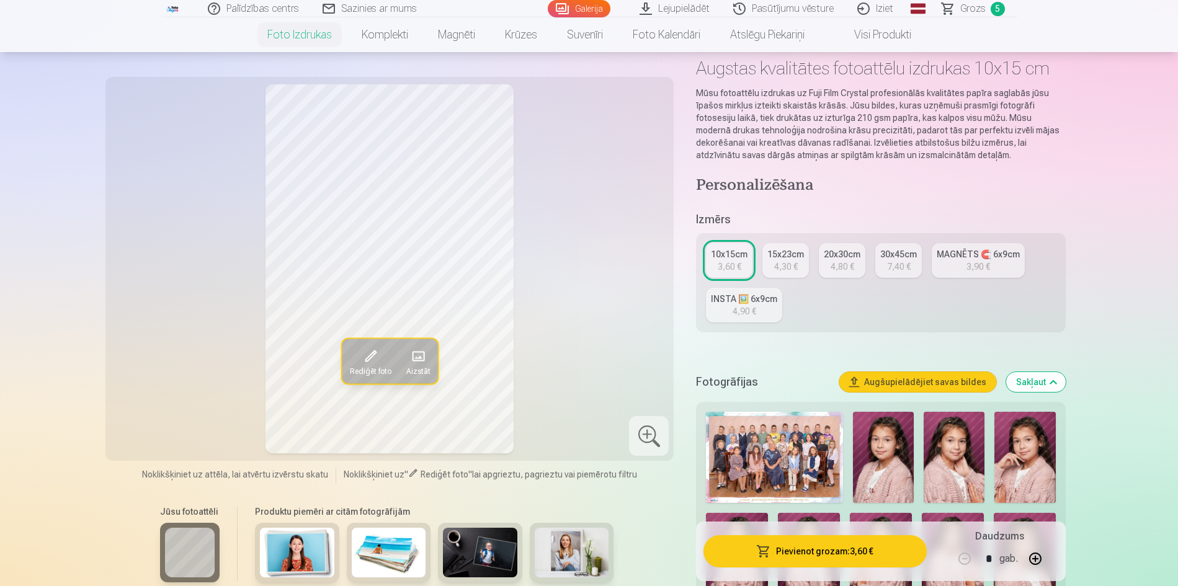
click at [773, 259] on div "15x23cm" at bounding box center [786, 254] width 37 height 12
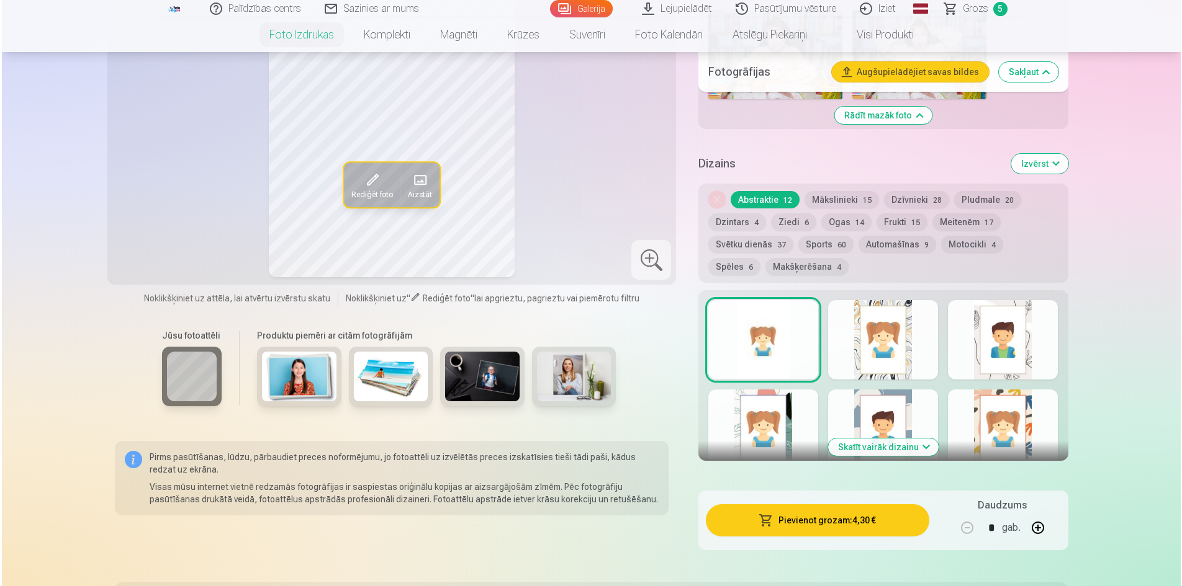
scroll to position [1427, 0]
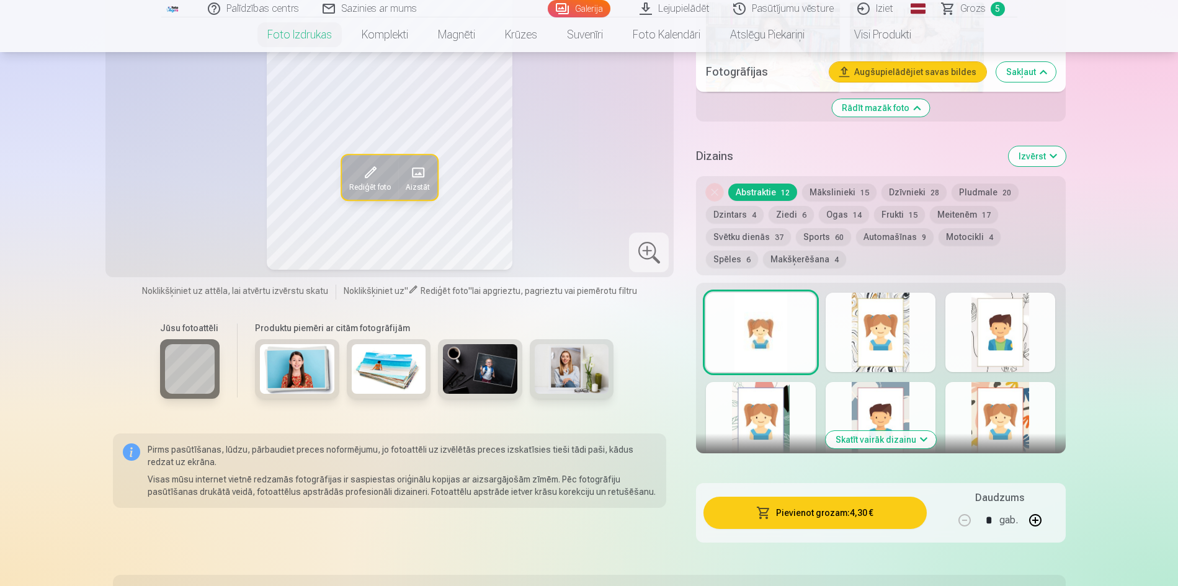
click at [855, 513] on button "Pievienot grozam : 4,30 €" at bounding box center [815, 513] width 223 height 32
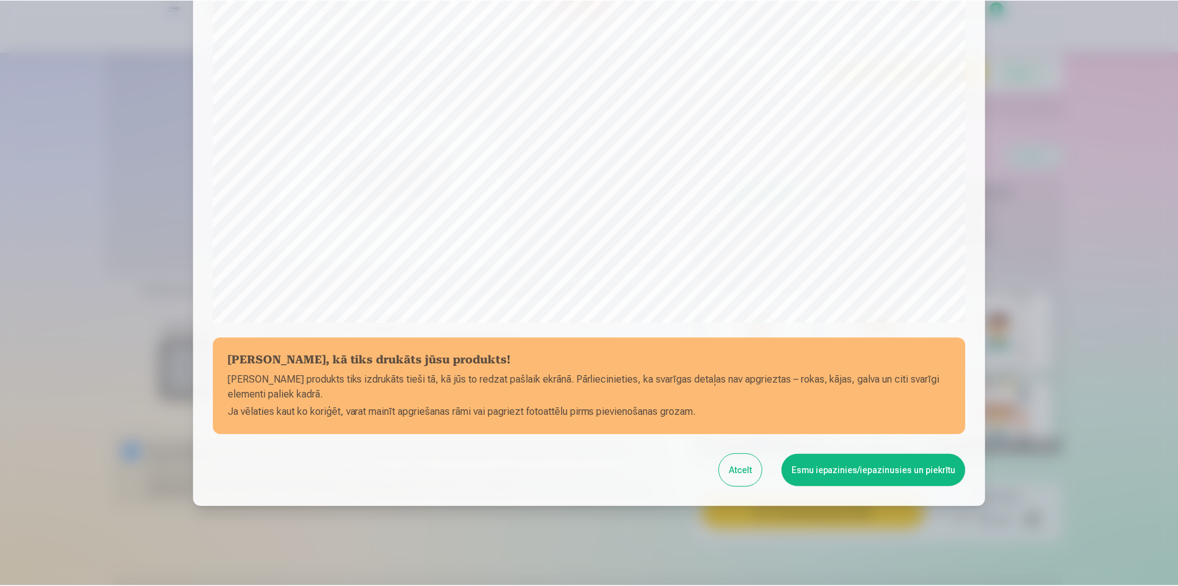
scroll to position [307, 0]
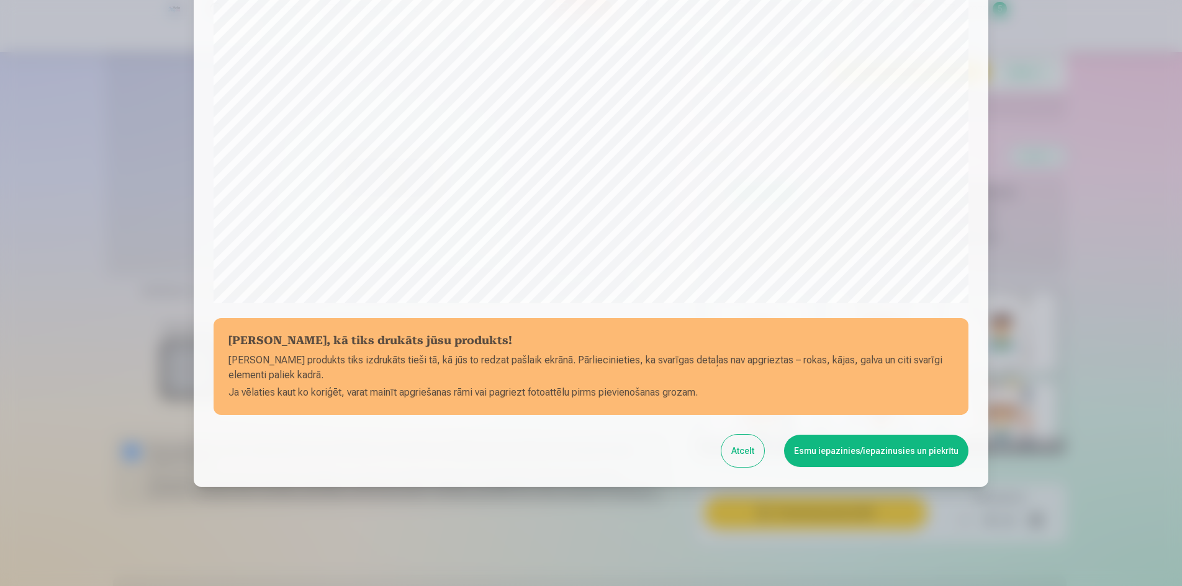
click at [885, 455] on button "Esmu iepazinies/iepazinusies un piekrītu" at bounding box center [876, 451] width 184 height 32
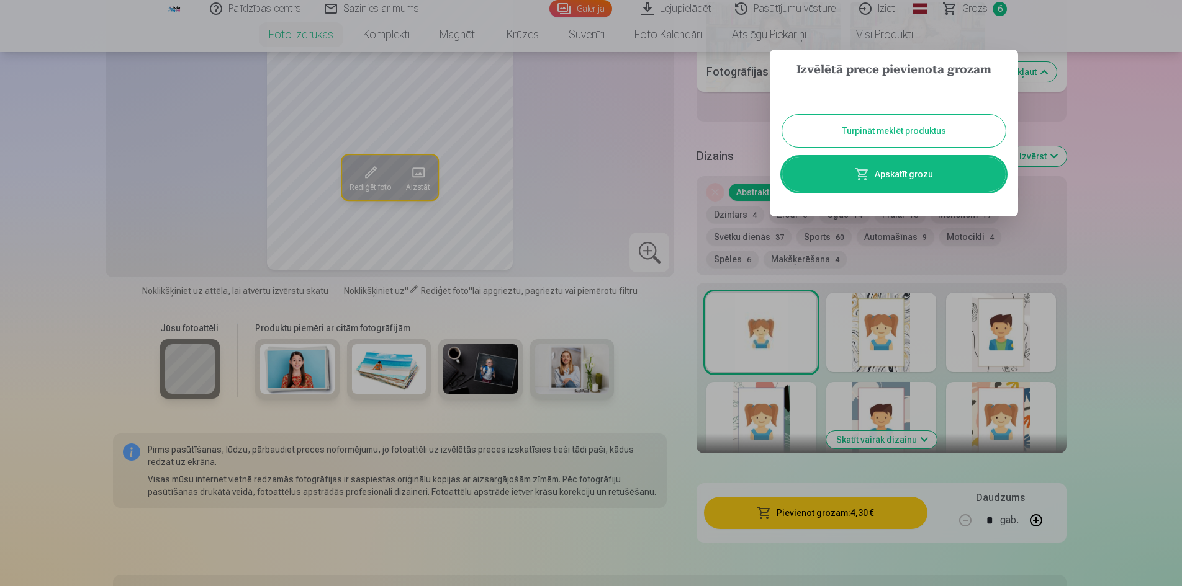
click at [894, 132] on button "Turpināt meklēt produktus" at bounding box center [893, 131] width 223 height 32
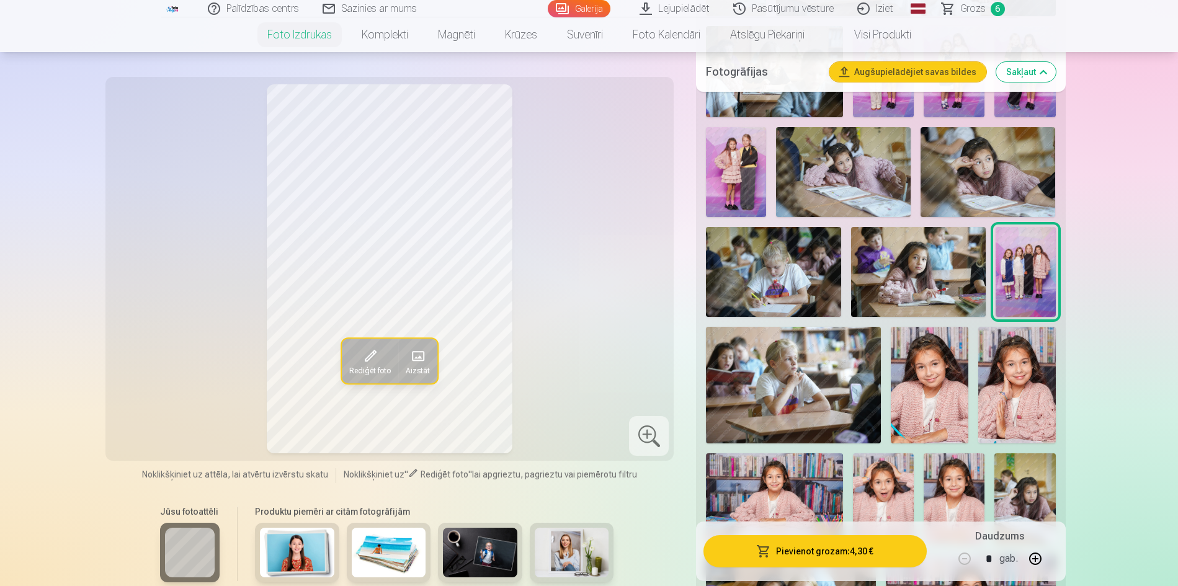
scroll to position [745, 0]
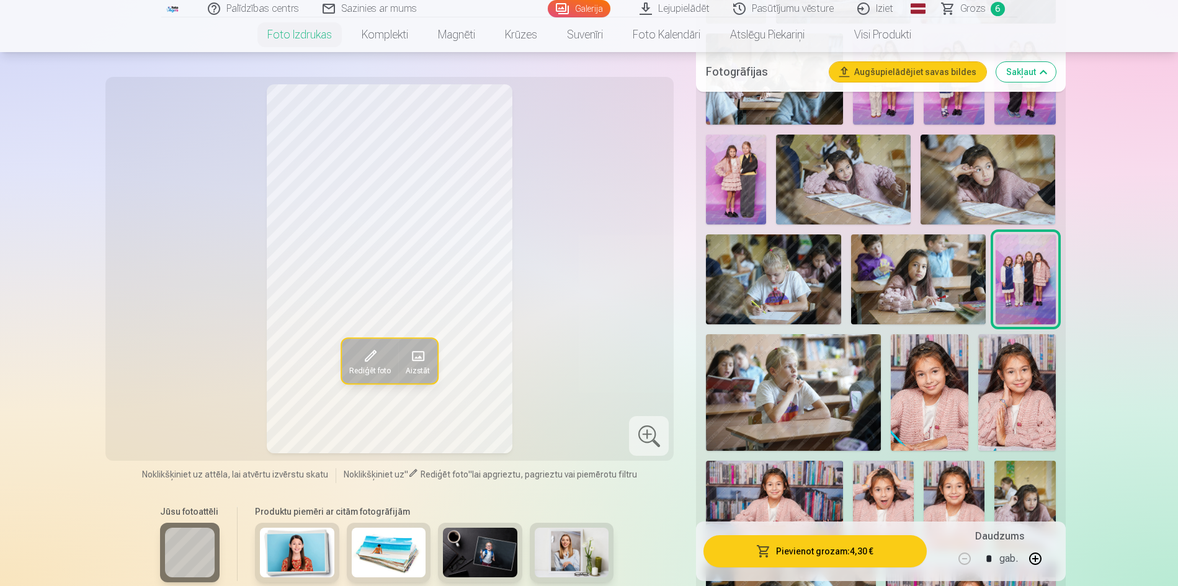
click at [933, 372] on img at bounding box center [930, 392] width 78 height 116
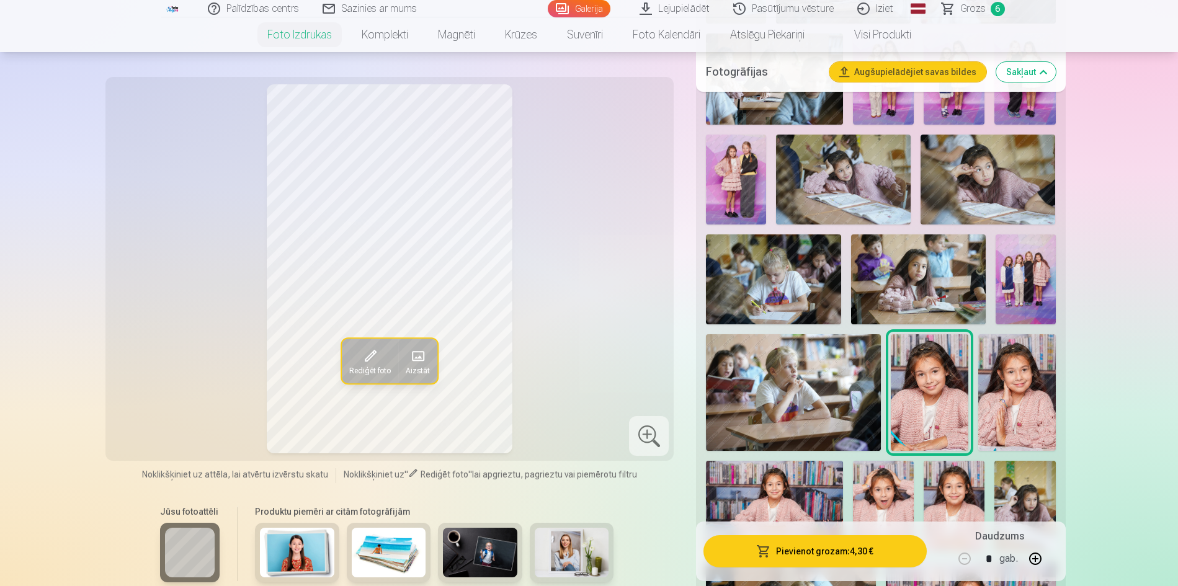
click at [1012, 395] on img at bounding box center [1018, 392] width 78 height 116
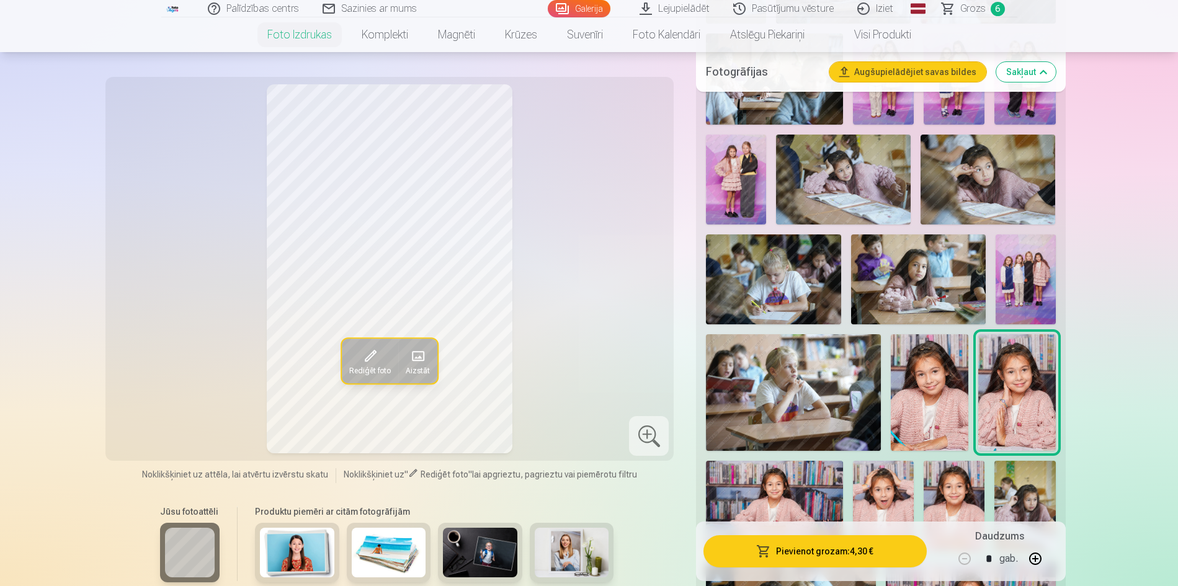
click at [918, 369] on img at bounding box center [930, 392] width 78 height 116
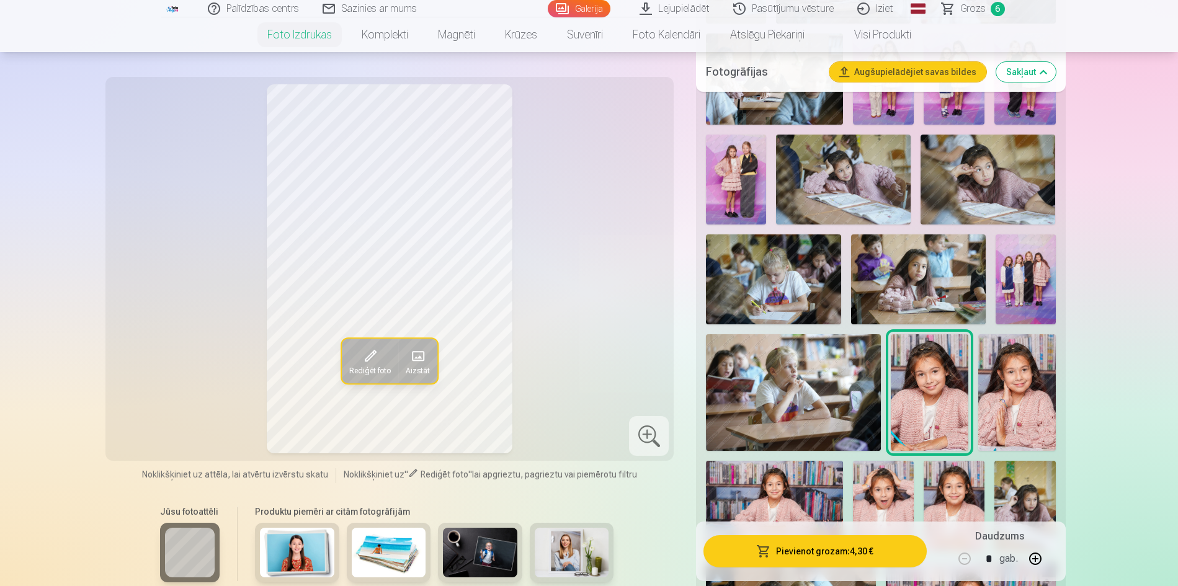
click at [999, 380] on img at bounding box center [1018, 392] width 78 height 116
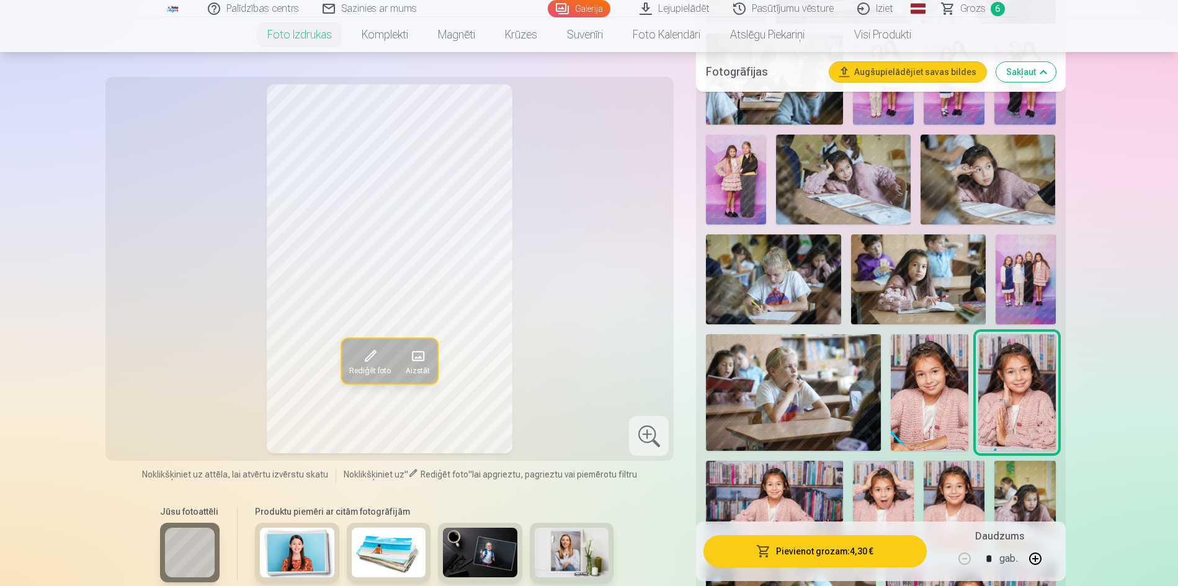
scroll to position [807, 0]
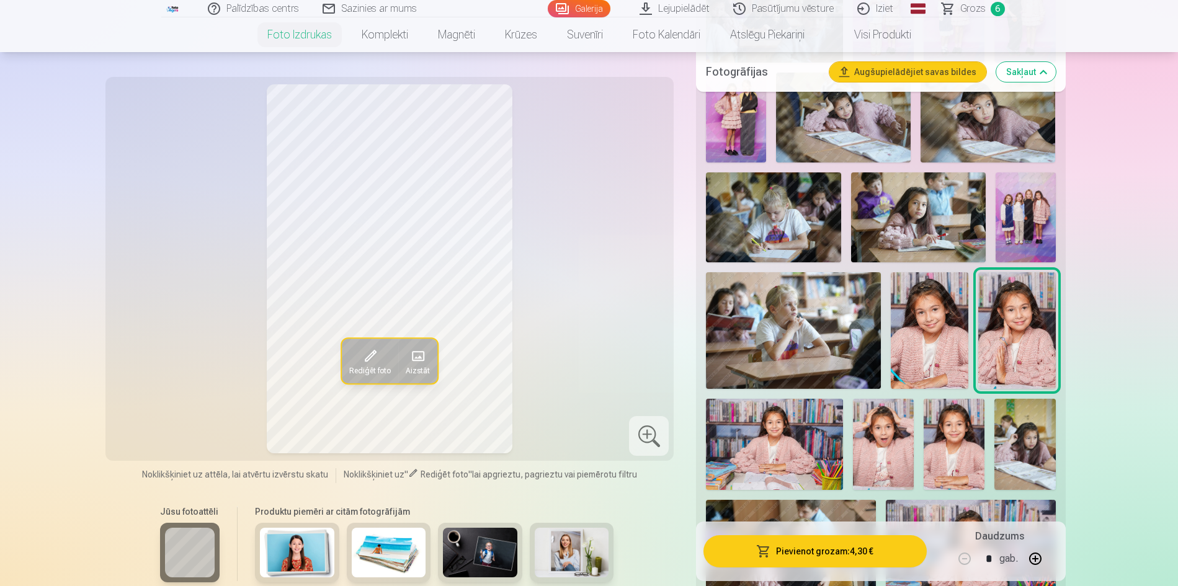
click at [789, 418] on img at bounding box center [774, 444] width 137 height 91
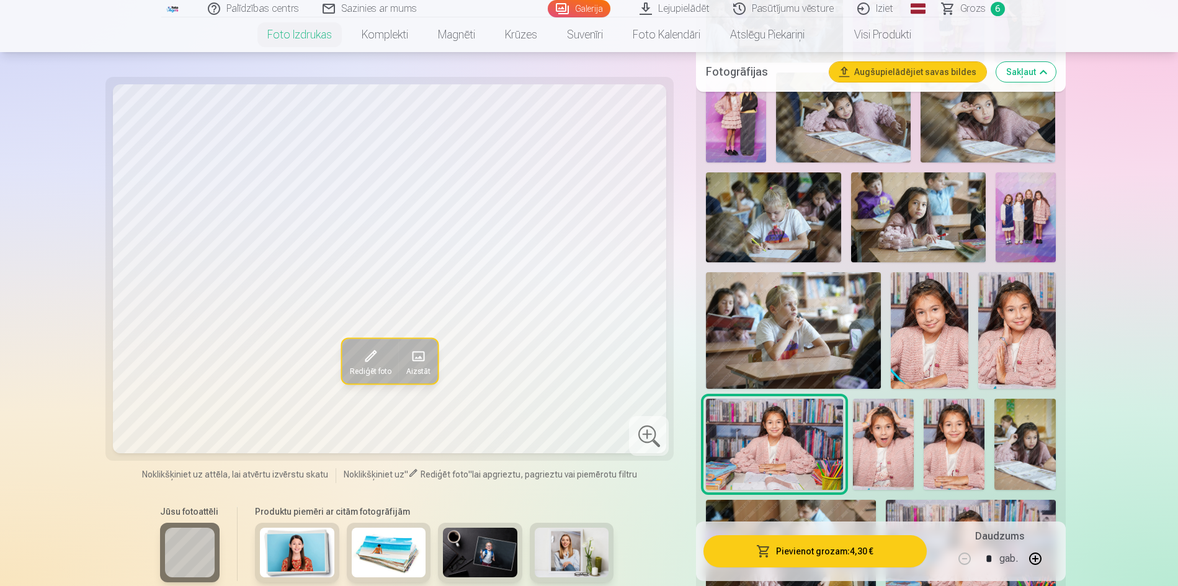
click at [876, 413] on img at bounding box center [883, 444] width 61 height 91
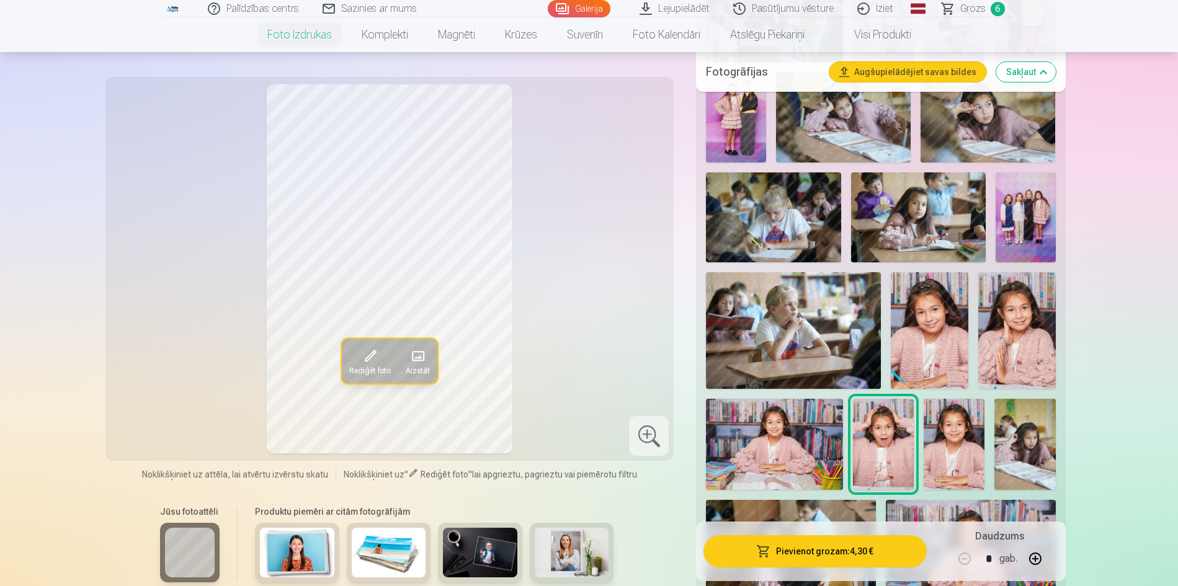
click at [969, 447] on img at bounding box center [954, 444] width 61 height 91
click at [1016, 454] on img at bounding box center [1025, 444] width 61 height 91
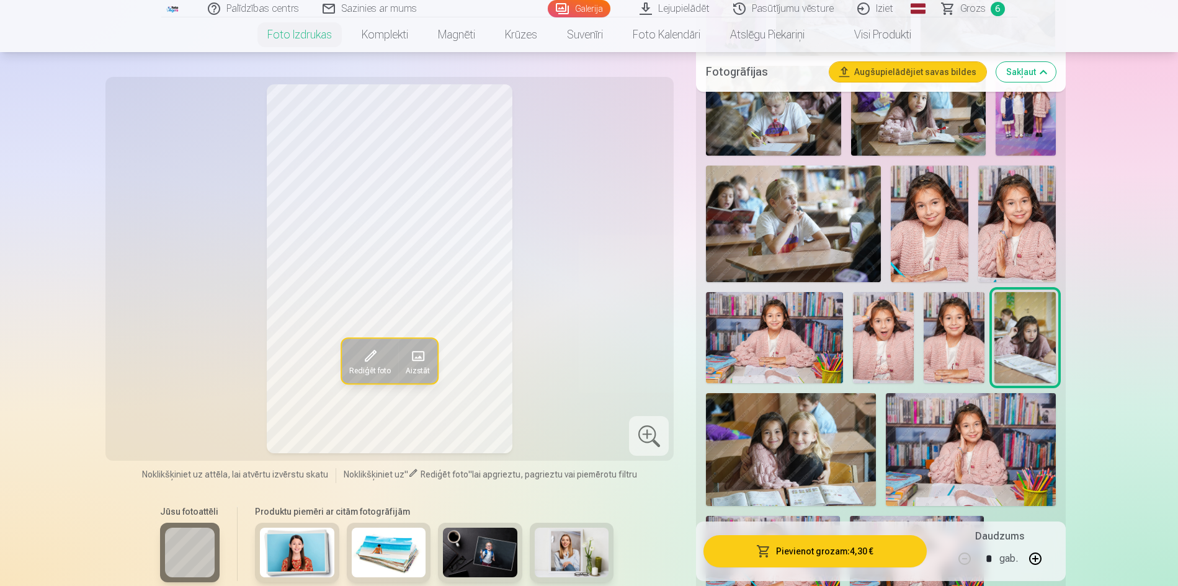
scroll to position [931, 0]
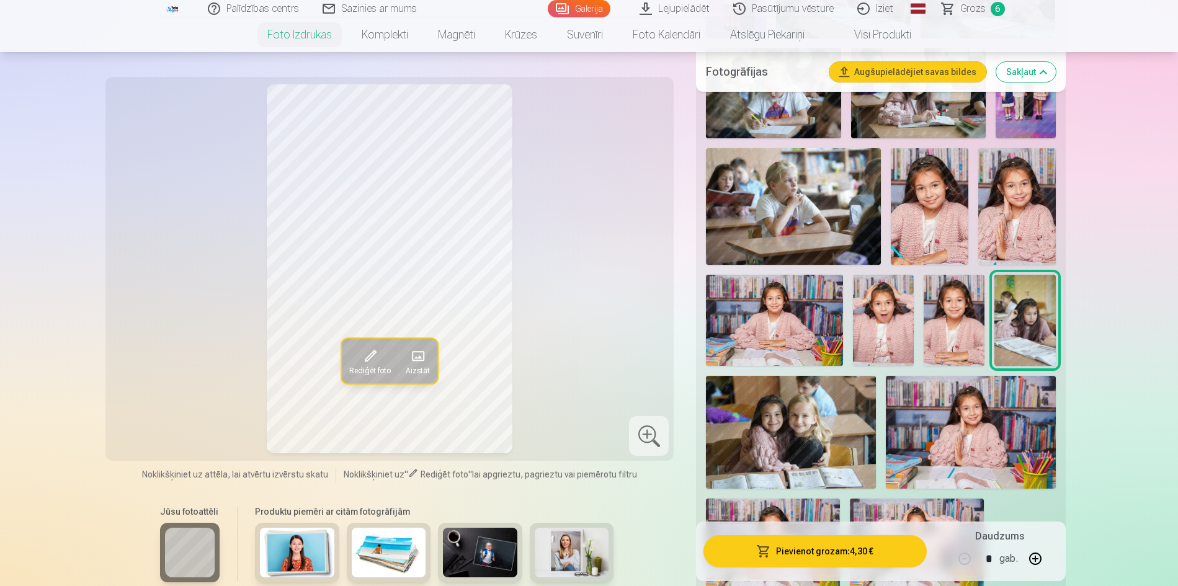
click at [782, 428] on img at bounding box center [791, 432] width 170 height 113
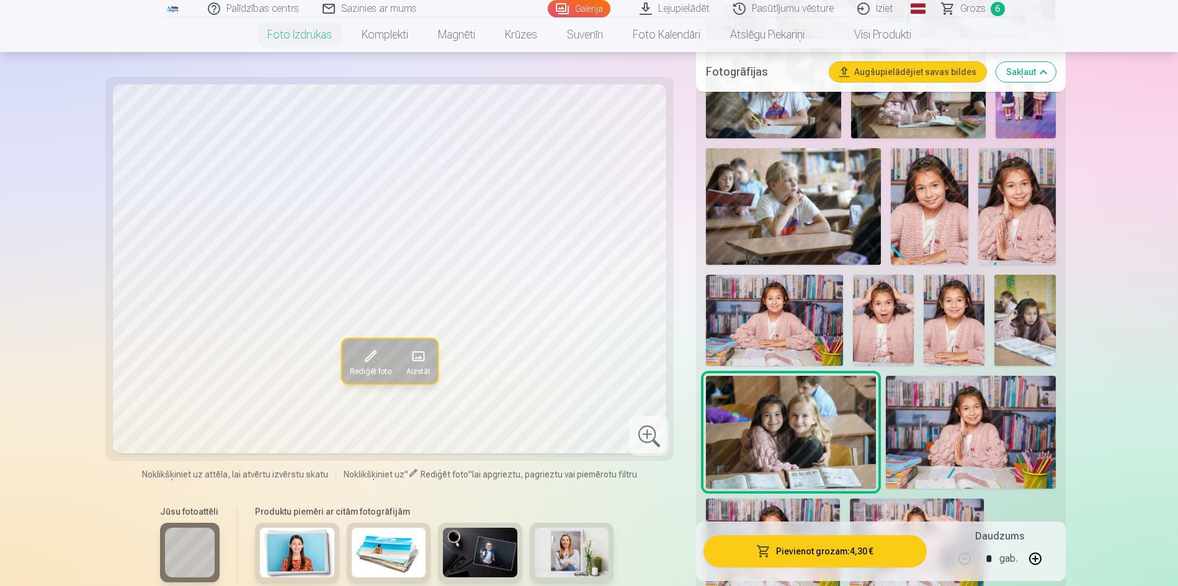
click at [955, 423] on img at bounding box center [971, 432] width 170 height 113
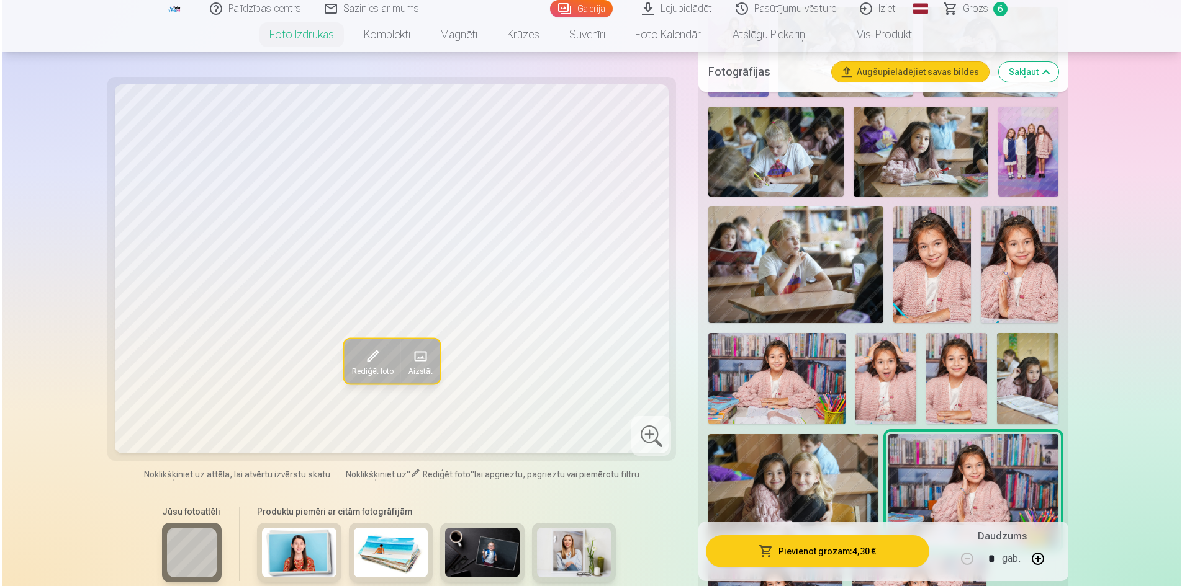
scroll to position [1179, 0]
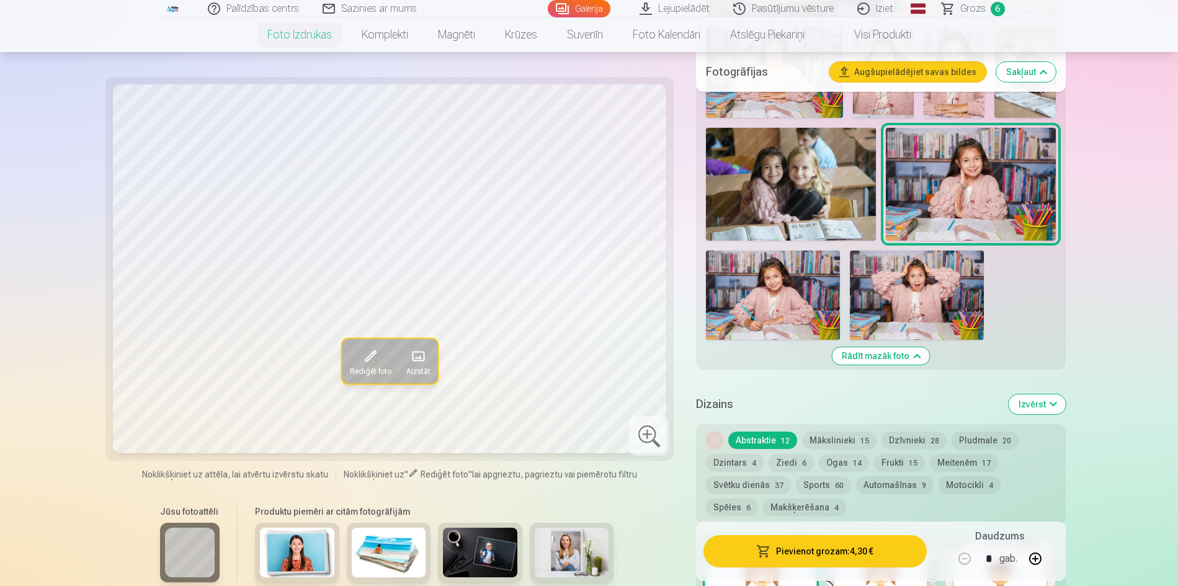
click at [811, 557] on button "Pievienot grozam : 4,30 €" at bounding box center [815, 552] width 223 height 32
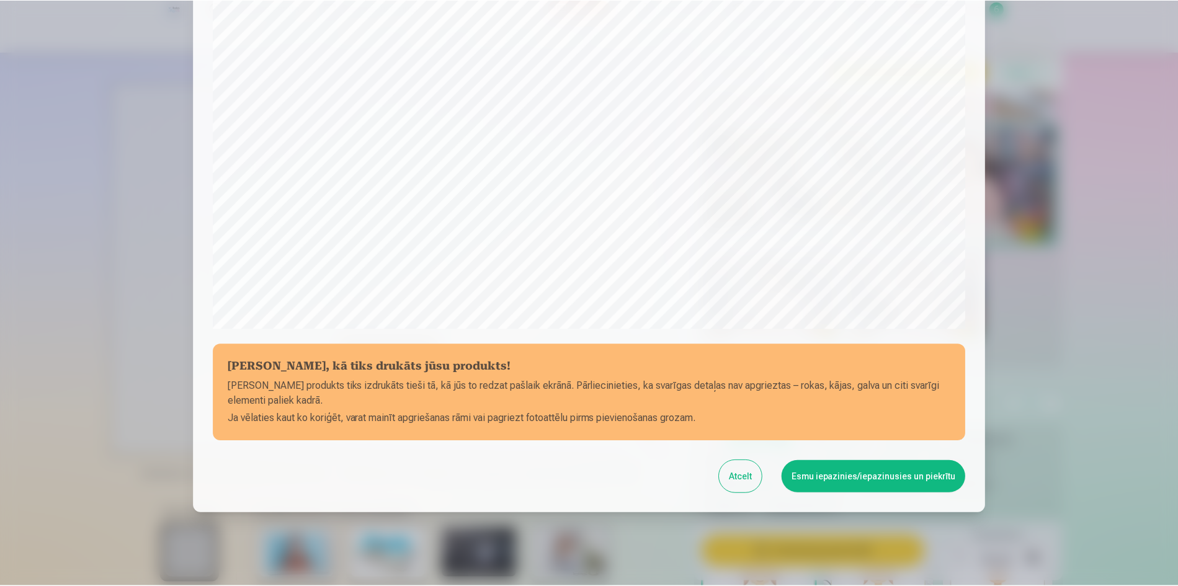
scroll to position [307, 0]
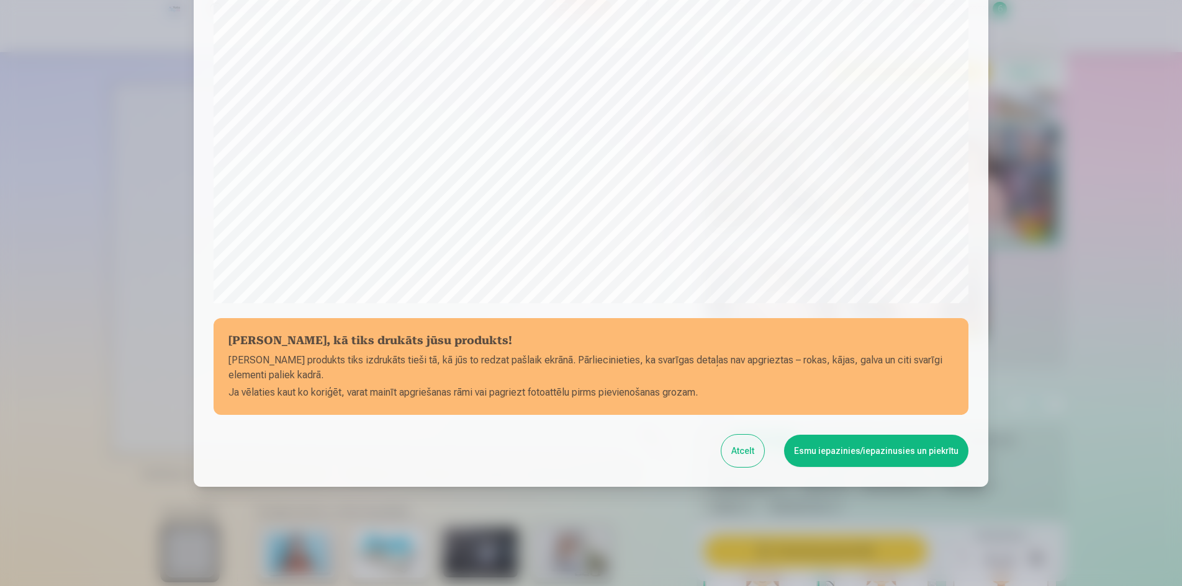
click at [825, 442] on button "Esmu iepazinies/iepazinusies un piekrītu" at bounding box center [876, 451] width 184 height 32
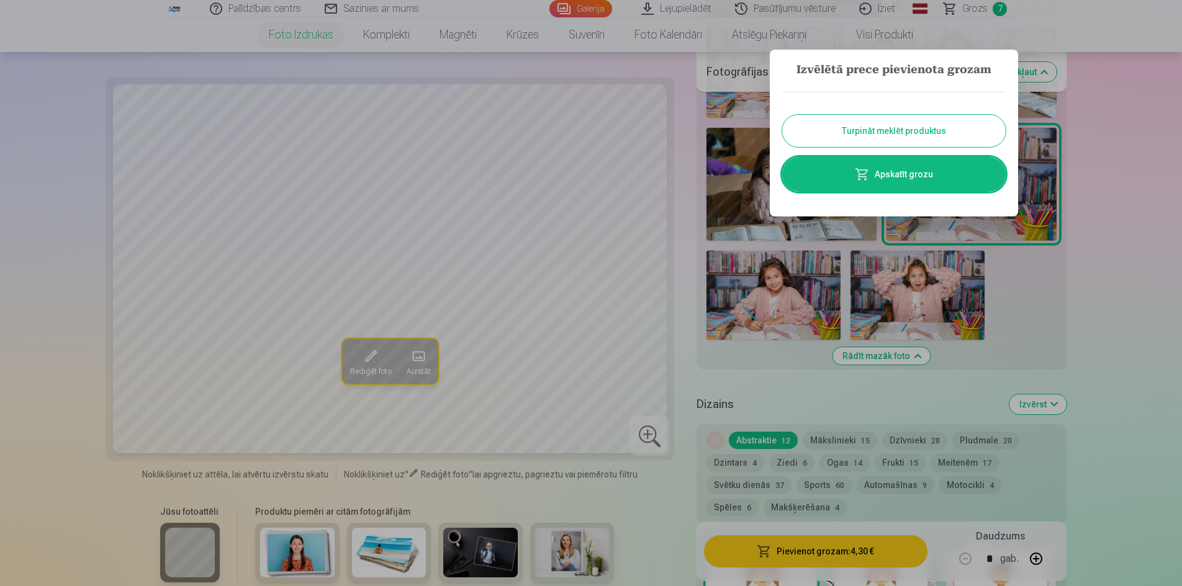
click at [866, 128] on button "Turpināt meklēt produktus" at bounding box center [893, 131] width 223 height 32
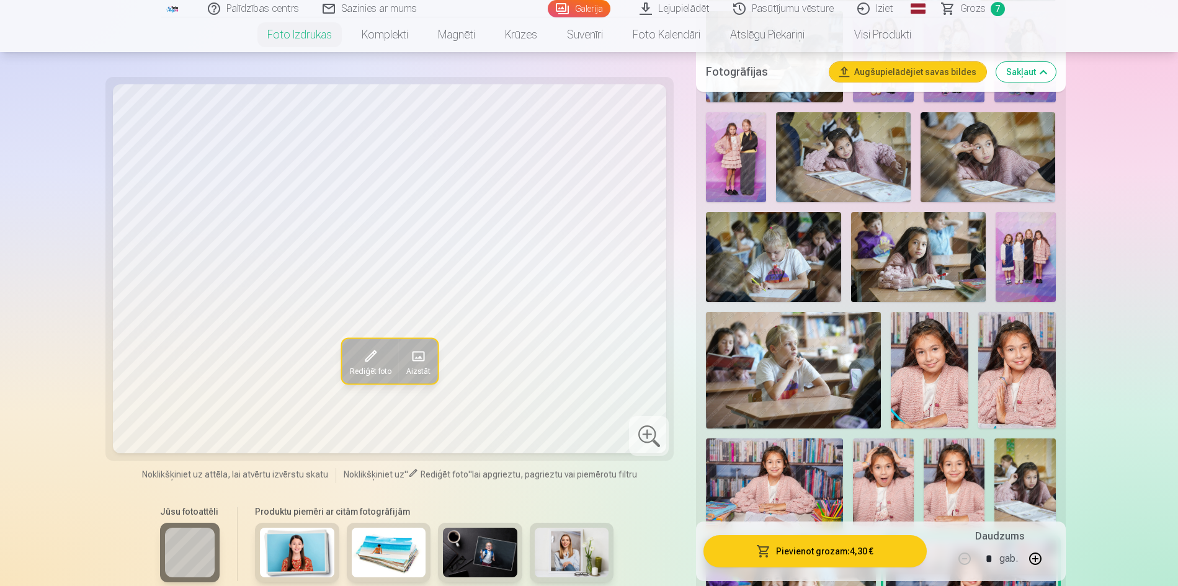
scroll to position [745, 0]
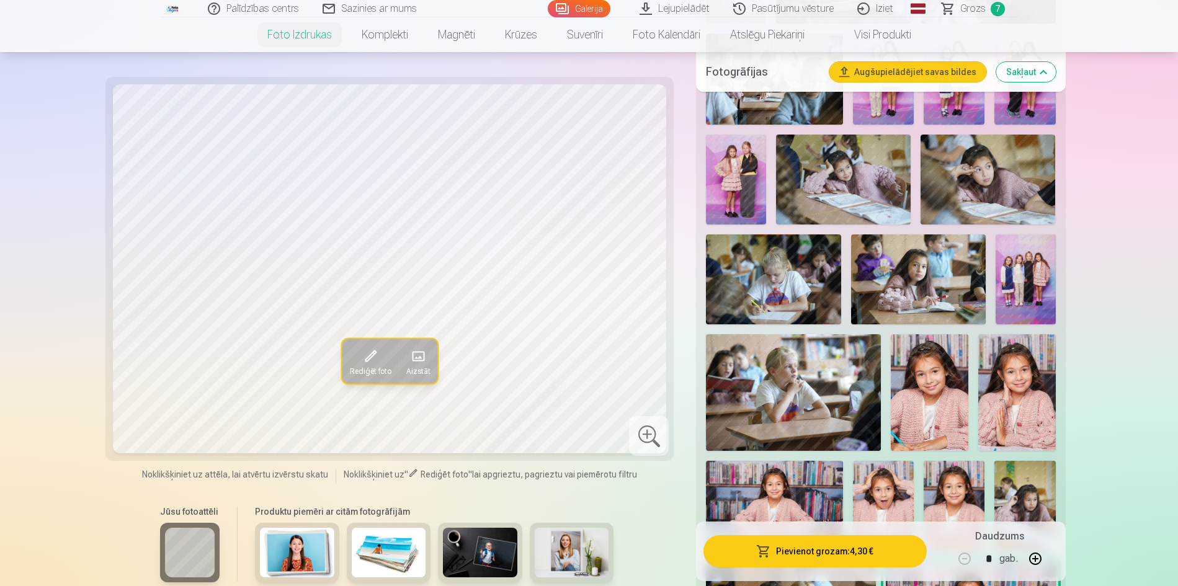
click at [797, 345] on img at bounding box center [793, 392] width 174 height 116
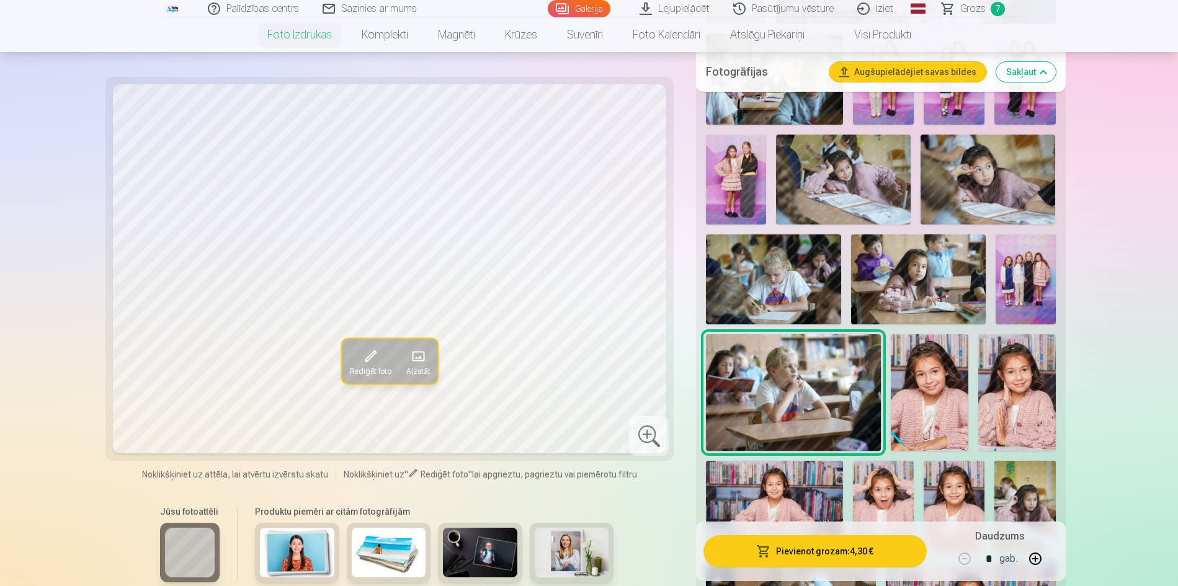
click at [760, 289] on img at bounding box center [773, 280] width 135 height 90
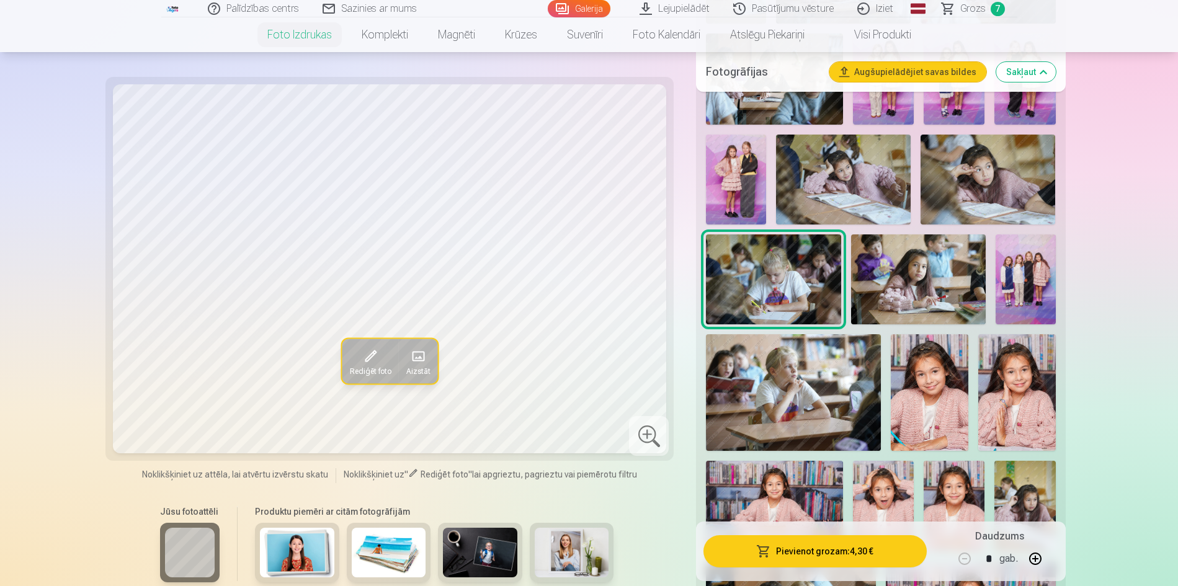
click at [882, 282] on img at bounding box center [918, 280] width 135 height 90
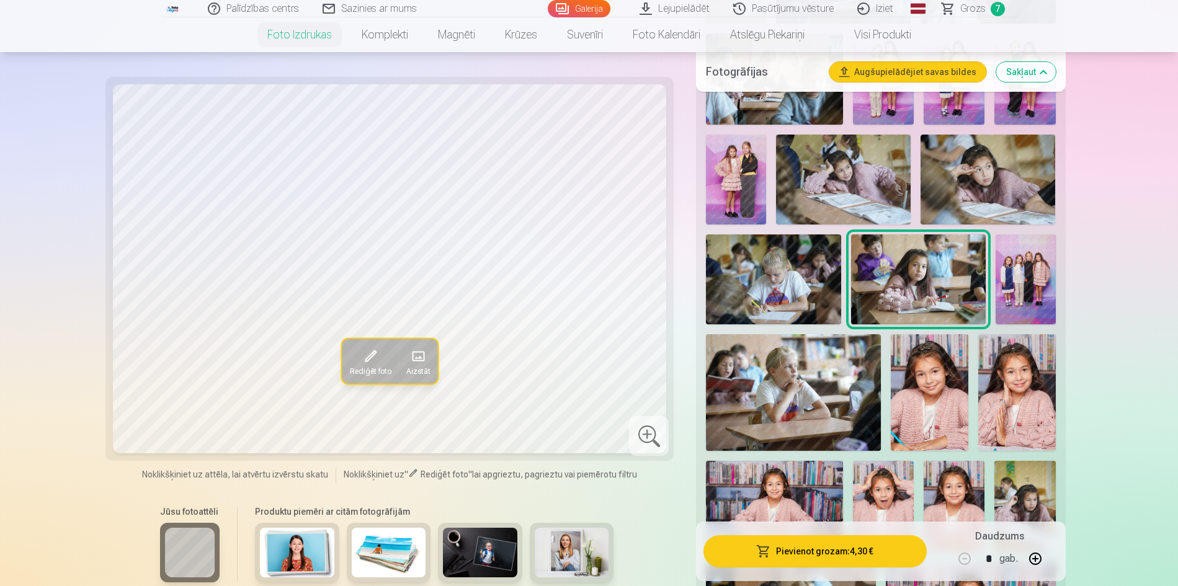
scroll to position [683, 0]
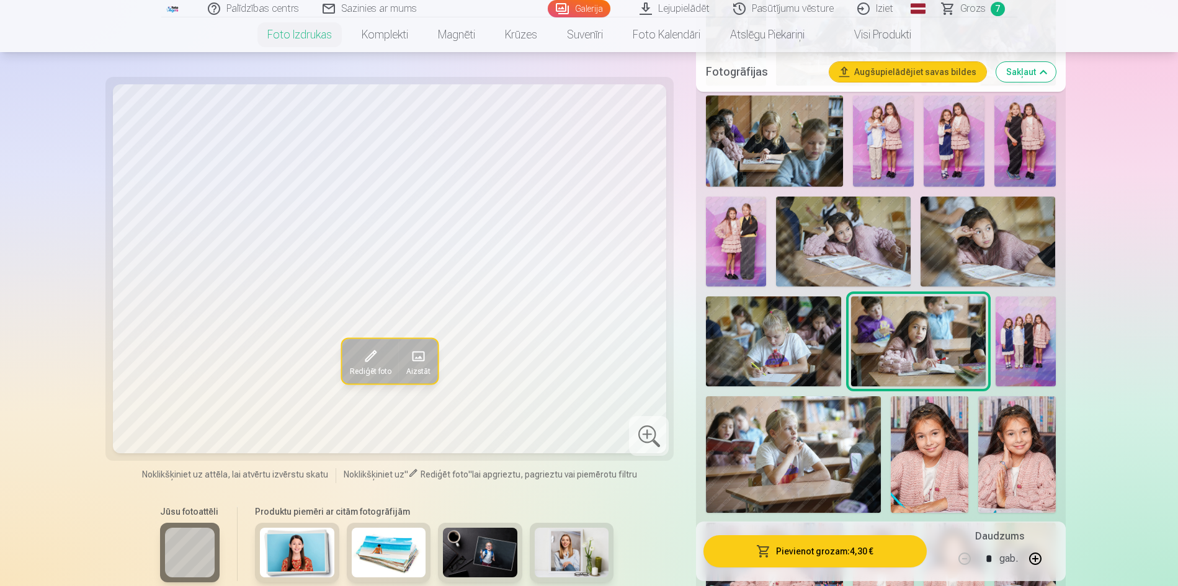
click at [945, 267] on img at bounding box center [988, 242] width 135 height 90
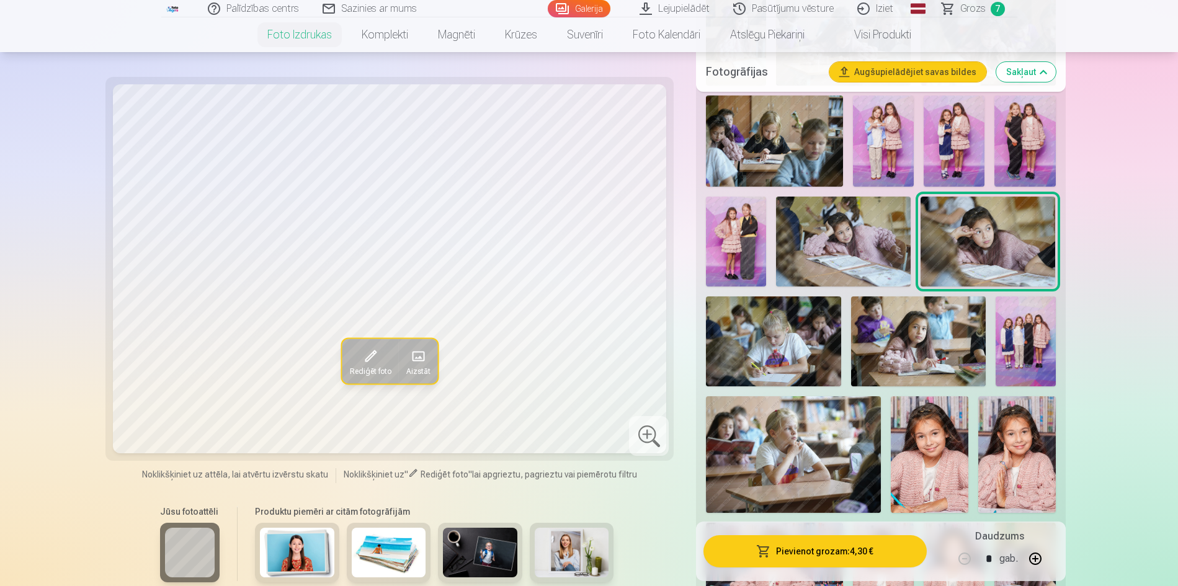
click at [873, 261] on img at bounding box center [843, 242] width 135 height 90
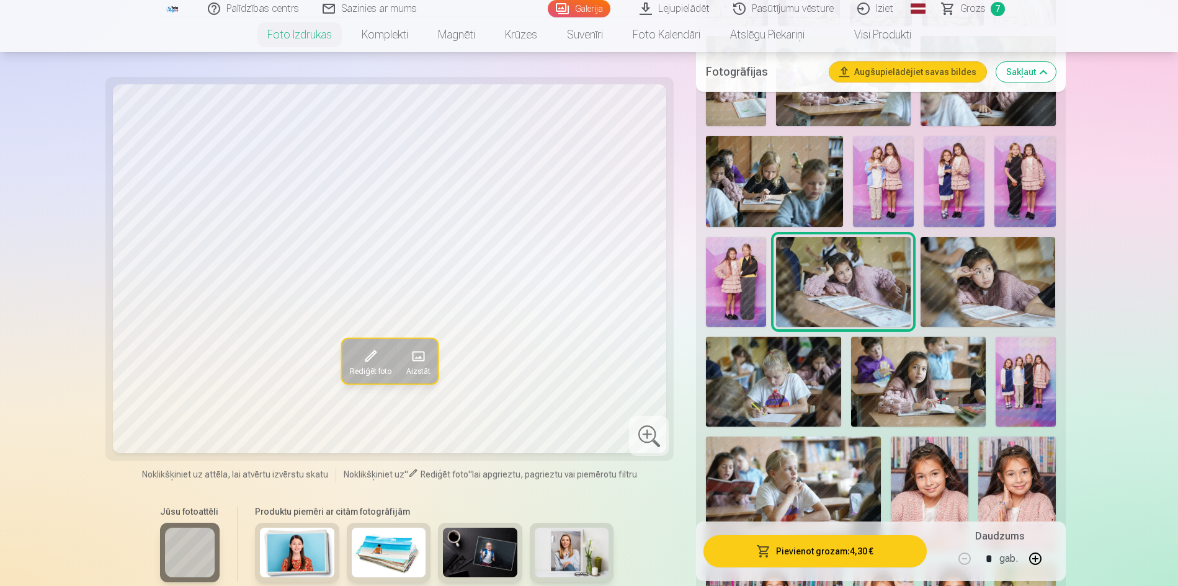
scroll to position [621, 0]
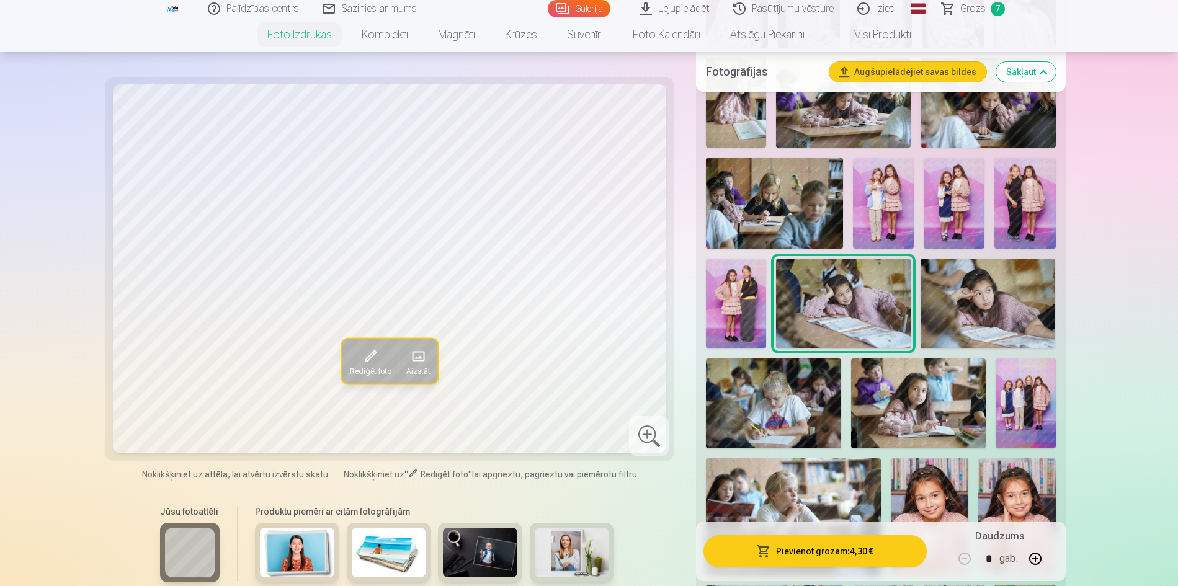
click at [735, 305] on img at bounding box center [736, 304] width 60 height 90
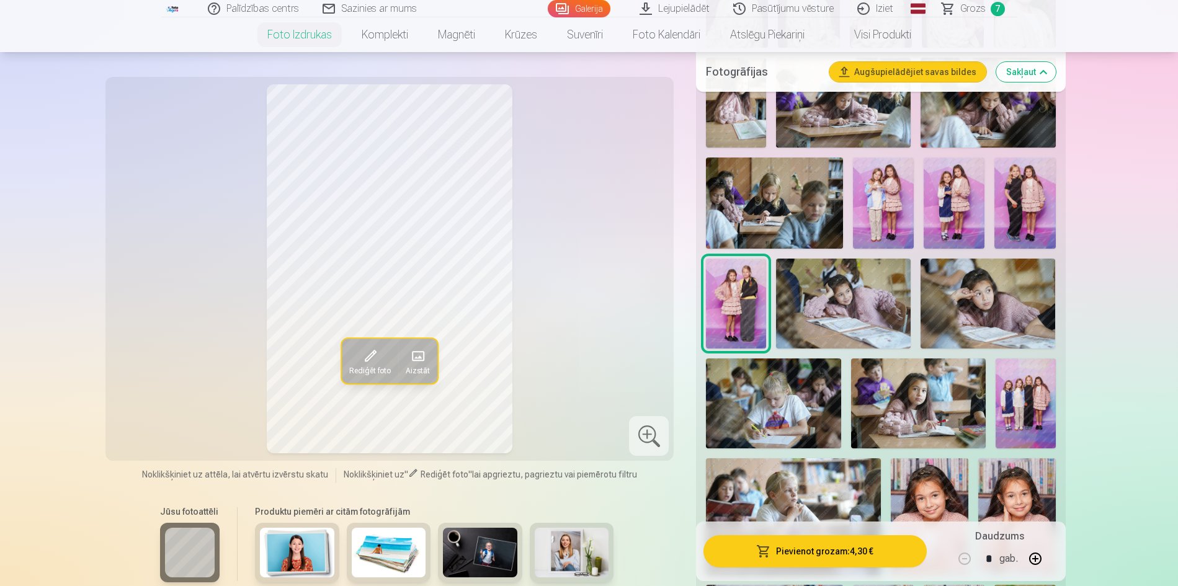
click at [951, 210] on img at bounding box center [954, 203] width 61 height 91
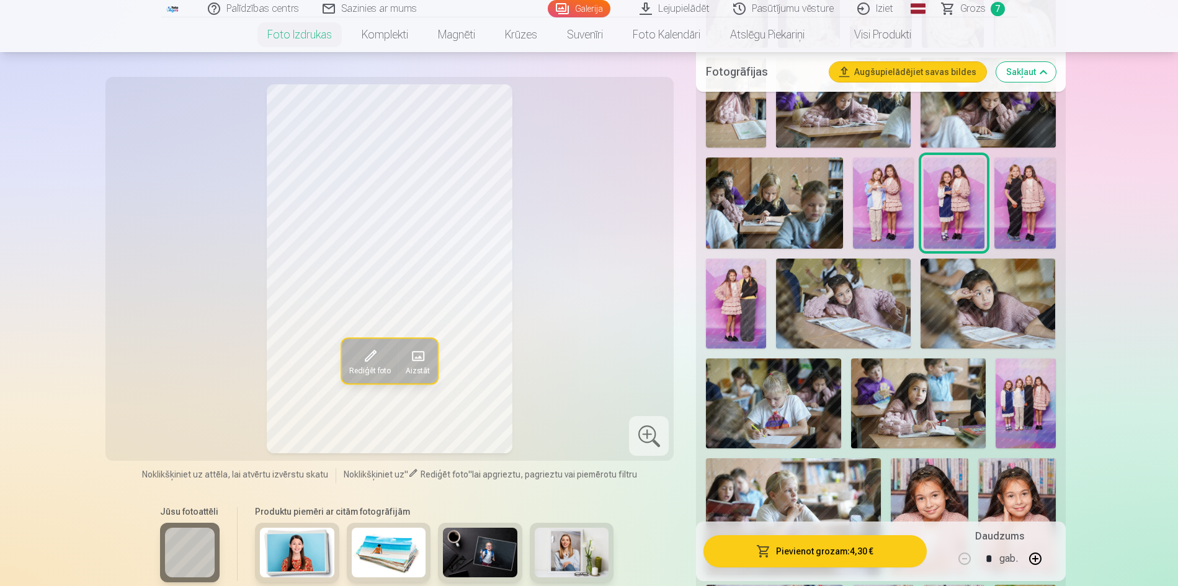
click at [886, 207] on img at bounding box center [883, 203] width 61 height 91
click at [1037, 212] on img at bounding box center [1025, 203] width 61 height 91
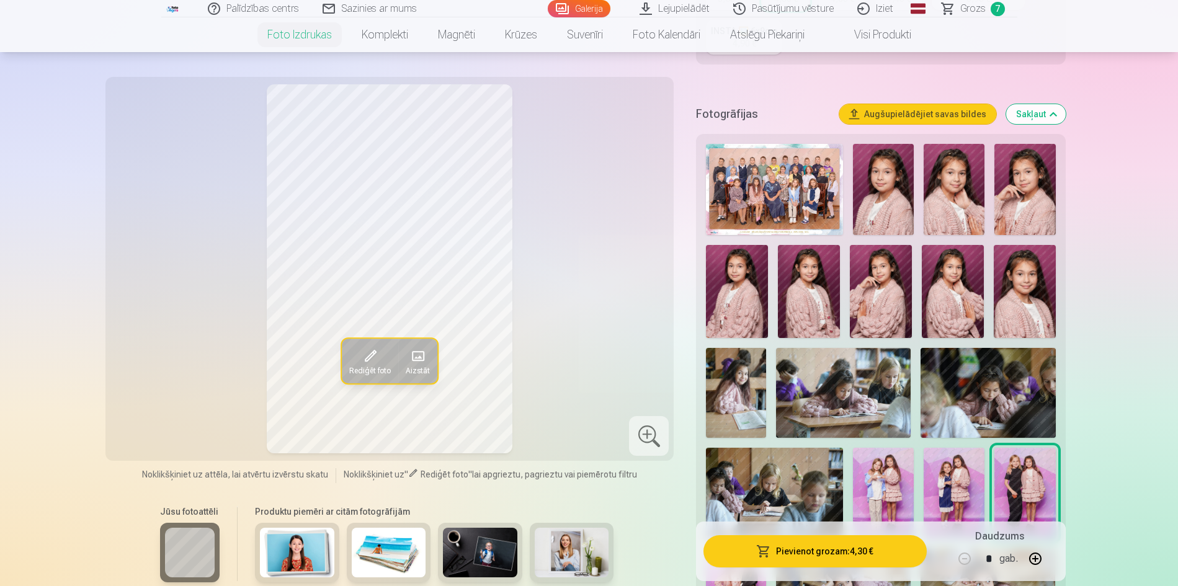
scroll to position [310, 0]
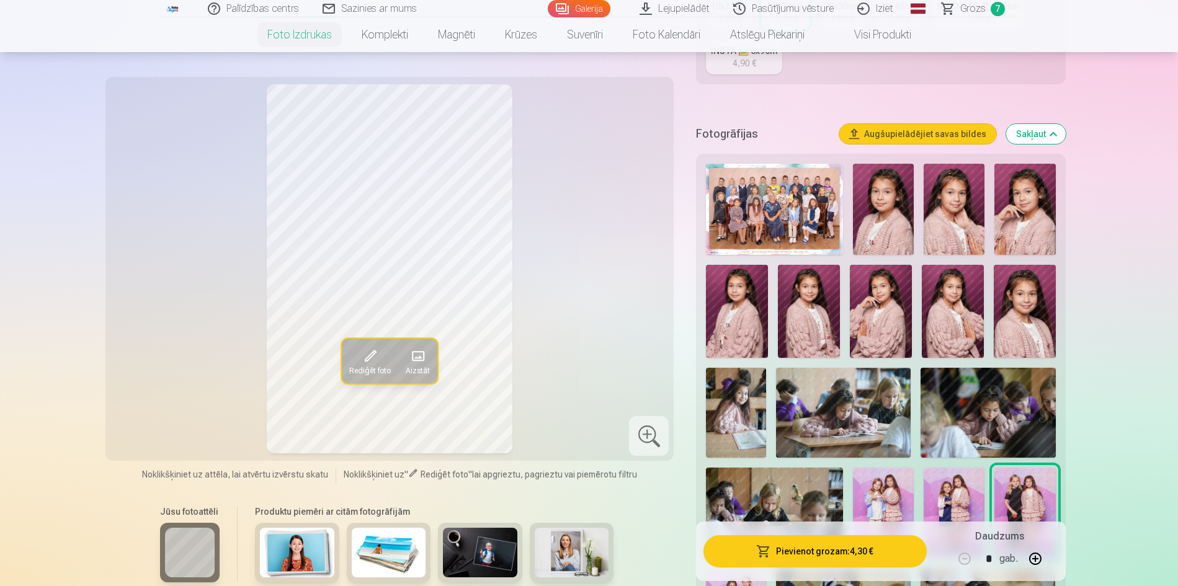
click at [803, 223] on img at bounding box center [774, 209] width 137 height 91
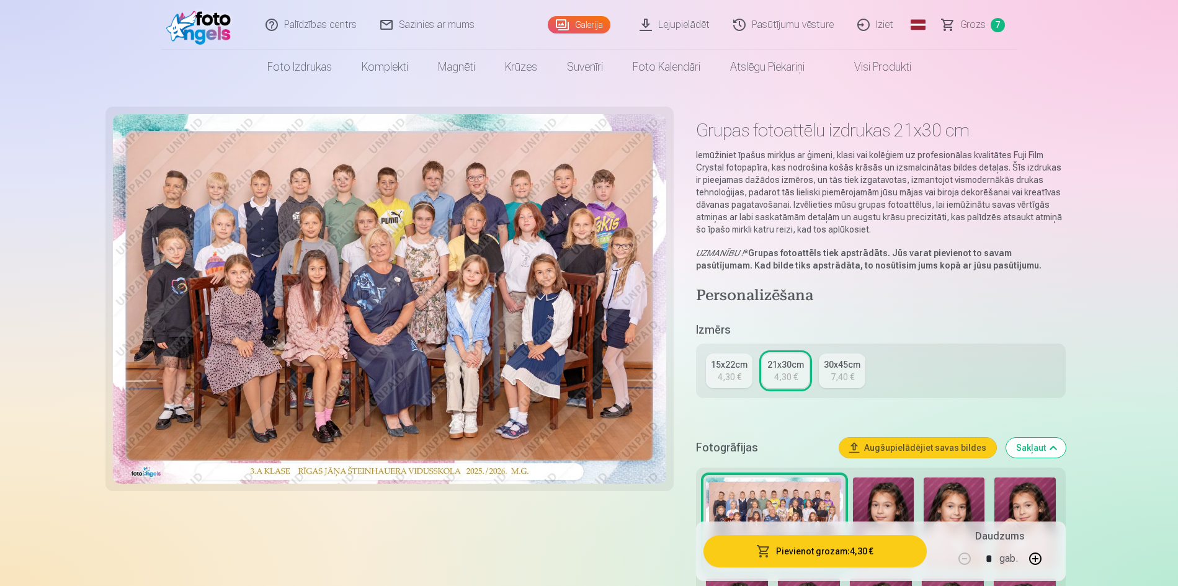
click at [974, 24] on span "Grozs" at bounding box center [973, 24] width 25 height 15
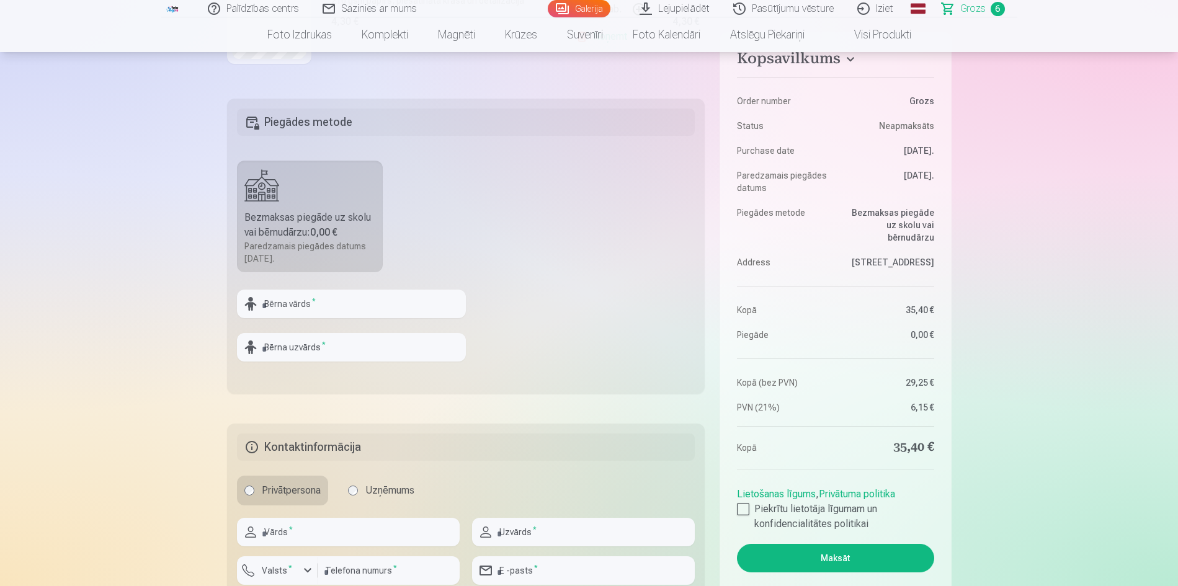
scroll to position [434, 0]
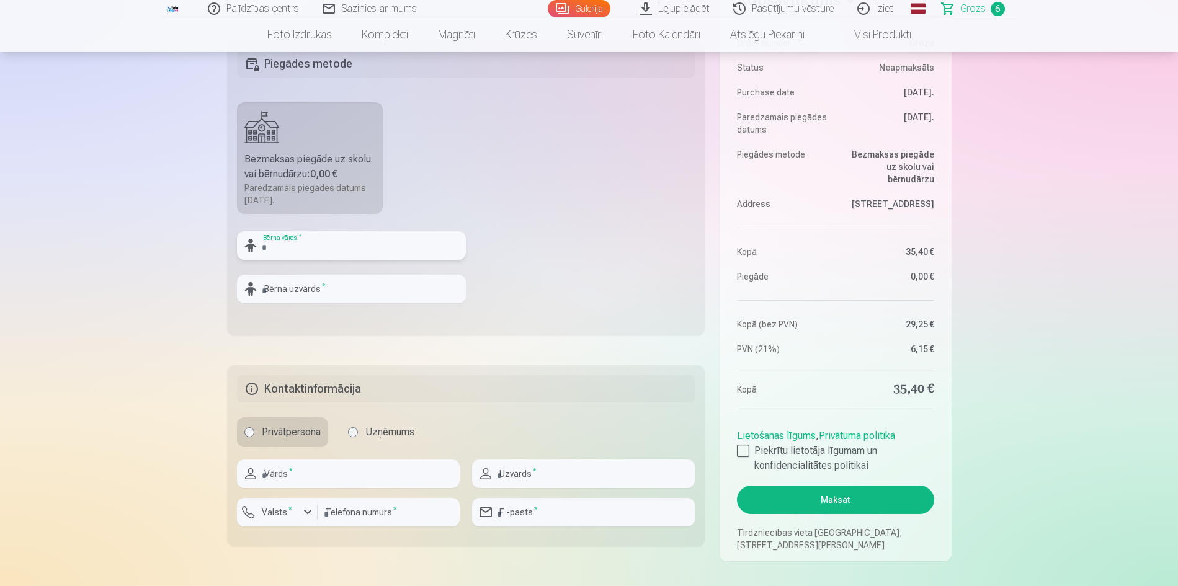
click at [373, 248] on input "text" at bounding box center [351, 245] width 229 height 29
type input "*"
type input "********"
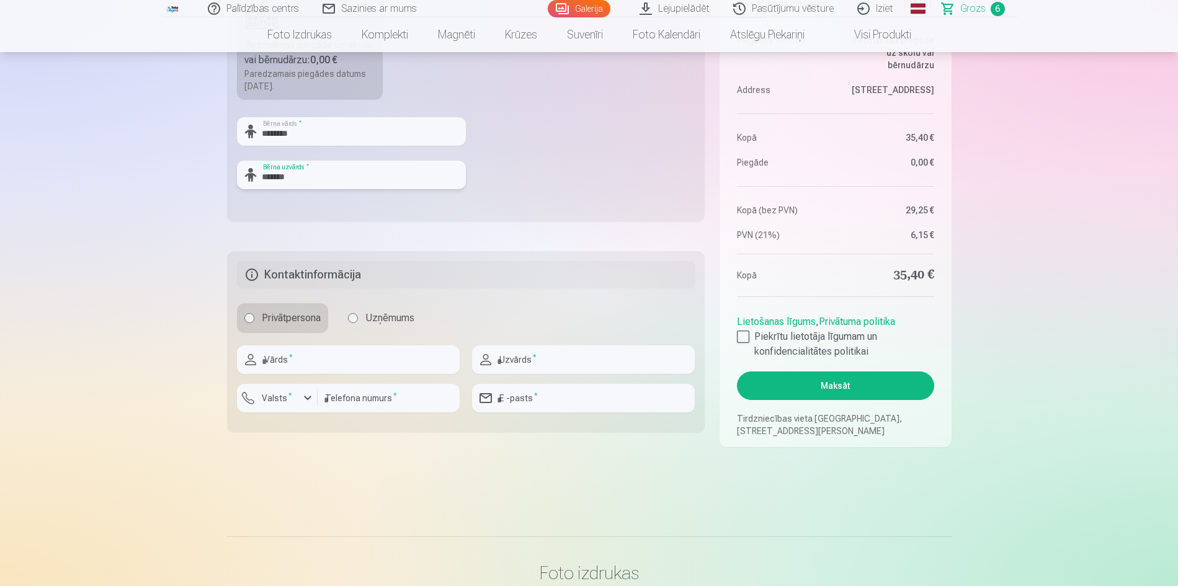
scroll to position [559, 0]
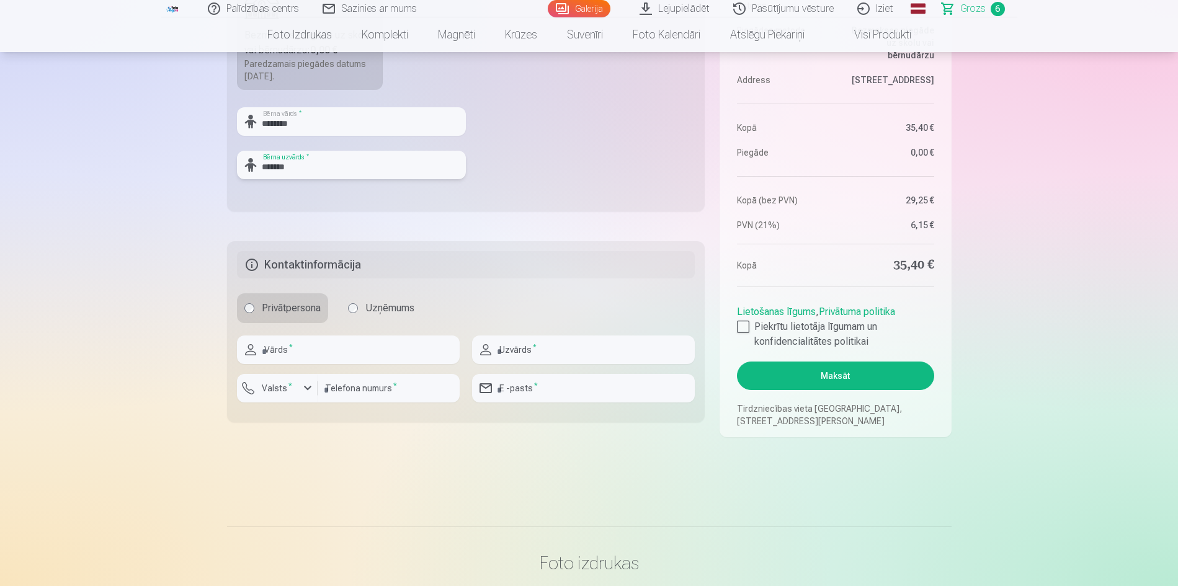
type input "*******"
click at [337, 362] on input "text" at bounding box center [348, 350] width 223 height 29
type input "*********"
type input "*******"
click at [343, 392] on input "number" at bounding box center [389, 388] width 142 height 29
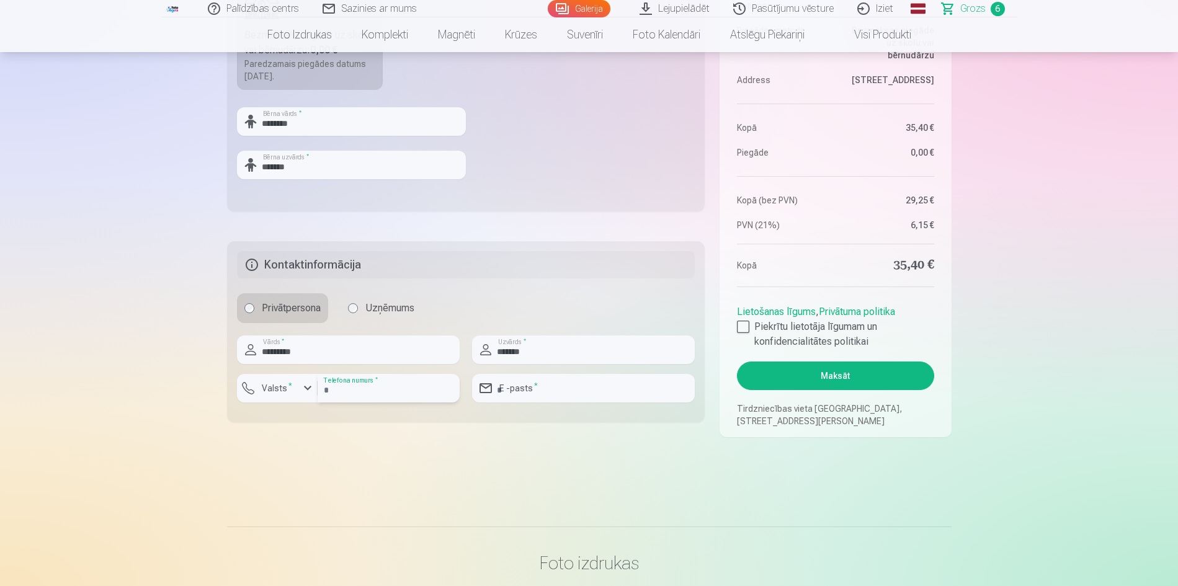
type input "********"
click at [300, 392] on div "button" at bounding box center [307, 388] width 15 height 15
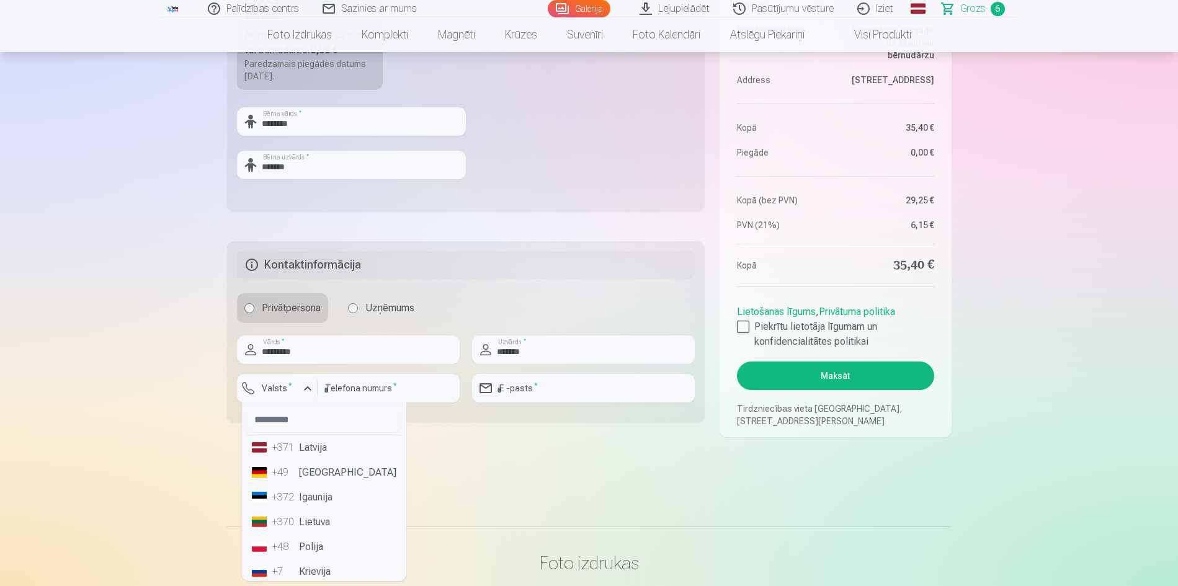
click at [302, 448] on li "+371 Latvija" at bounding box center [324, 448] width 155 height 25
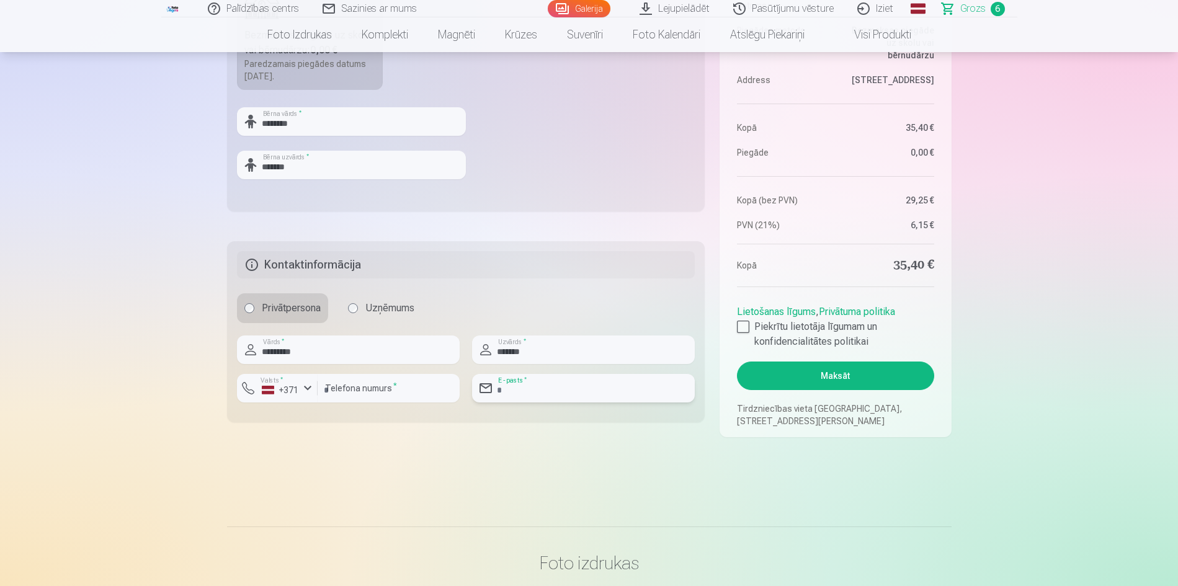
click at [529, 390] on input "email" at bounding box center [583, 388] width 223 height 29
type input "**********"
click at [742, 326] on div at bounding box center [743, 327] width 12 height 12
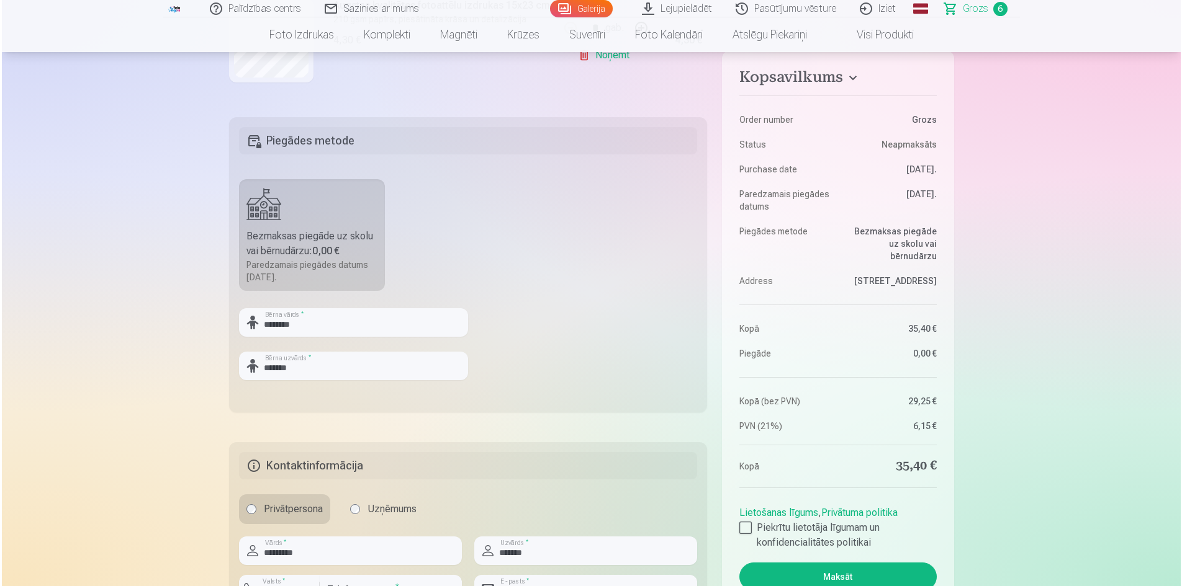
scroll to position [372, 0]
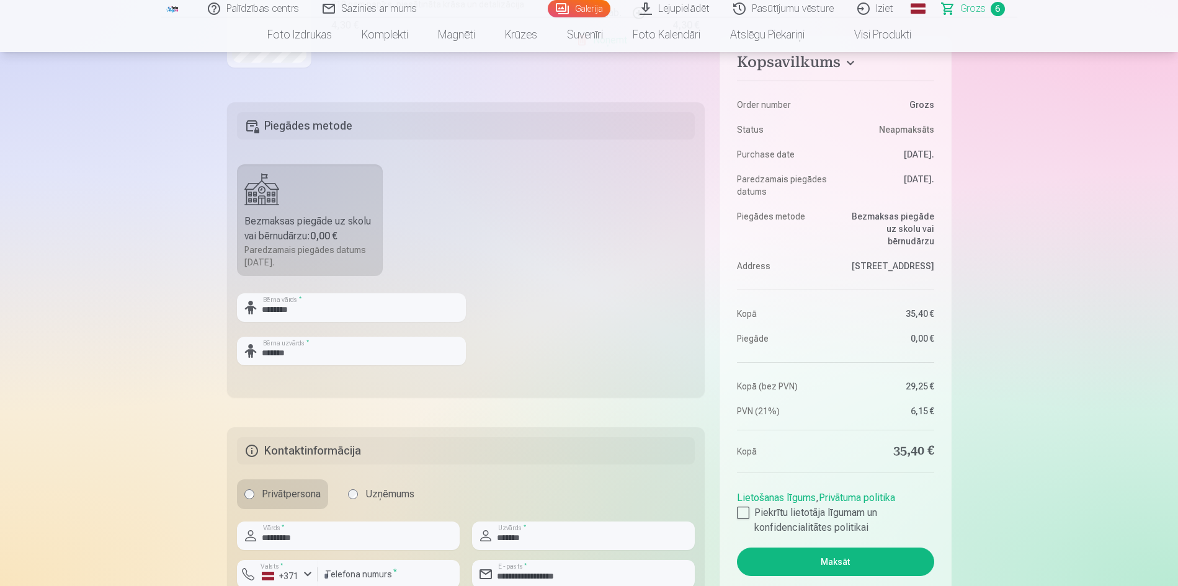
click at [828, 557] on button "Maksāt" at bounding box center [835, 562] width 197 height 29
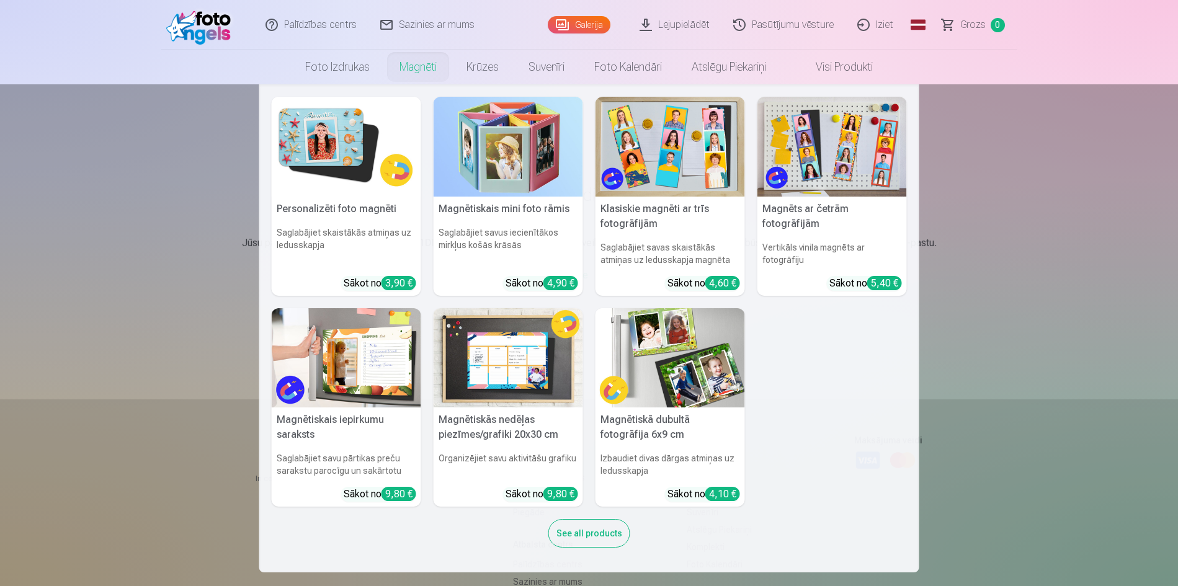
click at [417, 78] on link "Magnēti" at bounding box center [418, 67] width 67 height 35
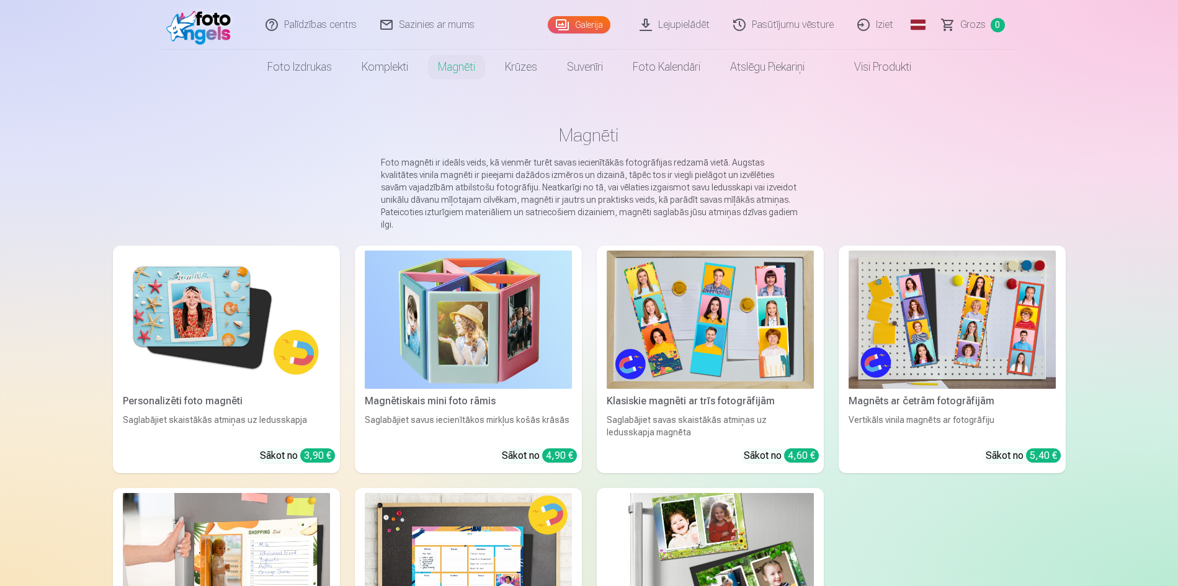
click at [902, 73] on link "Visi produkti" at bounding box center [873, 67] width 107 height 35
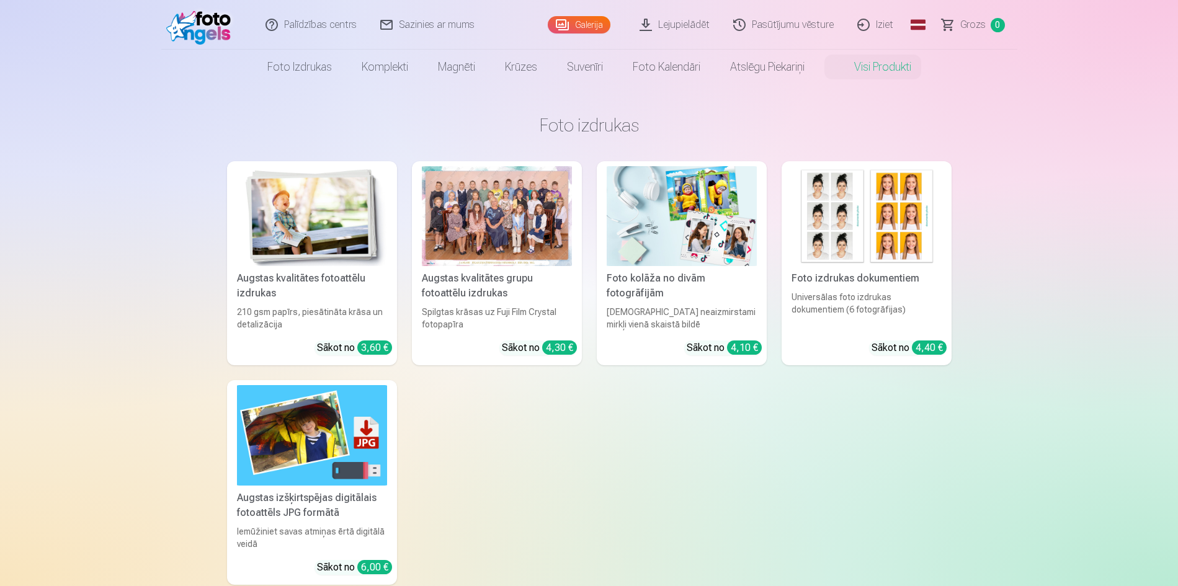
click at [686, 26] on link "Lejupielādēt" at bounding box center [676, 25] width 94 height 50
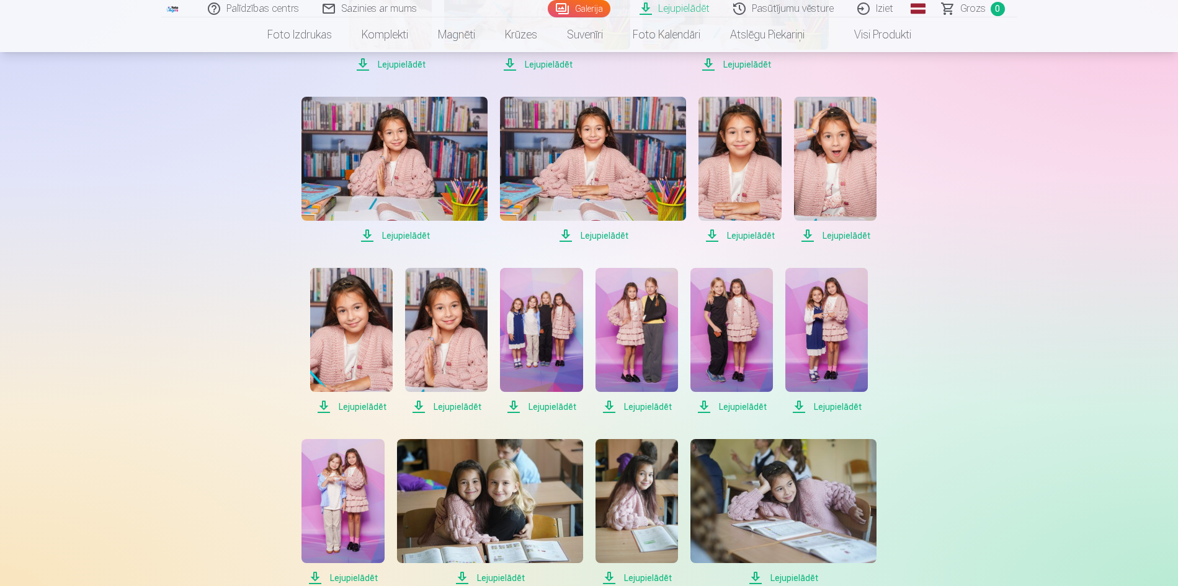
scroll to position [496, 0]
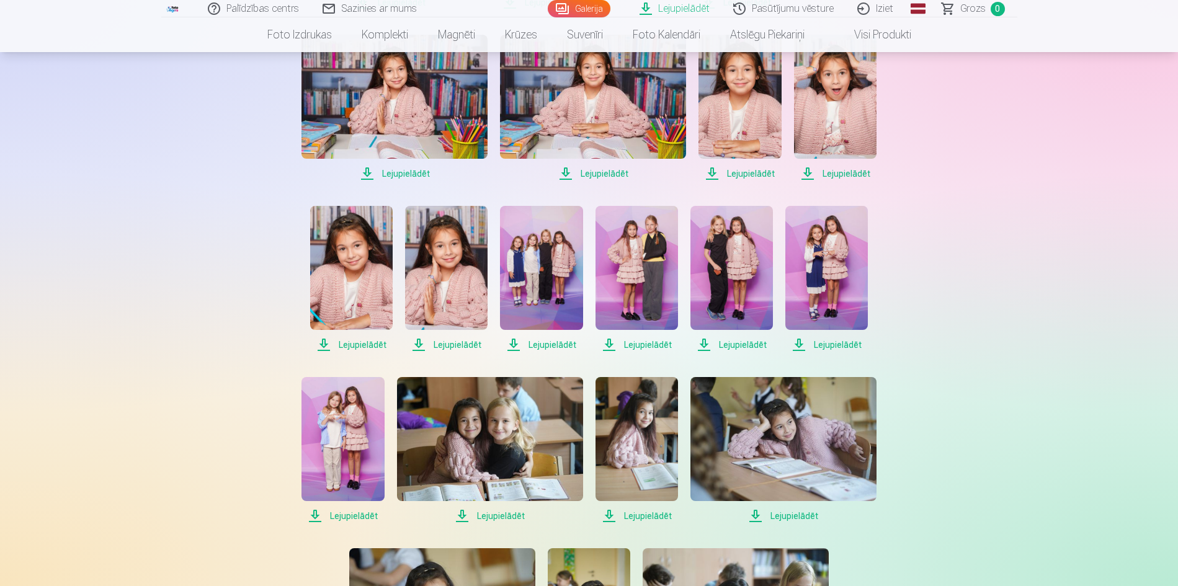
click at [734, 352] on span "Lejupielādēt" at bounding box center [732, 345] width 83 height 15
click at [413, 159] on img at bounding box center [395, 97] width 186 height 124
click at [411, 181] on span "Lejupielādēt" at bounding box center [395, 173] width 186 height 15
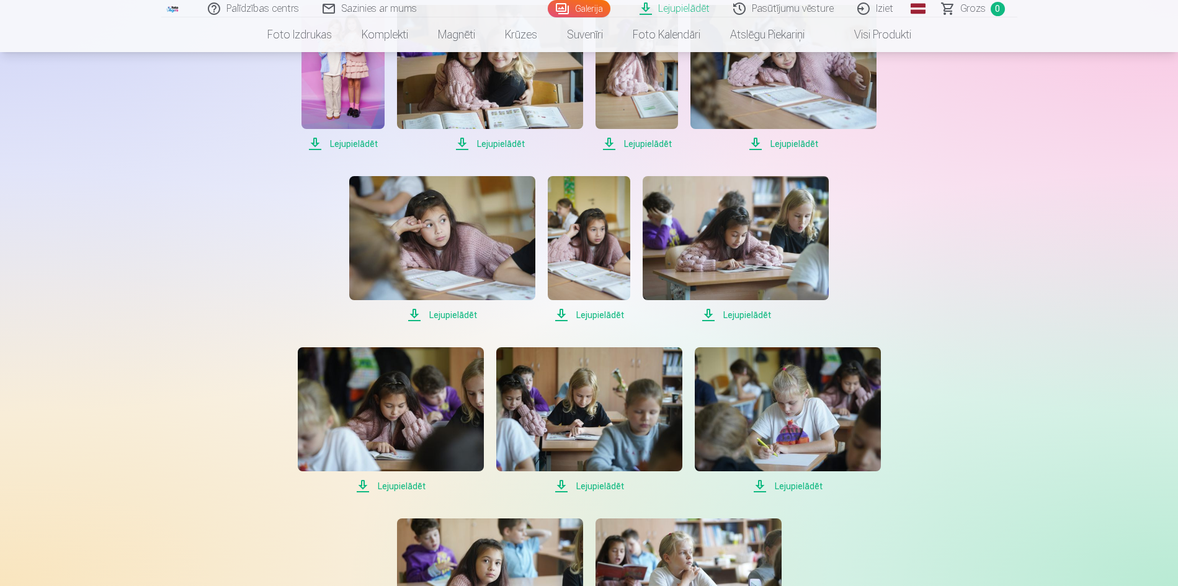
scroll to position [931, 0]
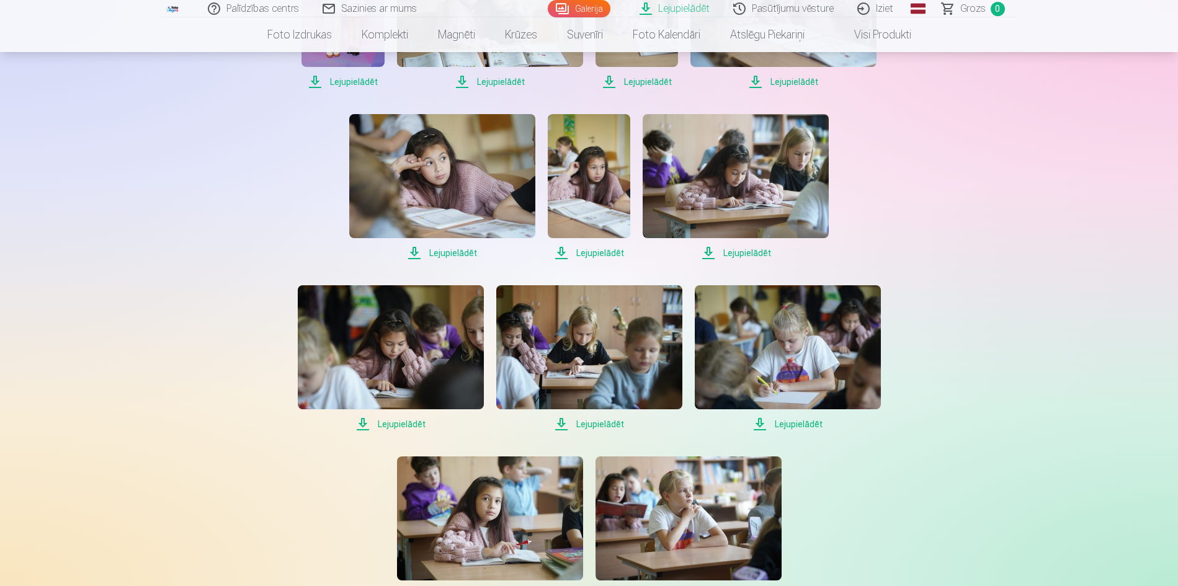
click at [439, 67] on img at bounding box center [490, 5] width 186 height 124
click at [484, 89] on span "Lejupielādēt" at bounding box center [490, 81] width 186 height 15
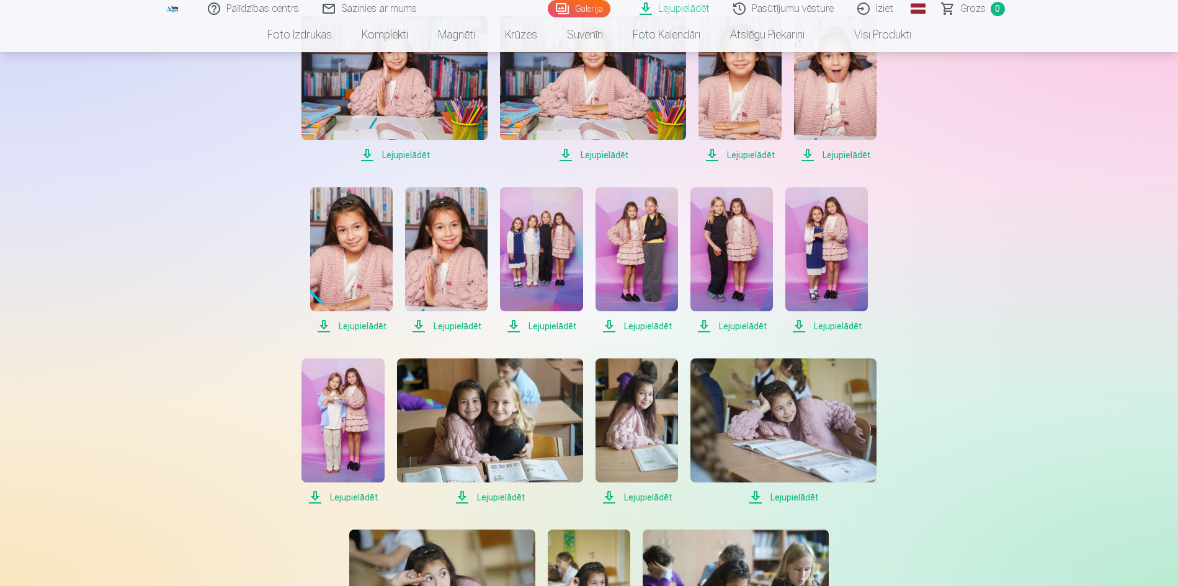
scroll to position [496, 0]
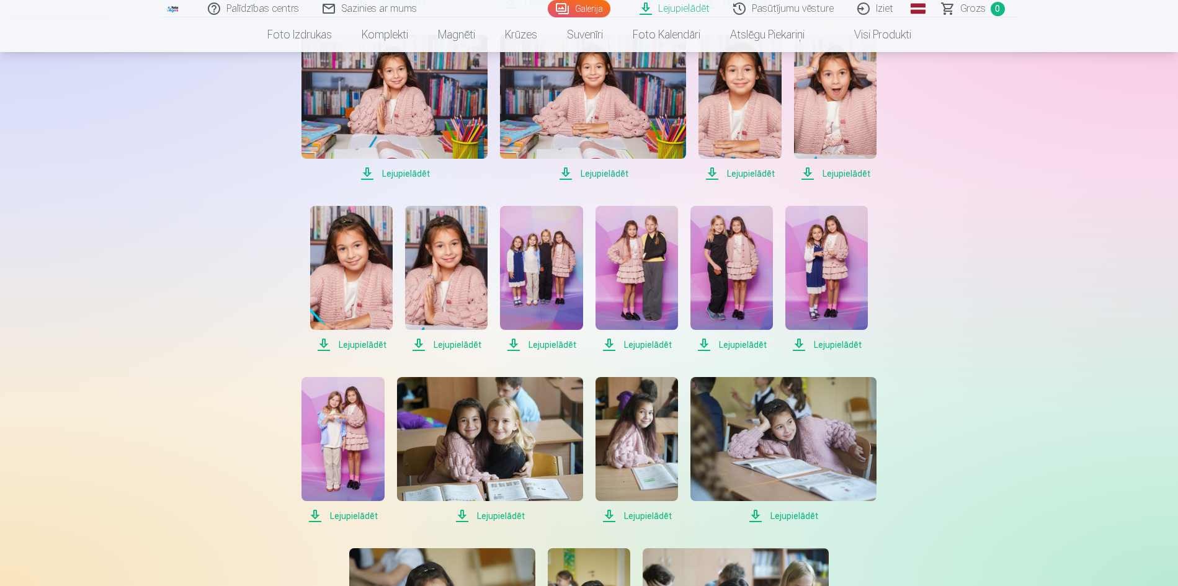
click at [376, 330] on img at bounding box center [351, 268] width 83 height 124
click at [344, 330] on img at bounding box center [351, 268] width 83 height 124
click at [348, 352] on span "Lejupielādēt" at bounding box center [351, 345] width 83 height 15
click at [358, 352] on span "Lejupielādēt" at bounding box center [351, 345] width 83 height 15
click at [374, 352] on span "Lejupielādēt" at bounding box center [351, 345] width 83 height 15
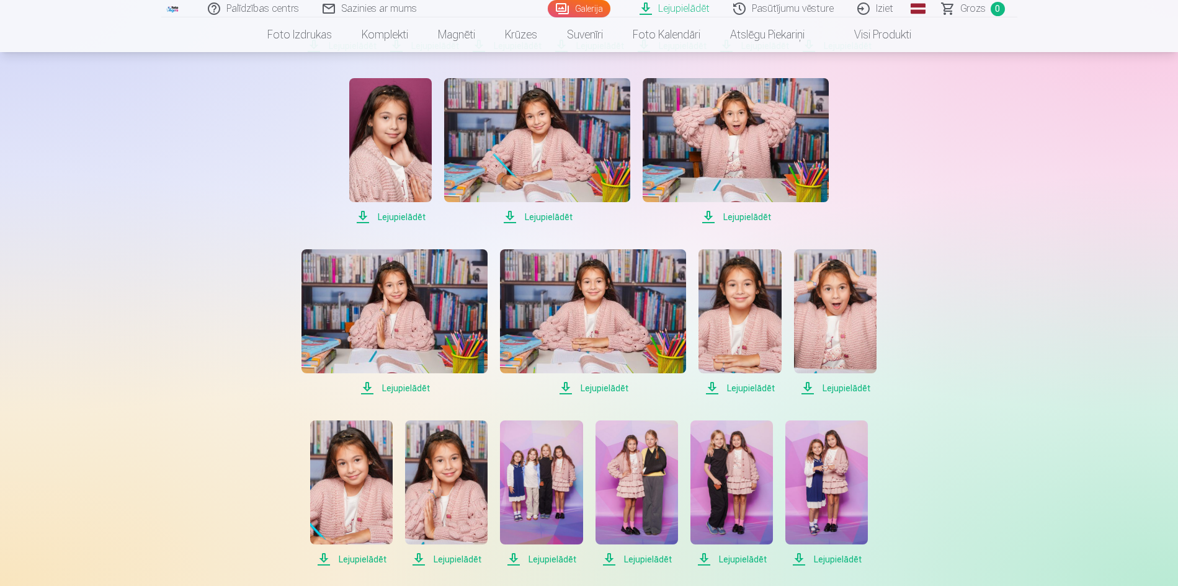
scroll to position [186, 0]
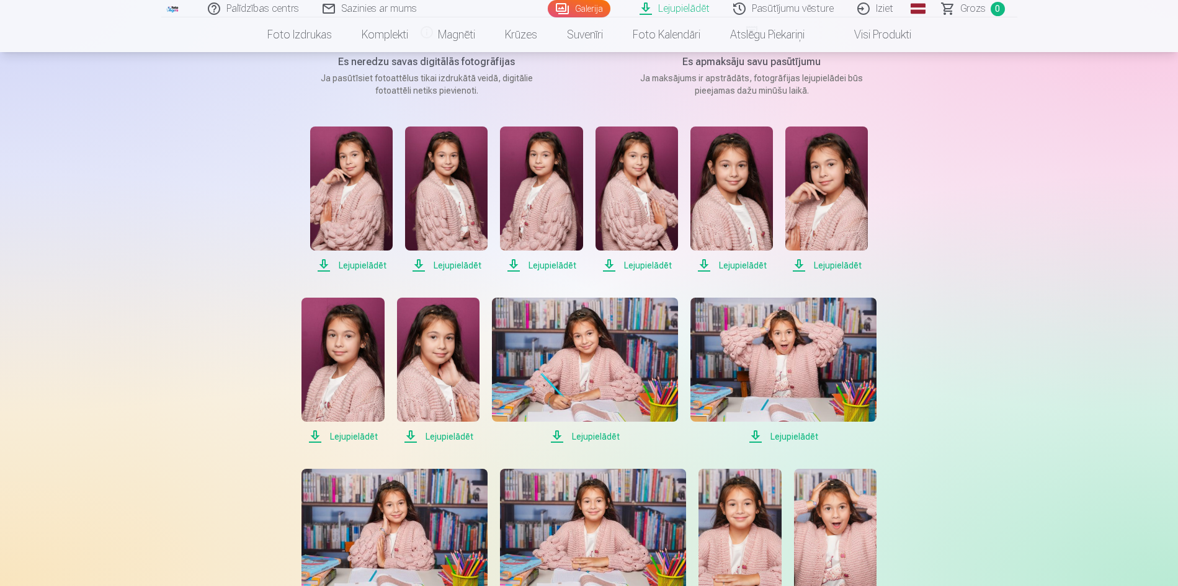
click at [690, 10] on link "Lejupielādēt" at bounding box center [676, 8] width 94 height 17
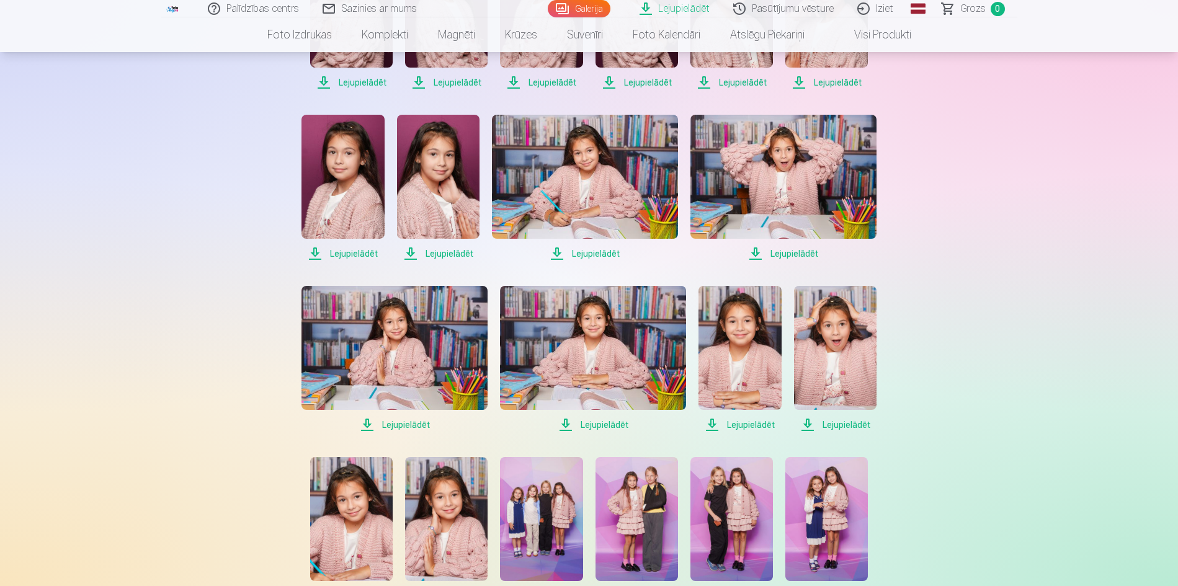
scroll to position [372, 0]
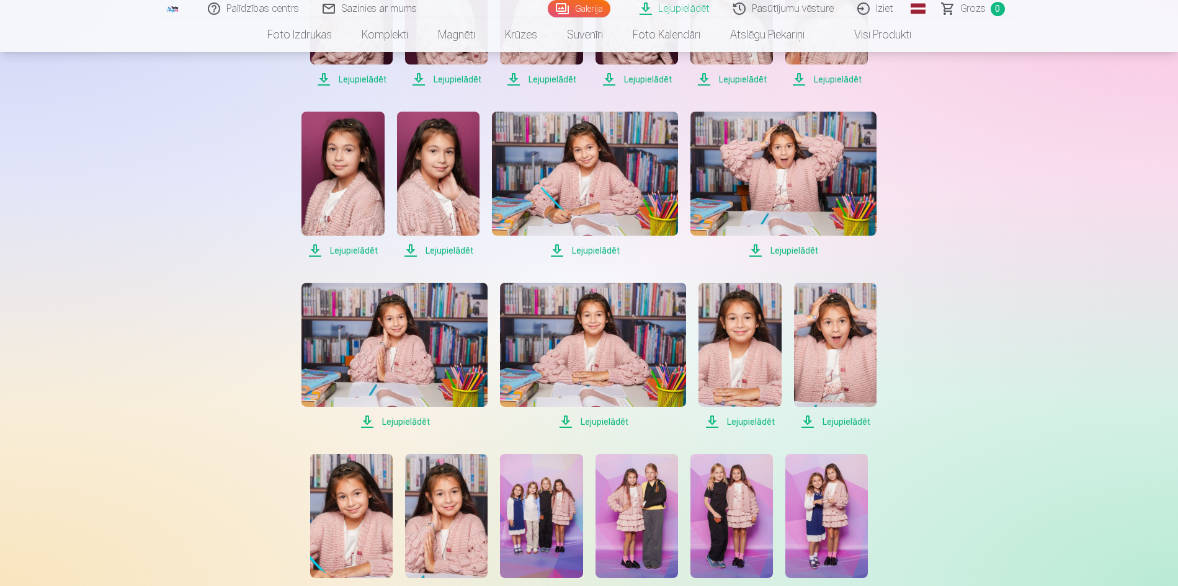
click at [592, 189] on img at bounding box center [585, 174] width 186 height 124
click at [588, 250] on span "Lejupielādēt" at bounding box center [585, 250] width 186 height 15
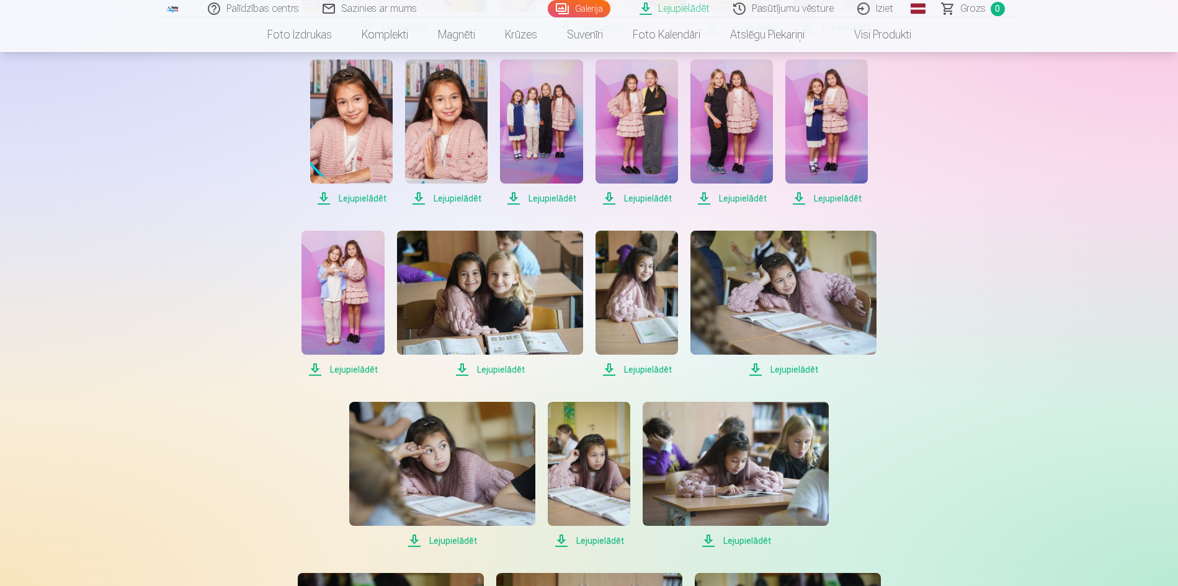
scroll to position [496, 0]
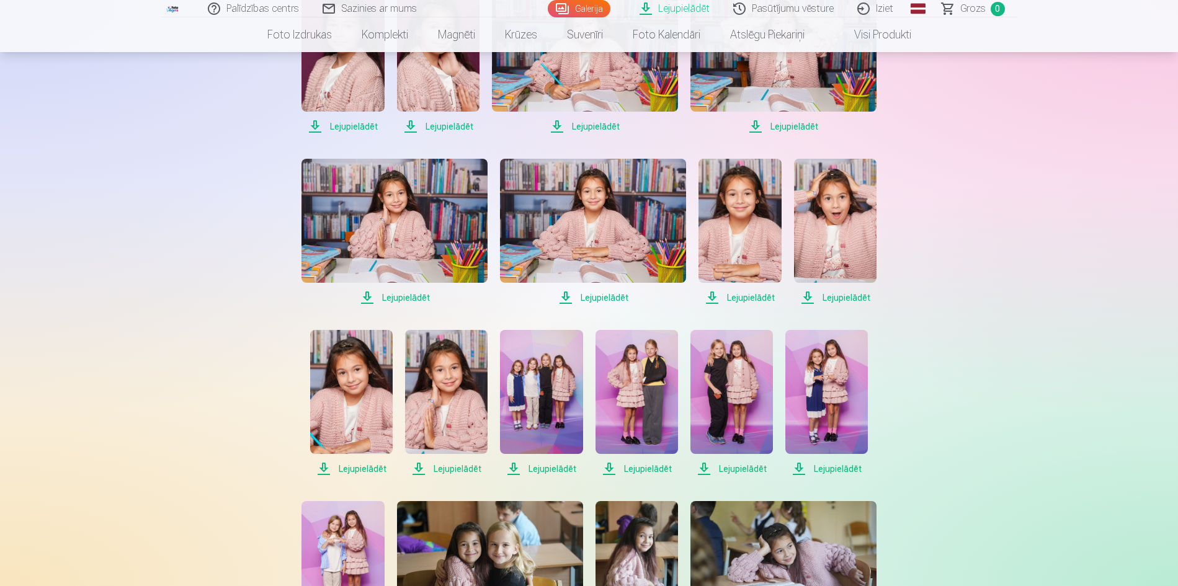
click at [730, 390] on img at bounding box center [732, 392] width 83 height 124
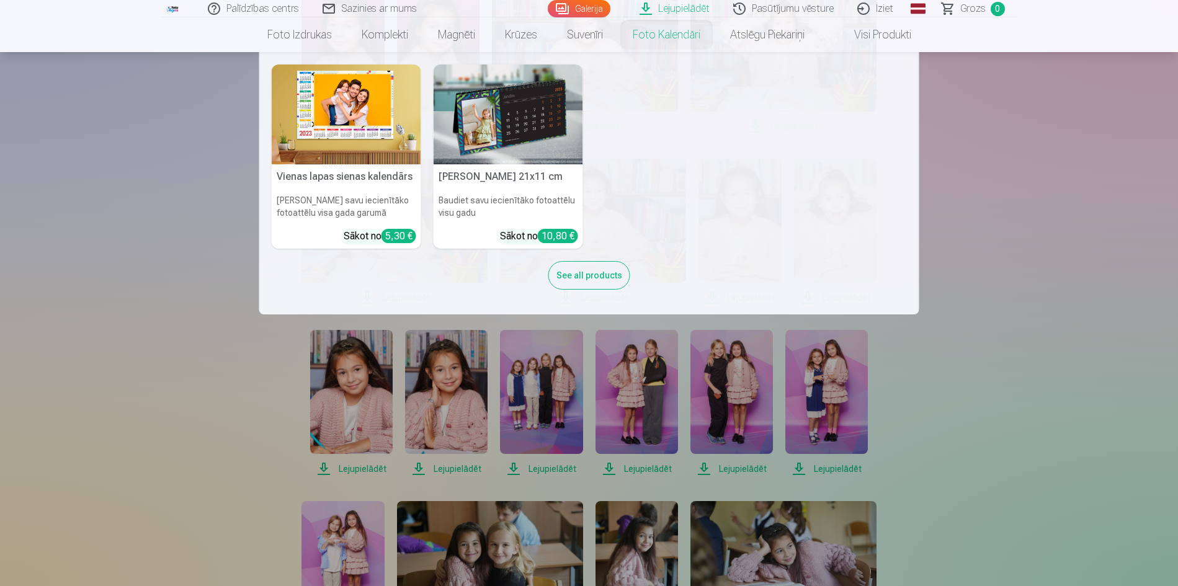
click at [661, 41] on link "Foto kalendāri" at bounding box center [666, 34] width 97 height 35
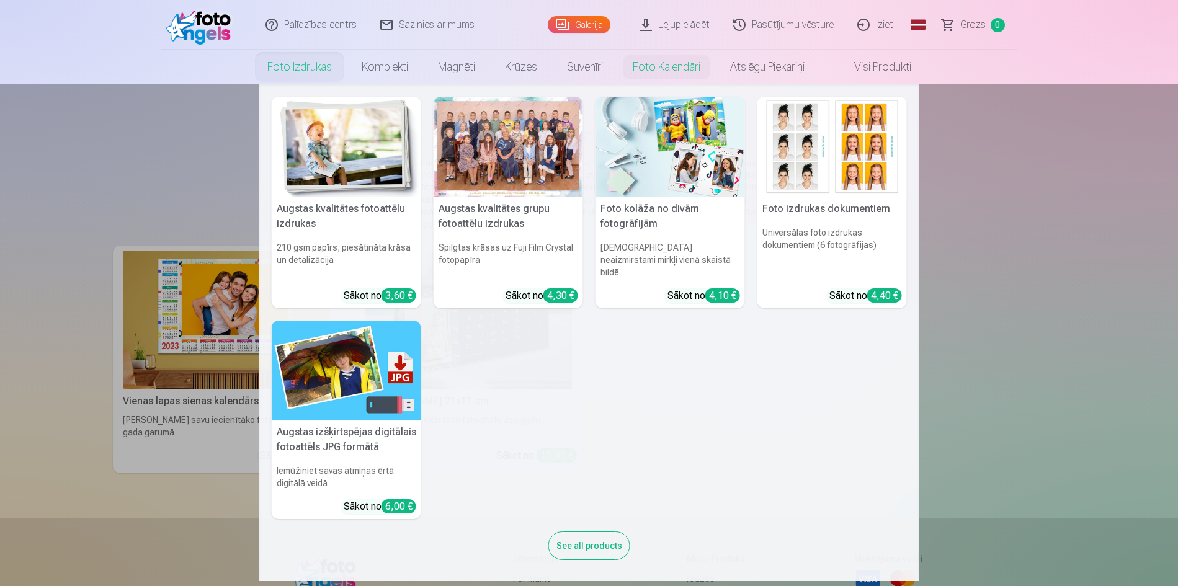
click at [320, 70] on link "Foto izdrukas" at bounding box center [300, 67] width 94 height 35
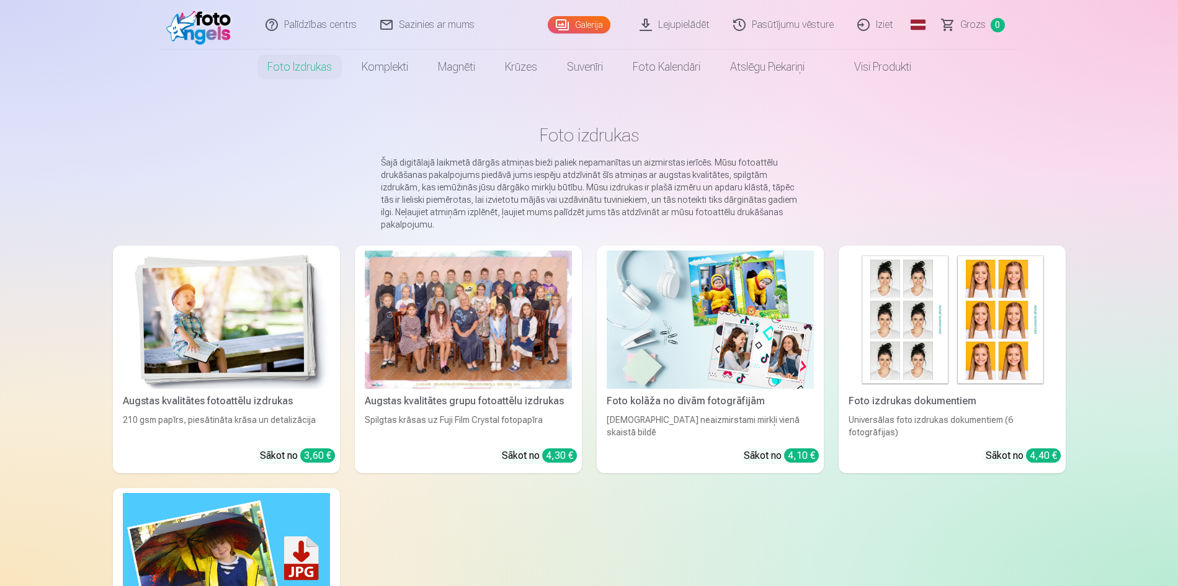
click at [473, 276] on div at bounding box center [468, 320] width 207 height 138
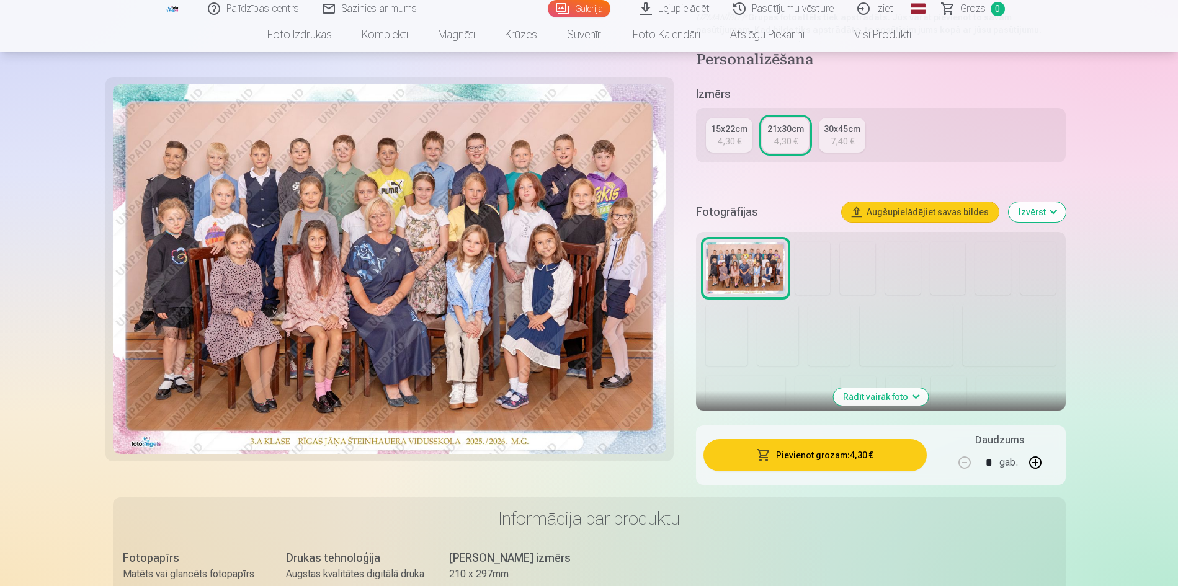
scroll to position [310, 0]
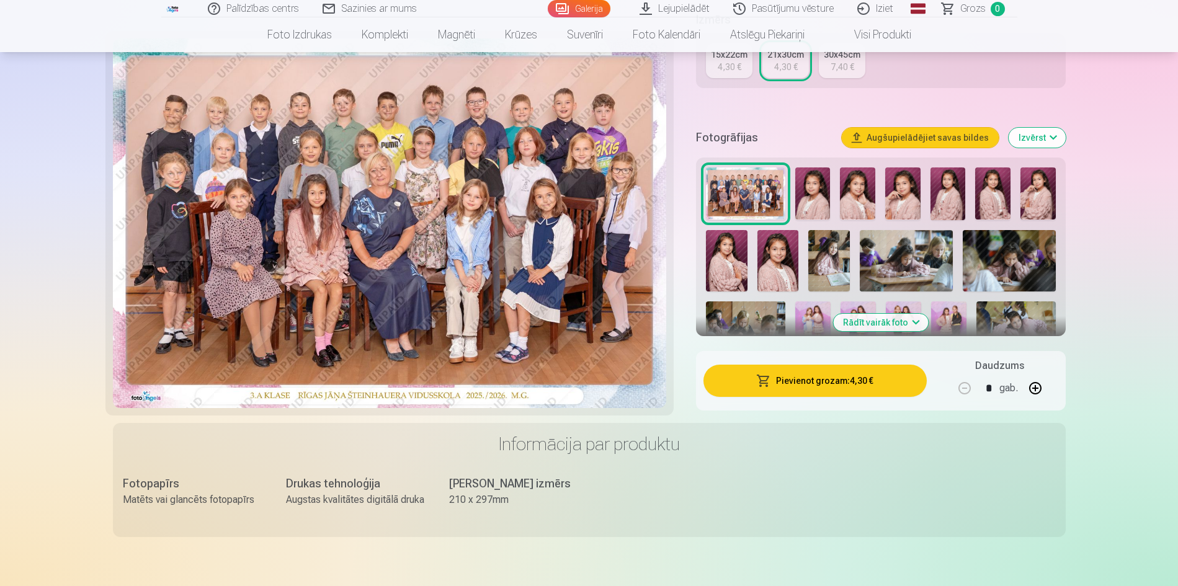
click at [836, 266] on img at bounding box center [830, 261] width 42 height 62
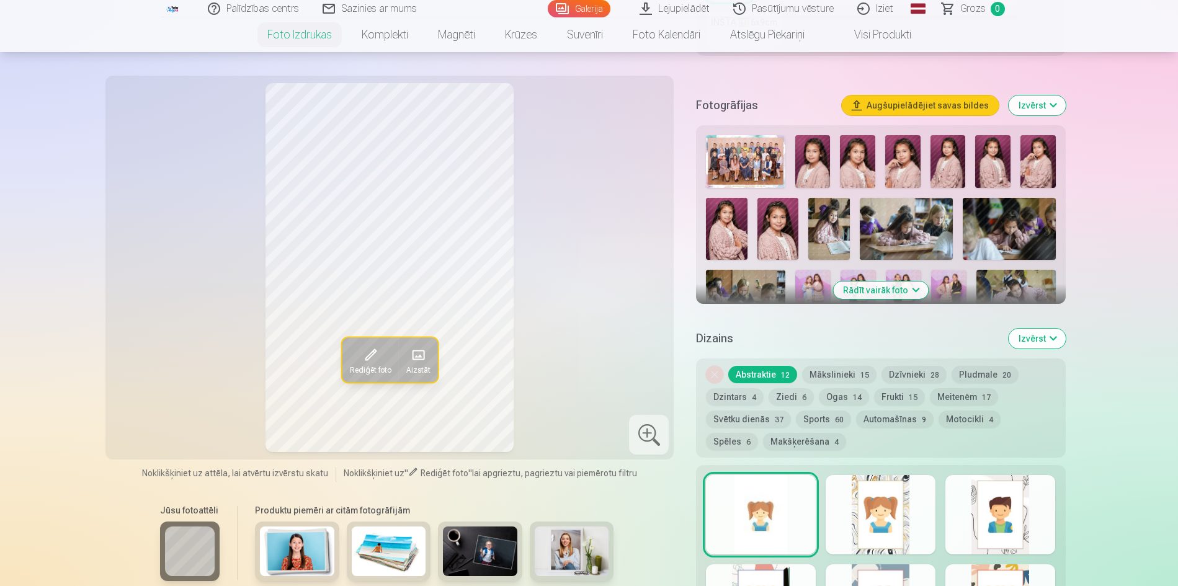
scroll to position [434, 0]
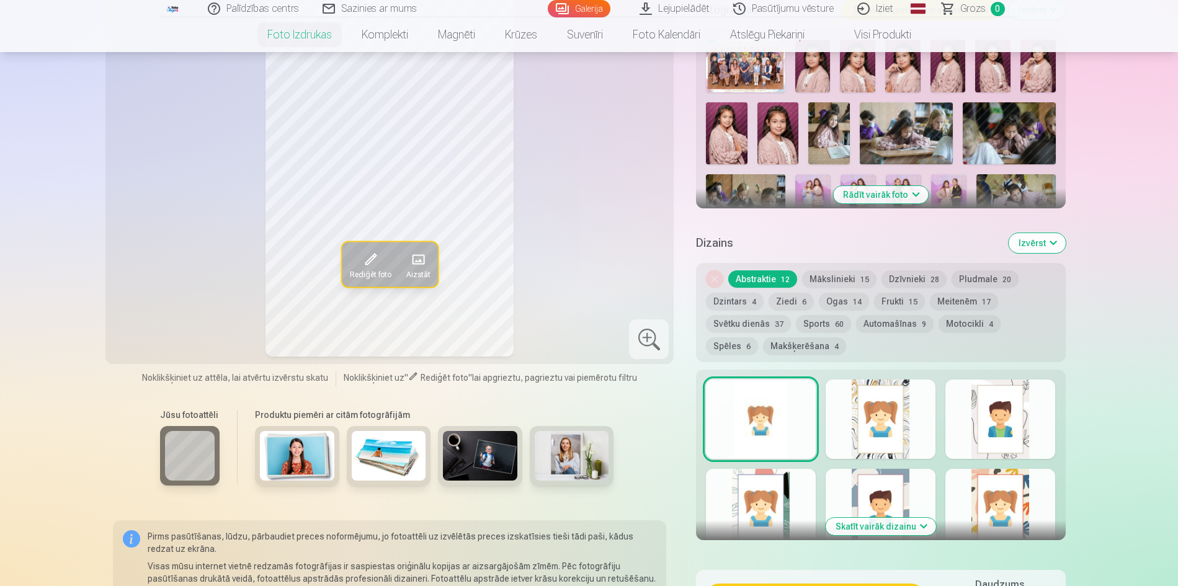
click at [884, 201] on button "Rādīt vairāk foto" at bounding box center [880, 194] width 95 height 17
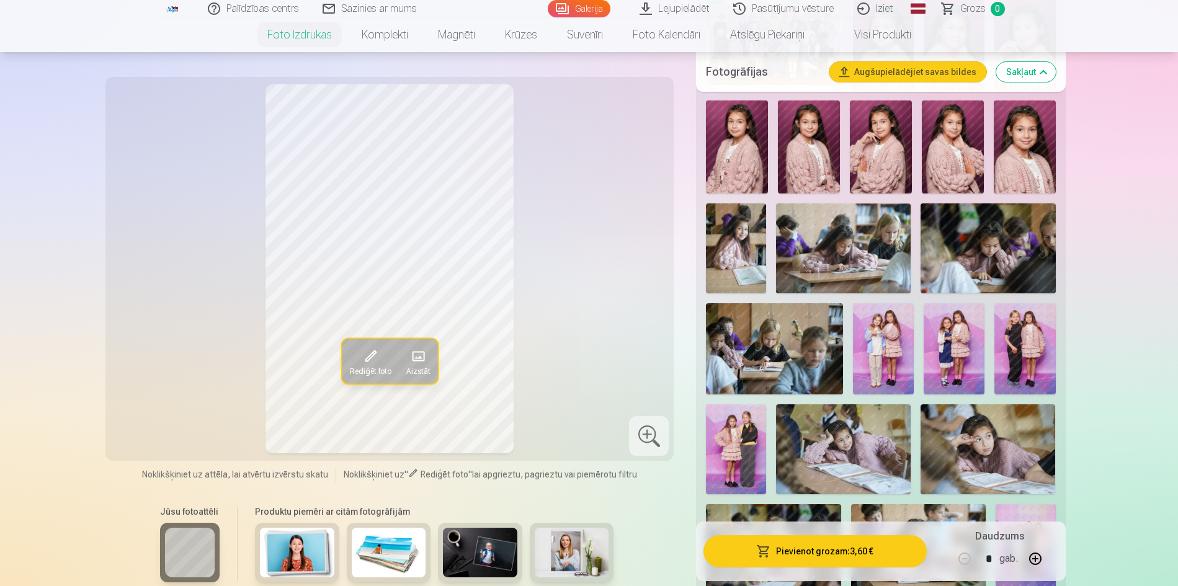
scroll to position [496, 0]
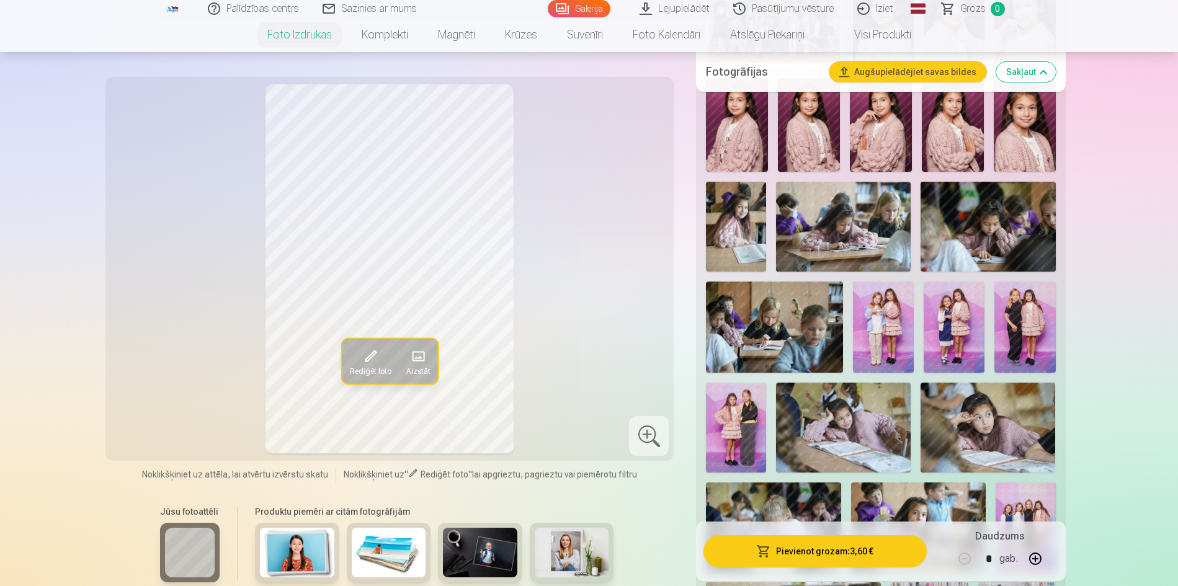
click at [1021, 331] on img at bounding box center [1025, 327] width 61 height 91
click at [742, 134] on img at bounding box center [737, 125] width 62 height 93
click at [984, 150] on img at bounding box center [953, 125] width 62 height 93
click at [1010, 140] on img at bounding box center [1025, 125] width 62 height 93
click at [815, 427] on img at bounding box center [843, 428] width 135 height 90
